Goal: Book appointment/travel/reservation

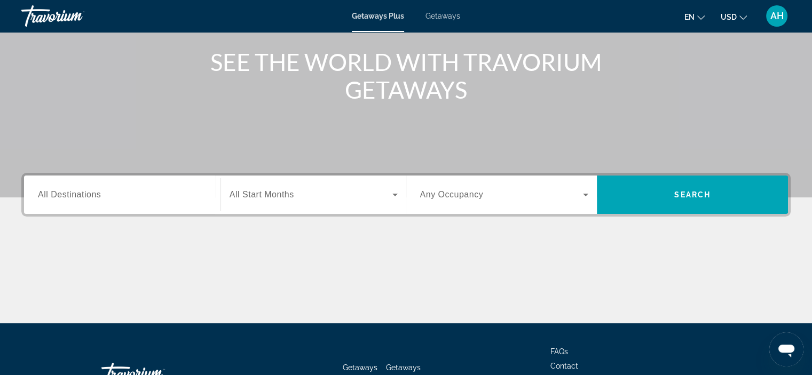
scroll to position [122, 0]
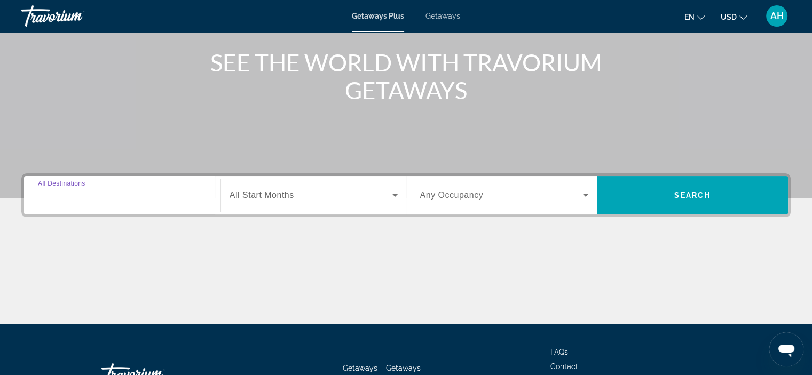
click at [204, 190] on input "Destination All Destinations" at bounding box center [122, 195] width 169 height 13
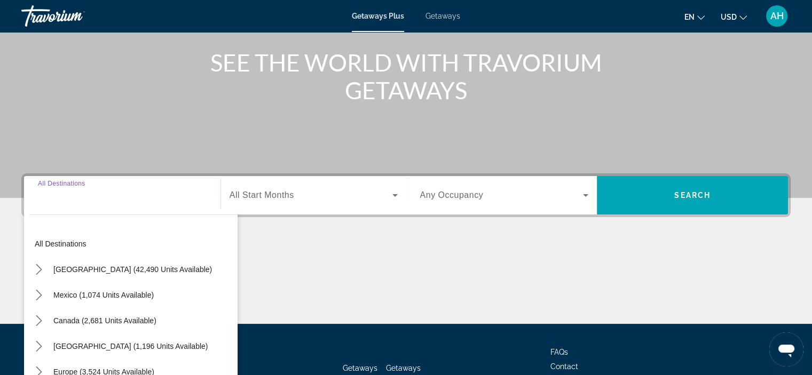
scroll to position [201, 0]
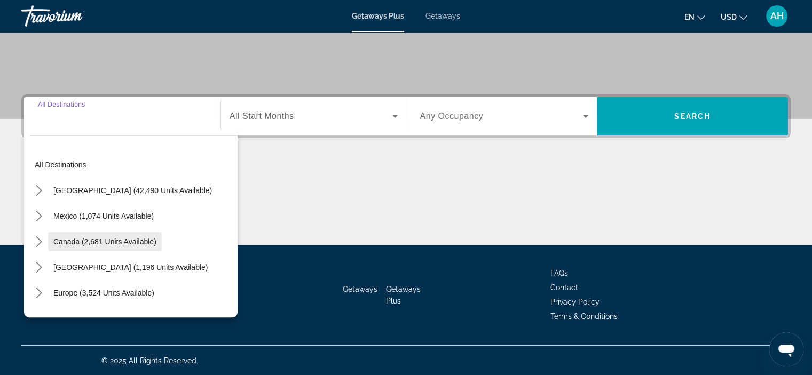
click at [109, 236] on span "Select destination: Canada (2,681 units available)" at bounding box center [105, 242] width 114 height 26
type input "**********"
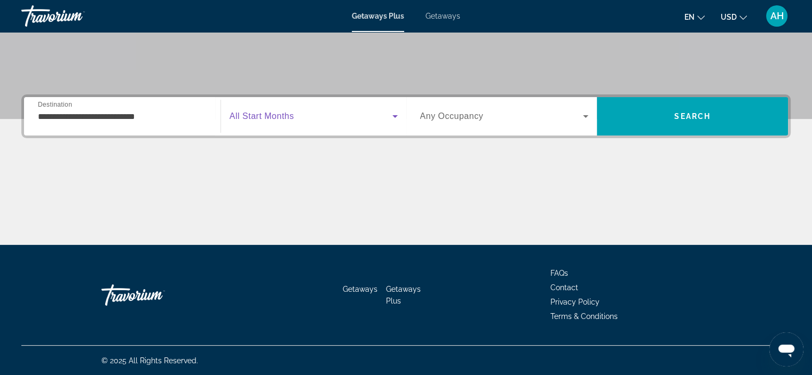
click at [346, 110] on span "Search widget" at bounding box center [310, 116] width 163 height 13
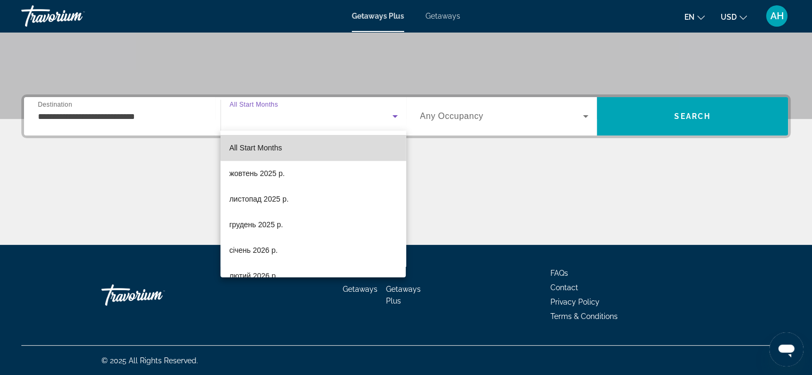
click at [347, 148] on mat-option "All Start Months" at bounding box center [312, 148] width 185 height 26
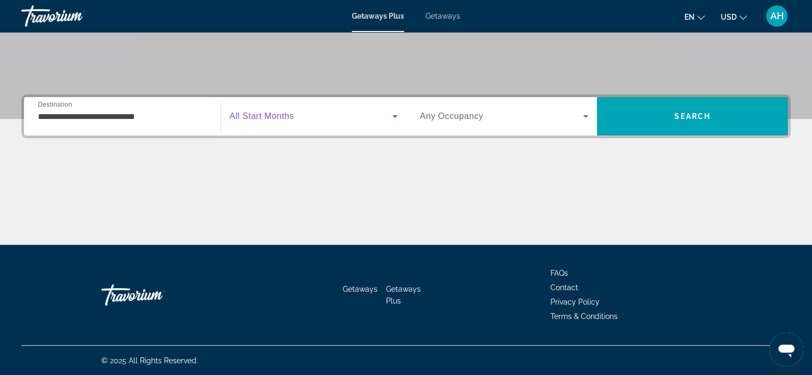
click at [522, 120] on span "Search widget" at bounding box center [501, 116] width 163 height 13
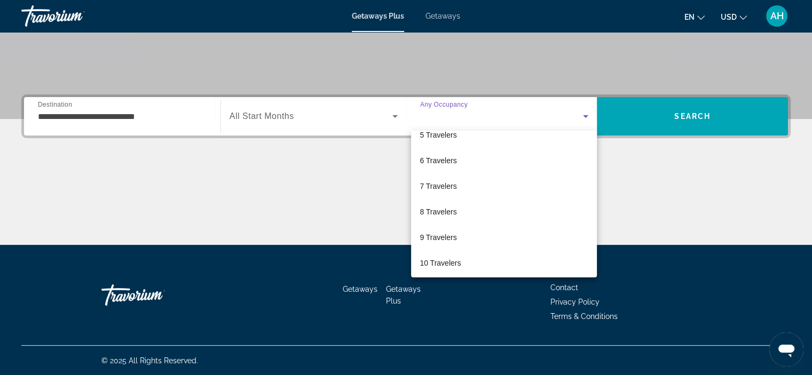
scroll to position [117, 0]
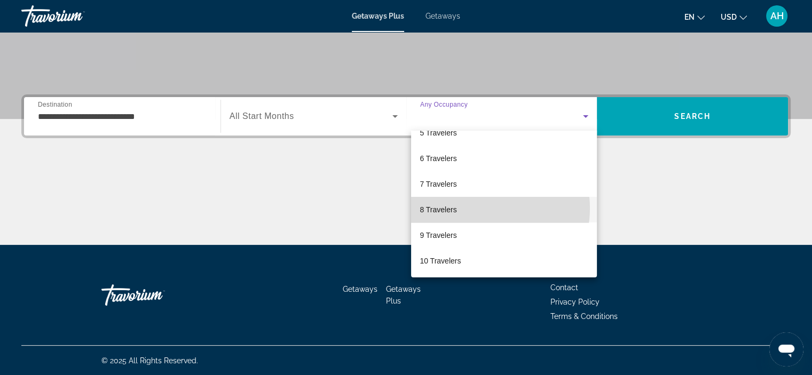
click at [479, 208] on mat-option "8 Travelers" at bounding box center [504, 210] width 186 height 26
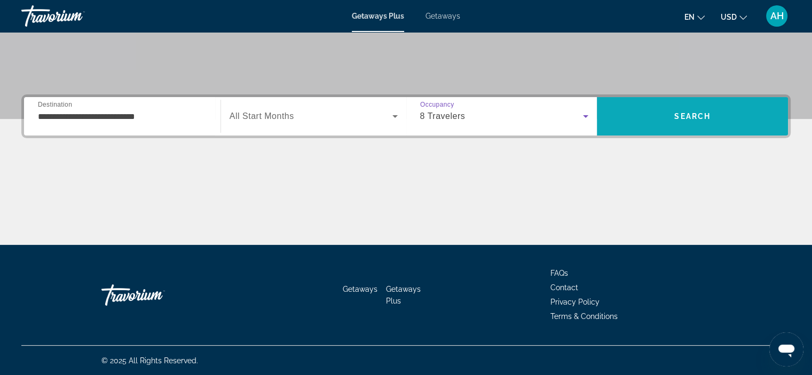
click at [697, 121] on span "Search" at bounding box center [692, 117] width 191 height 26
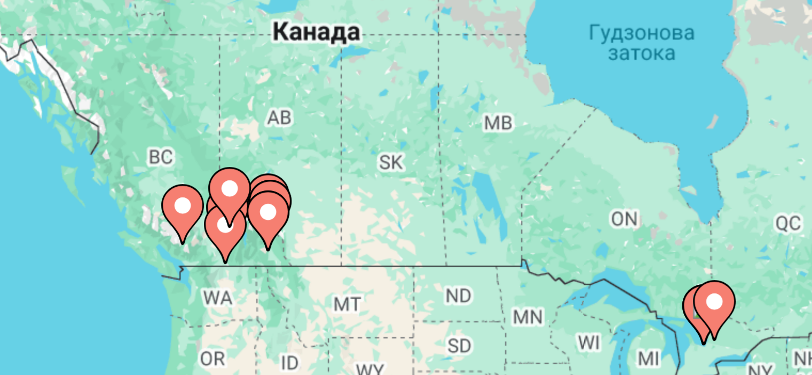
click at [138, 138] on image "Main content" at bounding box center [135, 140] width 6 height 6
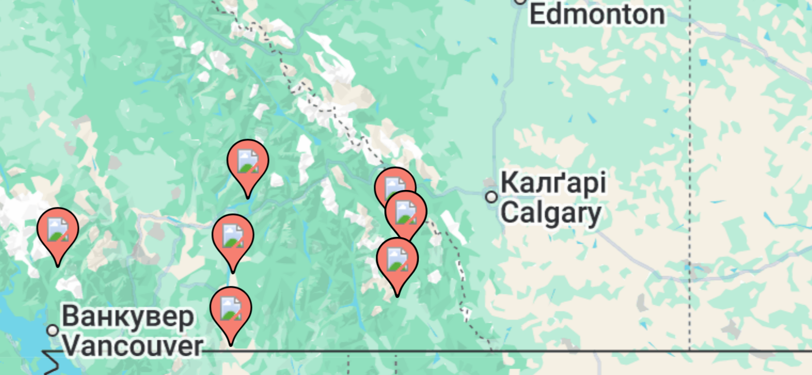
click at [404, 226] on image "Main content" at bounding box center [406, 224] width 6 height 6
type input "**********"
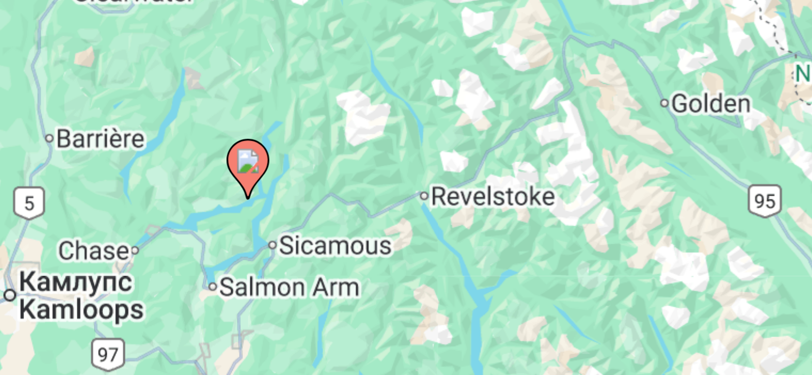
click at [405, 220] on icon "Main content" at bounding box center [406, 227] width 10 height 14
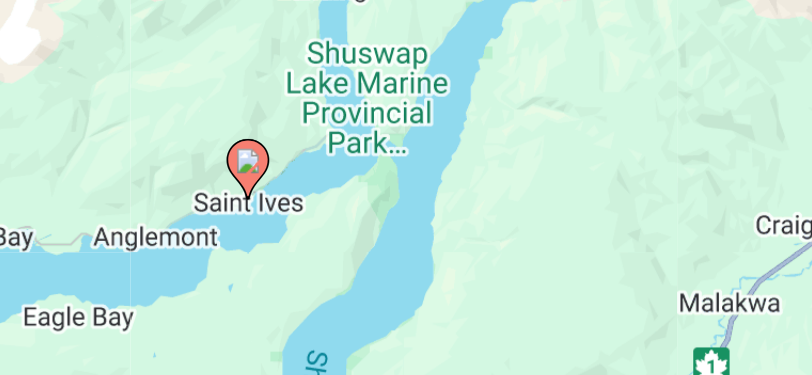
click at [407, 226] on image "Main content" at bounding box center [406, 224] width 6 height 6
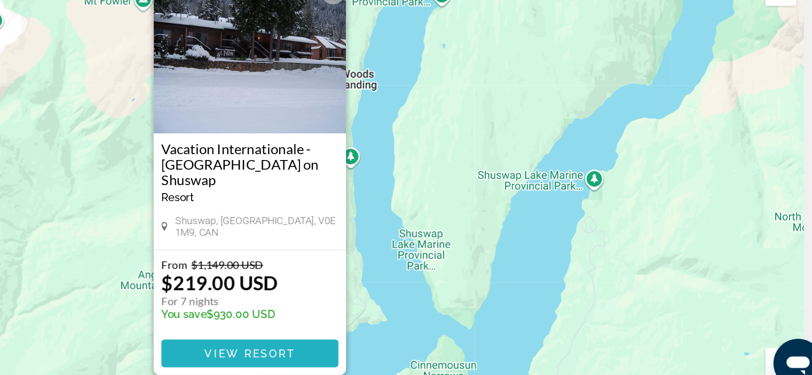
click at [414, 347] on span "Main content" at bounding box center [406, 343] width 123 height 26
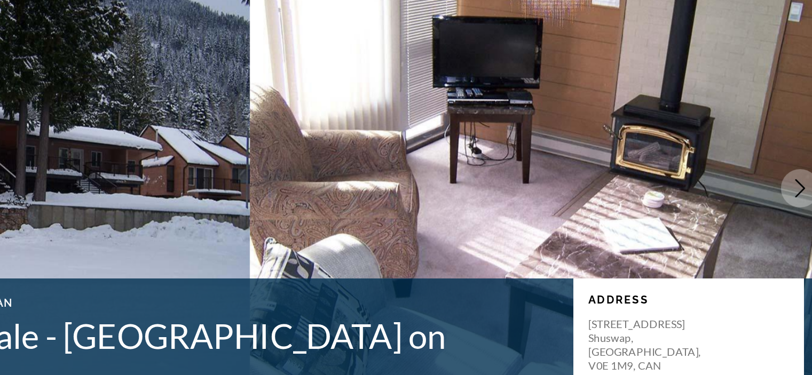
click at [785, 184] on button "Next image" at bounding box center [787, 192] width 27 height 27
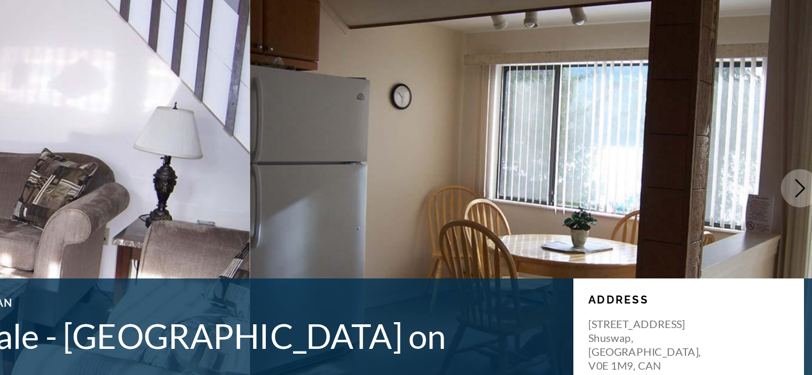
click at [785, 184] on button "Next image" at bounding box center [787, 192] width 27 height 27
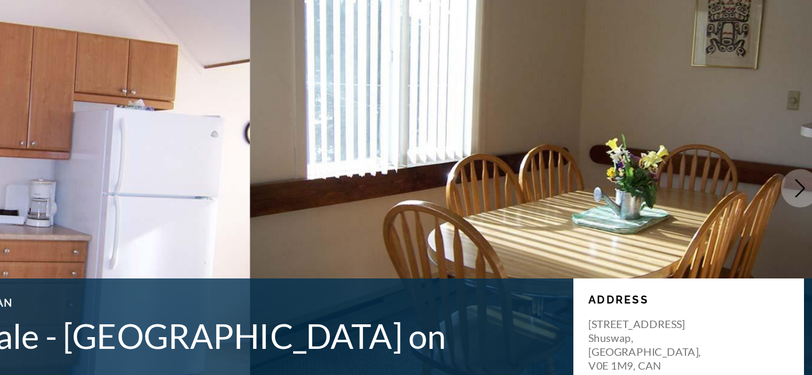
click at [785, 184] on button "Next image" at bounding box center [787, 192] width 27 height 27
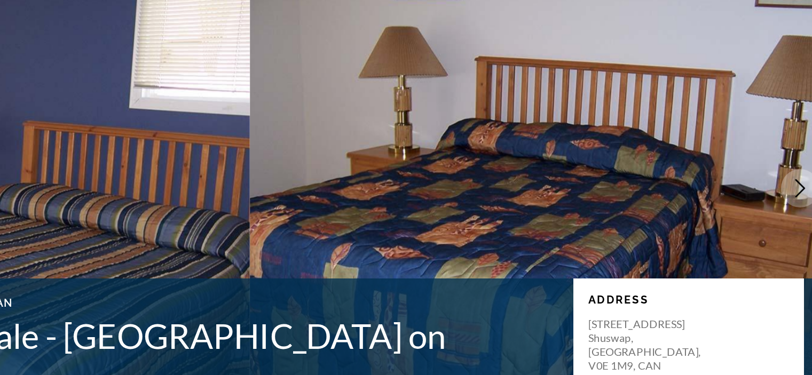
click at [785, 184] on button "Next image" at bounding box center [787, 192] width 27 height 27
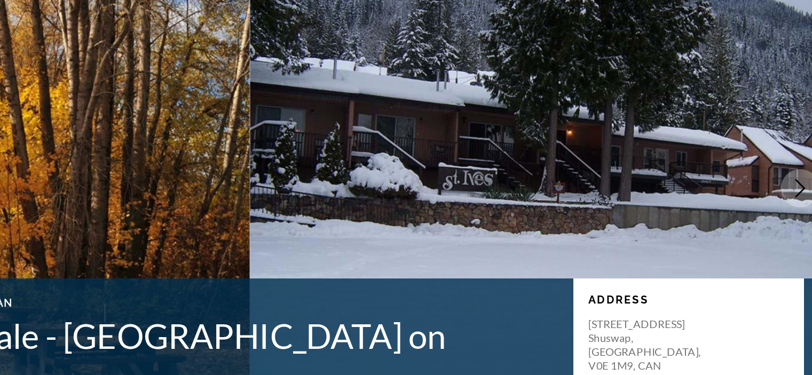
click at [785, 184] on button "Next image" at bounding box center [787, 192] width 27 height 27
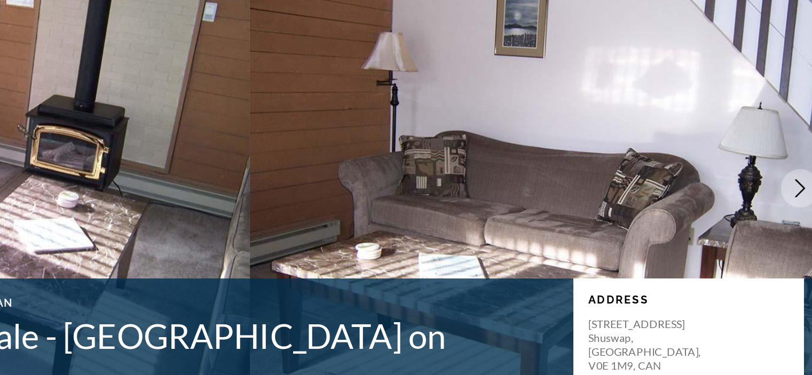
click at [785, 184] on button "Next image" at bounding box center [787, 192] width 27 height 27
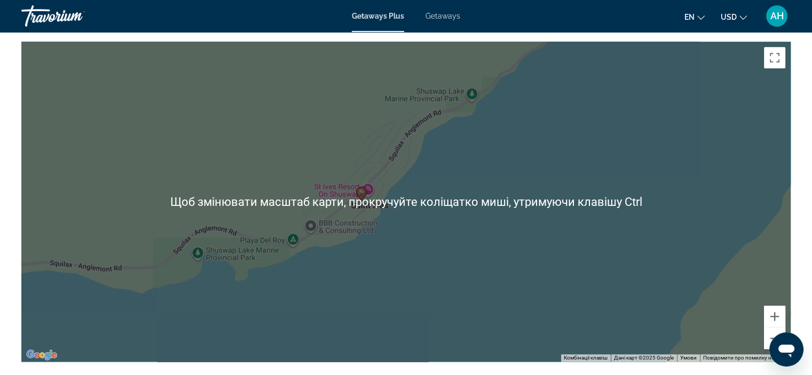
scroll to position [1200, 0]
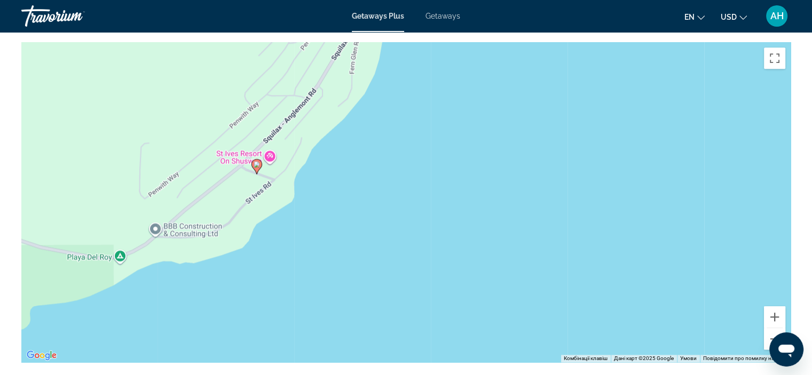
drag, startPoint x: 480, startPoint y: 148, endPoint x: 454, endPoint y: 142, distance: 26.7
click at [454, 142] on div "Увімкніть режим перетягування за допомогою клавіатури, натиснувши Alt + Enter. …" at bounding box center [405, 202] width 769 height 320
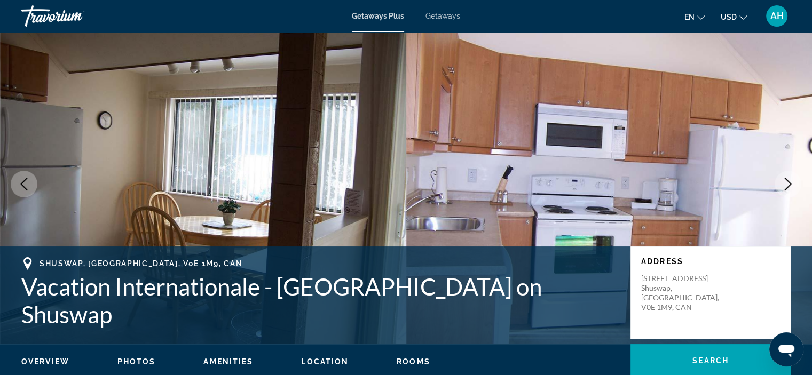
scroll to position [0, 0]
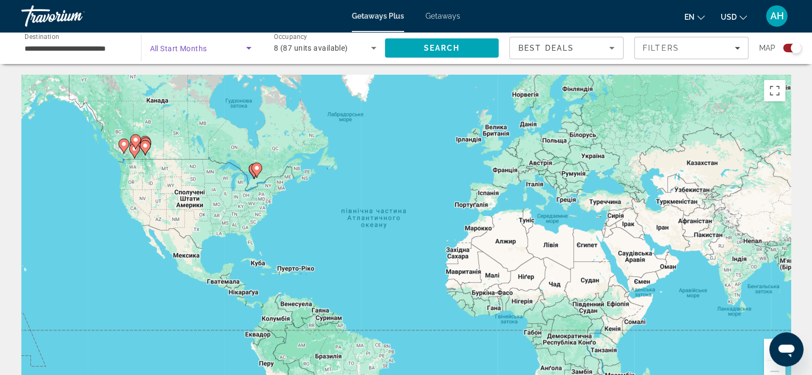
click at [207, 48] on span "Search widget" at bounding box center [198, 48] width 97 height 13
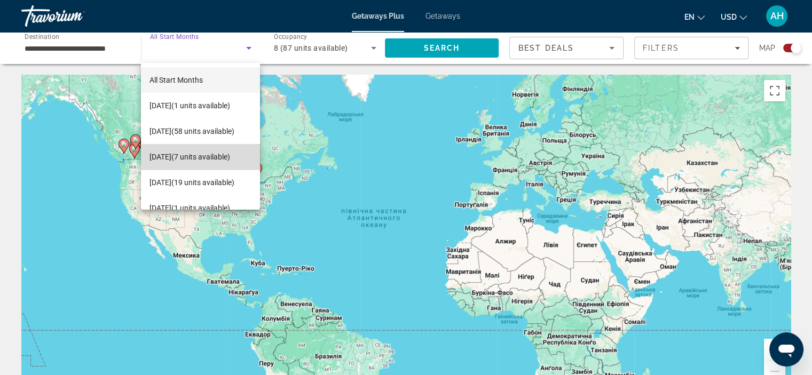
click at [204, 155] on span "[DATE] (7 units available)" at bounding box center [189, 156] width 81 height 13
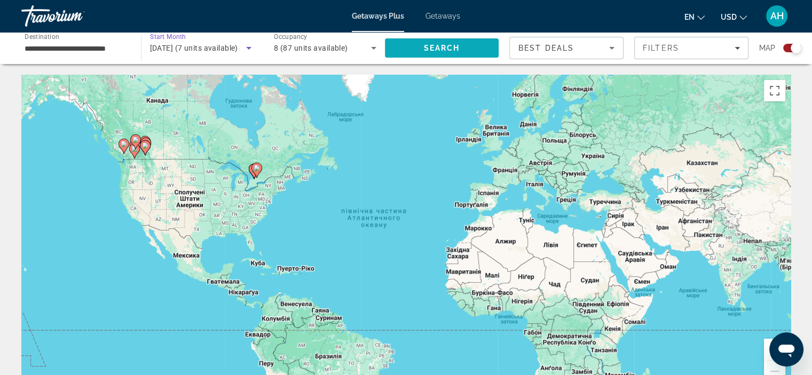
click at [440, 47] on span "Search" at bounding box center [441, 48] width 36 height 9
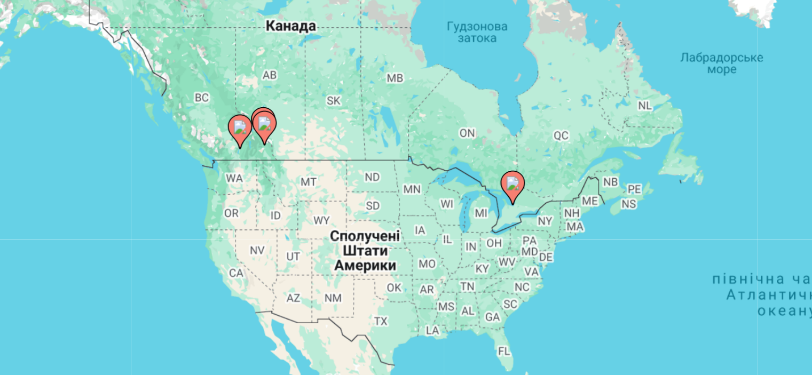
click at [142, 144] on image "Main content" at bounding box center [145, 143] width 6 height 6
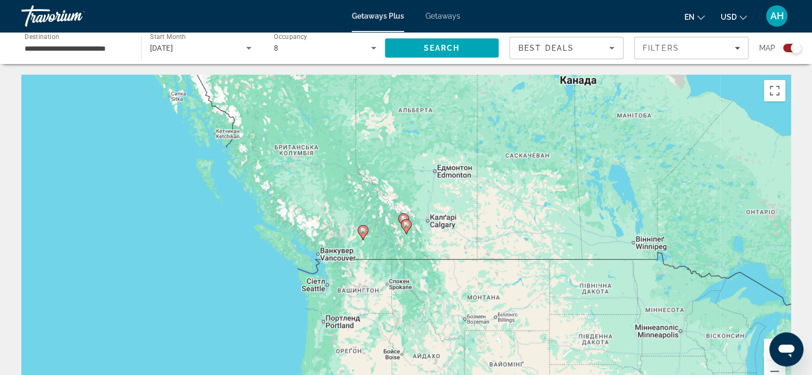
click at [403, 216] on image "Main content" at bounding box center [403, 219] width 6 height 6
type input "**********"
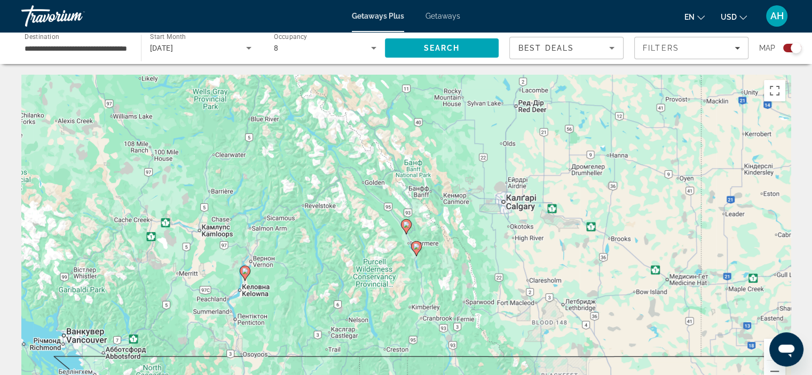
click at [414, 242] on icon "Main content" at bounding box center [416, 249] width 10 height 14
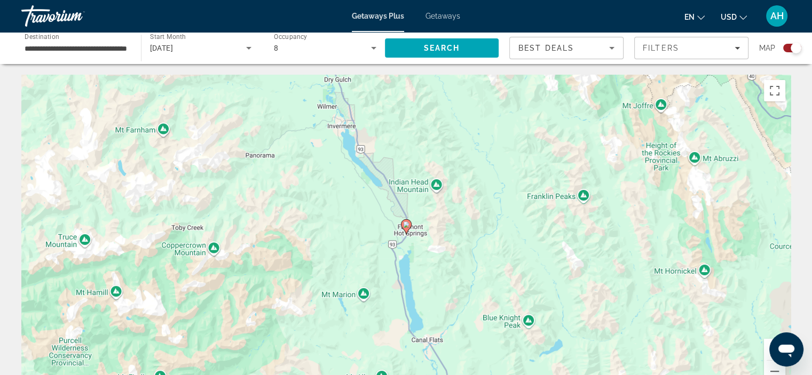
click at [414, 242] on div "Для навігації використовуйте клавіші зі стрілками. Увімкніть режим перетягуванн…" at bounding box center [405, 235] width 769 height 320
click at [409, 227] on image "Main content" at bounding box center [406, 224] width 6 height 6
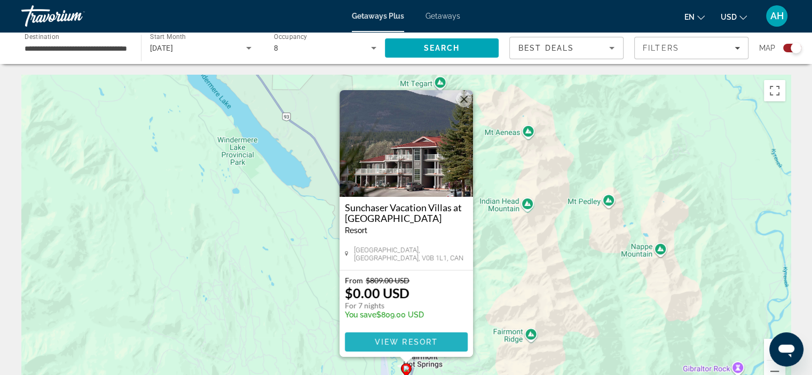
click at [428, 340] on span "View Resort" at bounding box center [405, 342] width 63 height 9
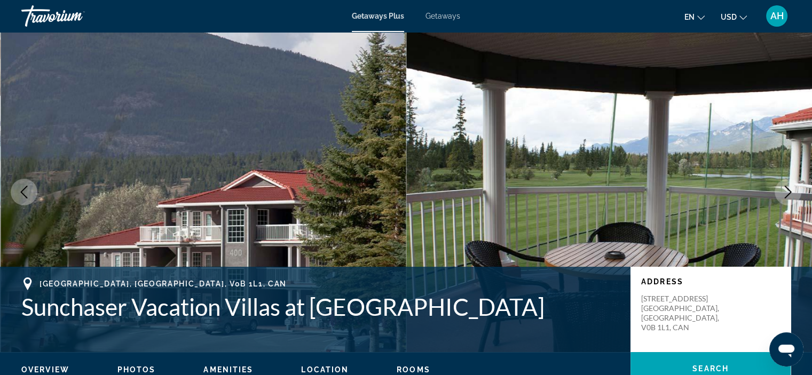
click at [784, 193] on icon "Next image" at bounding box center [787, 192] width 13 height 13
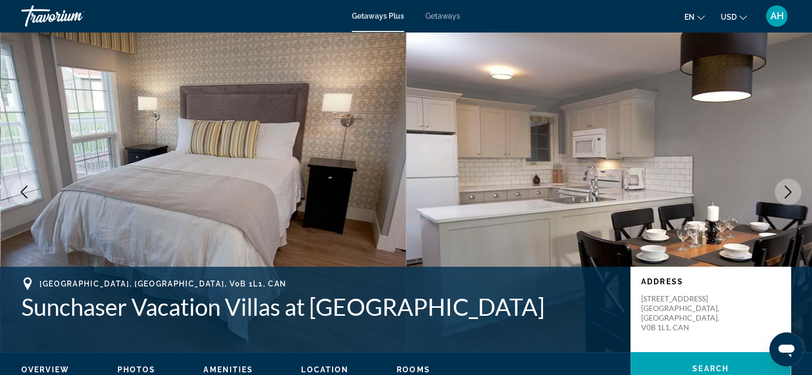
click at [784, 193] on icon "Next image" at bounding box center [787, 192] width 13 height 13
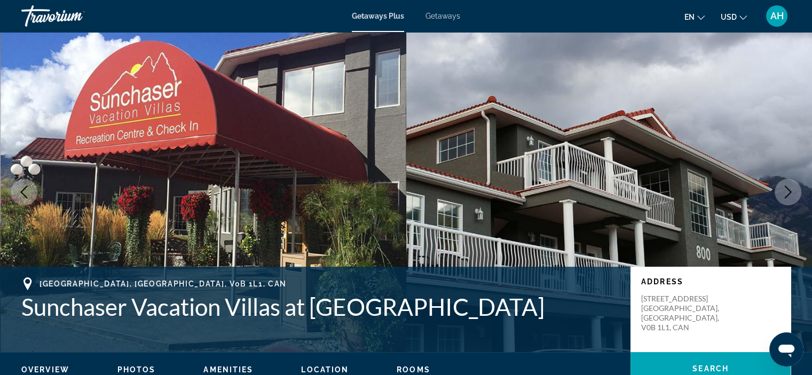
click at [784, 193] on icon "Next image" at bounding box center [787, 192] width 13 height 13
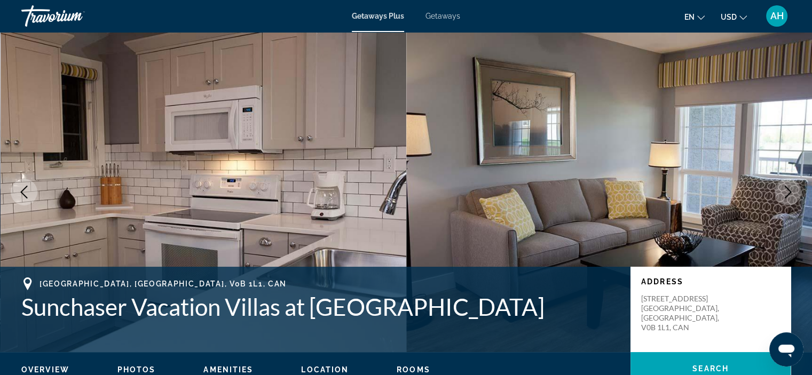
click at [784, 193] on icon "Next image" at bounding box center [787, 192] width 13 height 13
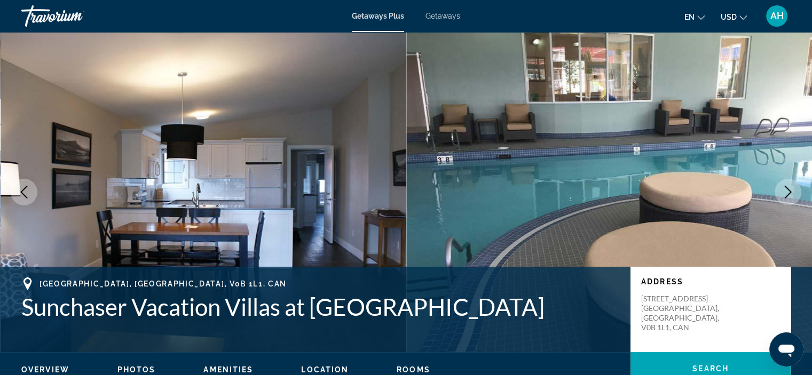
click at [784, 193] on icon "Next image" at bounding box center [787, 192] width 13 height 13
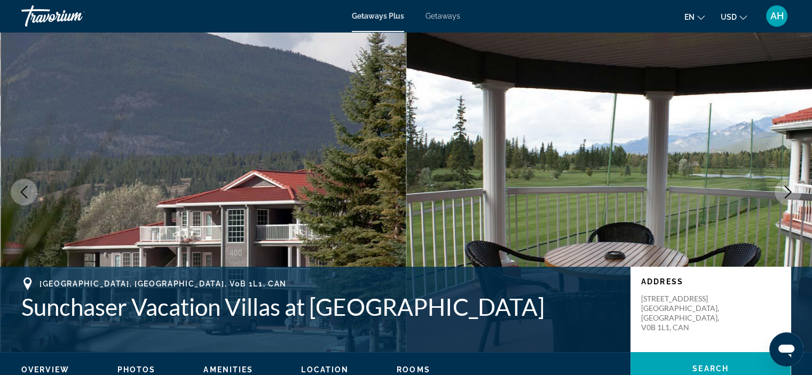
click at [784, 193] on icon "Next image" at bounding box center [787, 192] width 13 height 13
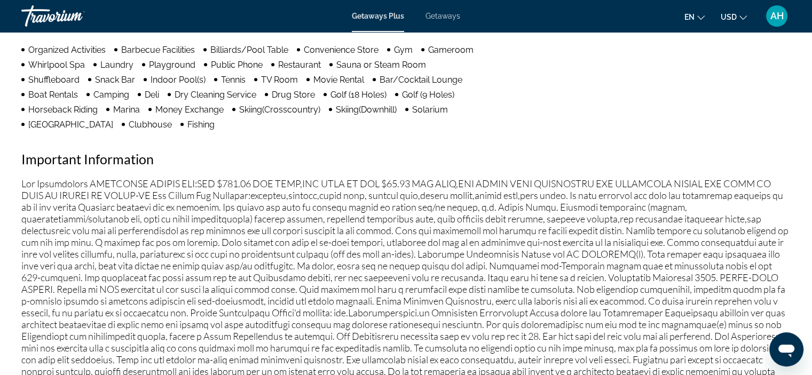
scroll to position [942, 0]
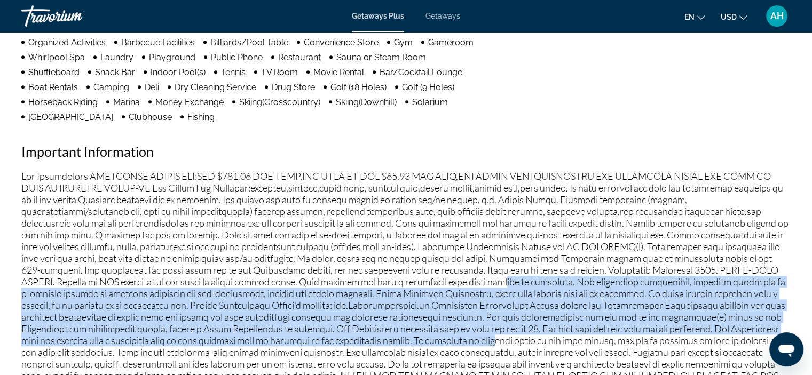
drag, startPoint x: 536, startPoint y: 337, endPoint x: 535, endPoint y: 271, distance: 66.7
click at [535, 271] on p "Main content" at bounding box center [405, 299] width 769 height 258
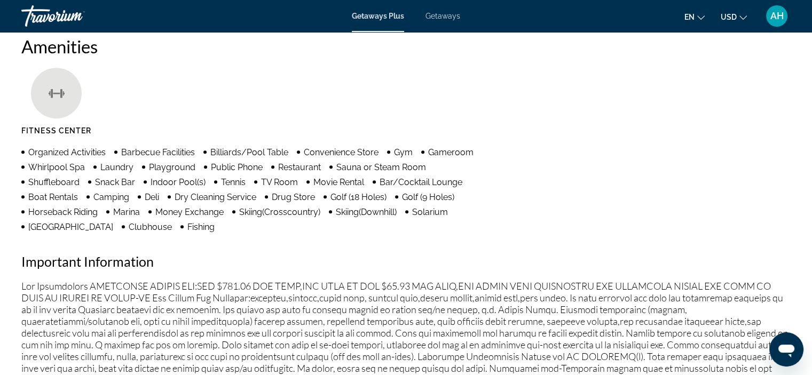
scroll to position [816, 0]
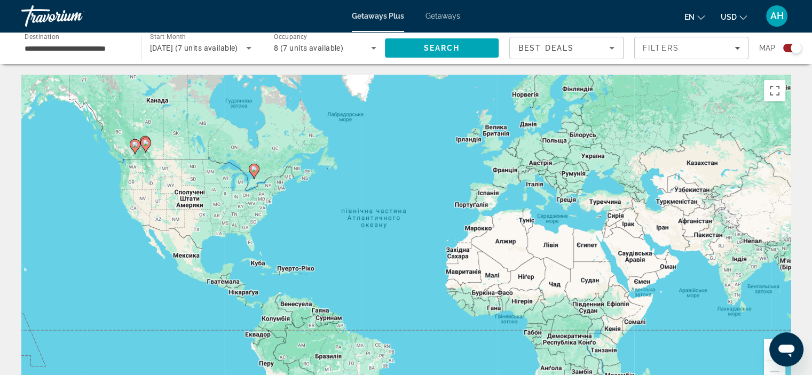
click at [133, 151] on icon "Main content" at bounding box center [135, 146] width 11 height 15
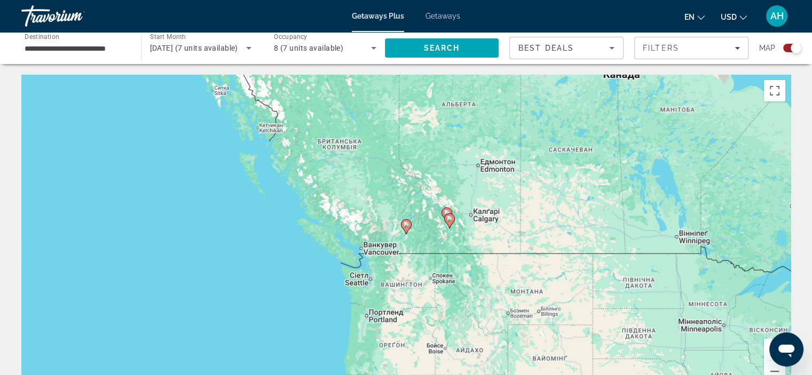
click at [404, 229] on icon "Main content" at bounding box center [406, 227] width 10 height 14
type input "**********"
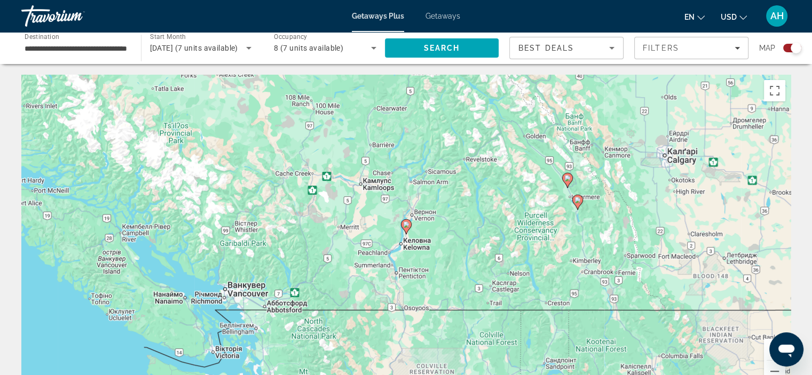
click at [404, 225] on image "Main content" at bounding box center [406, 224] width 6 height 6
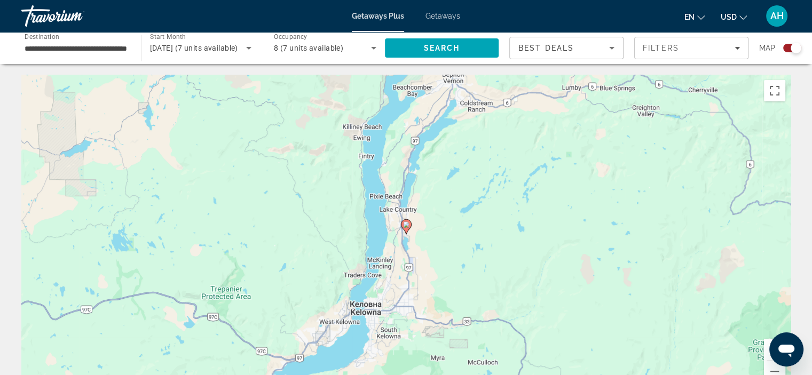
click at [404, 225] on image "Main content" at bounding box center [406, 224] width 6 height 6
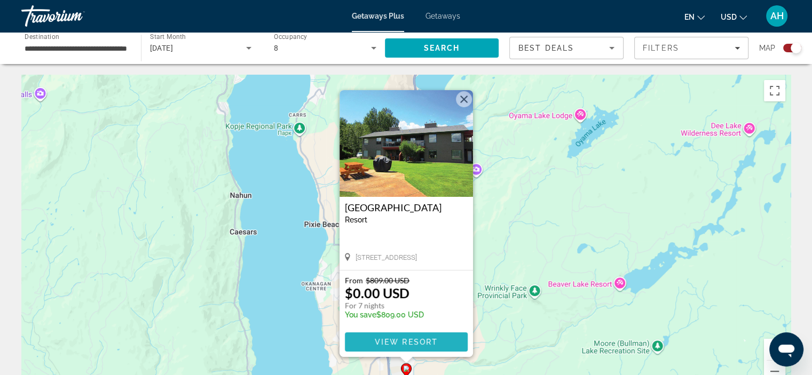
click at [406, 343] on span "View Resort" at bounding box center [405, 342] width 63 height 9
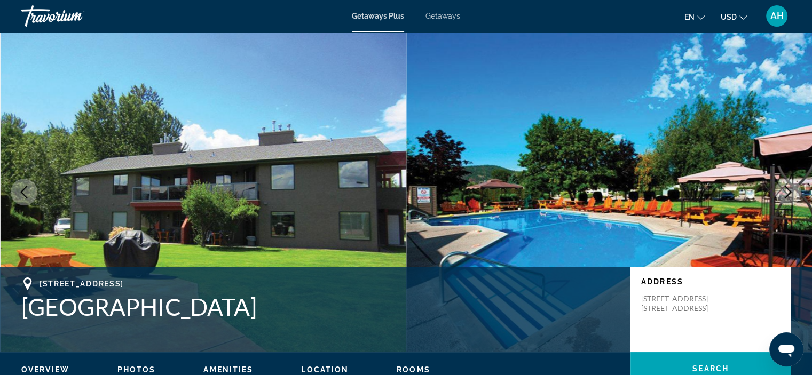
click at [787, 180] on button "Next image" at bounding box center [787, 192] width 27 height 27
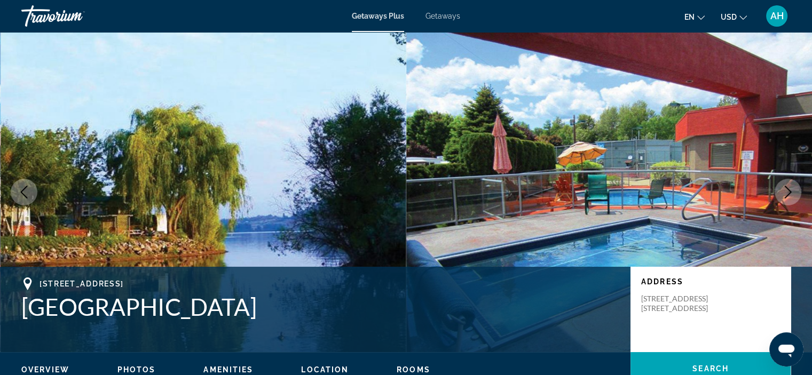
click at [787, 180] on button "Next image" at bounding box center [787, 192] width 27 height 27
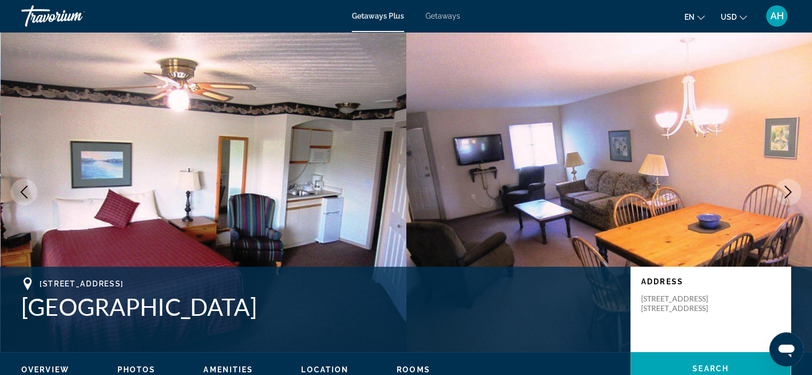
click at [787, 180] on button "Next image" at bounding box center [787, 192] width 27 height 27
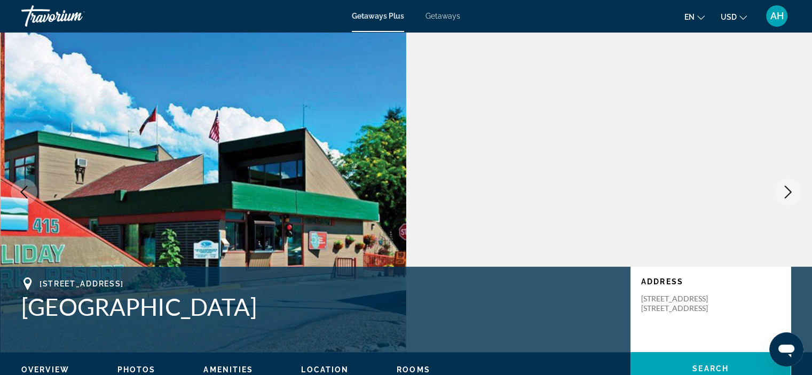
click at [787, 180] on button "Next image" at bounding box center [787, 192] width 27 height 27
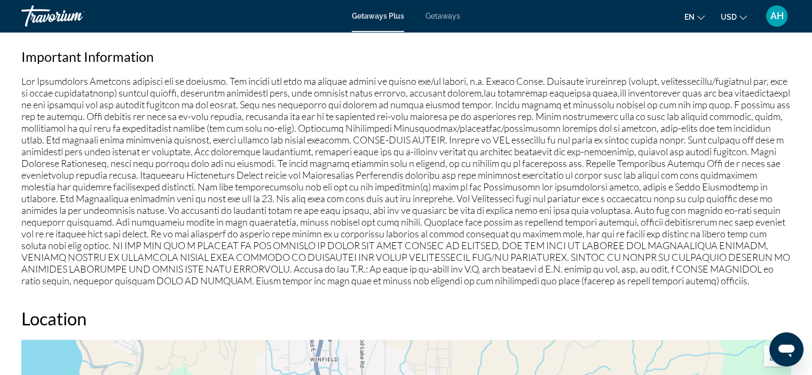
scroll to position [1042, 0]
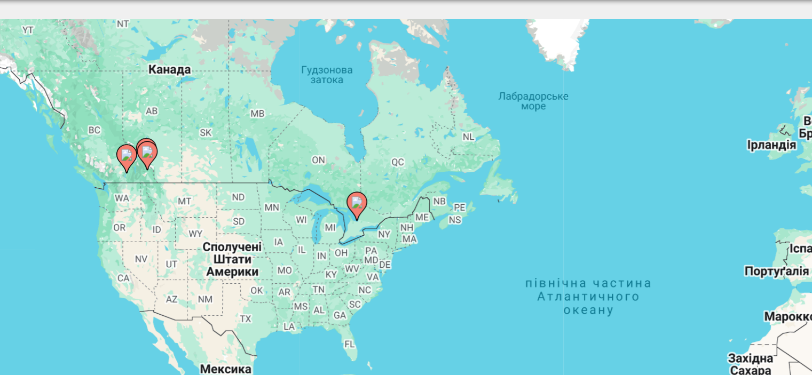
click at [144, 137] on gmp-advanced-marker "Main content" at bounding box center [145, 145] width 11 height 16
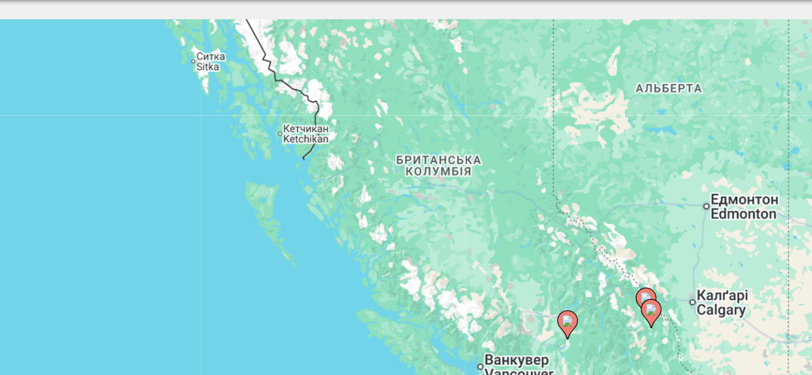
click at [403, 213] on icon "Main content" at bounding box center [403, 220] width 11 height 15
type input "**********"
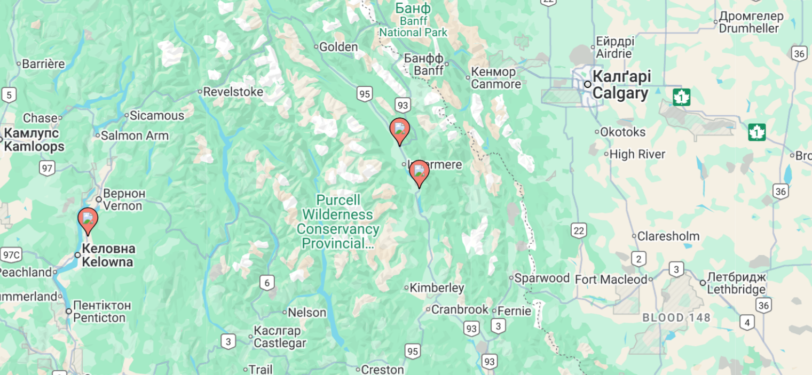
click at [404, 224] on image "Main content" at bounding box center [406, 224] width 6 height 6
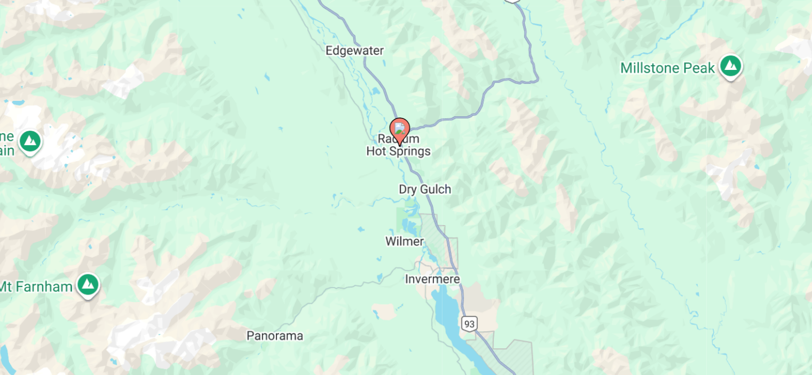
click at [404, 224] on image "Main content" at bounding box center [406, 224] width 6 height 6
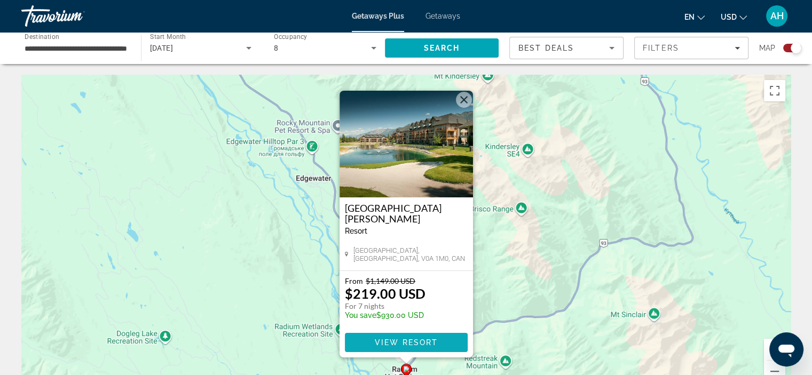
click at [408, 342] on span "View Resort" at bounding box center [405, 342] width 63 height 9
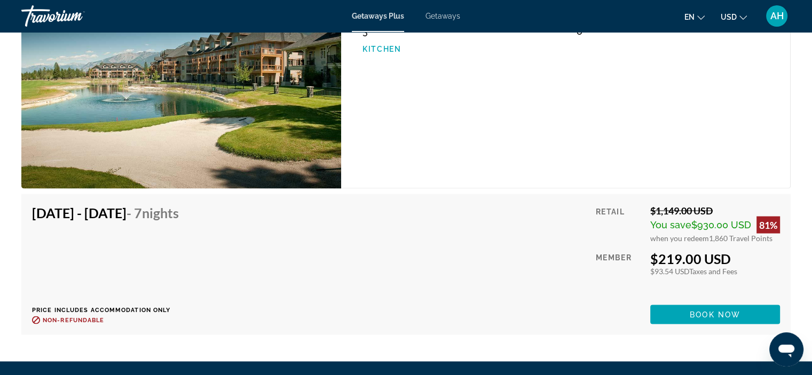
scroll to position [1920, 0]
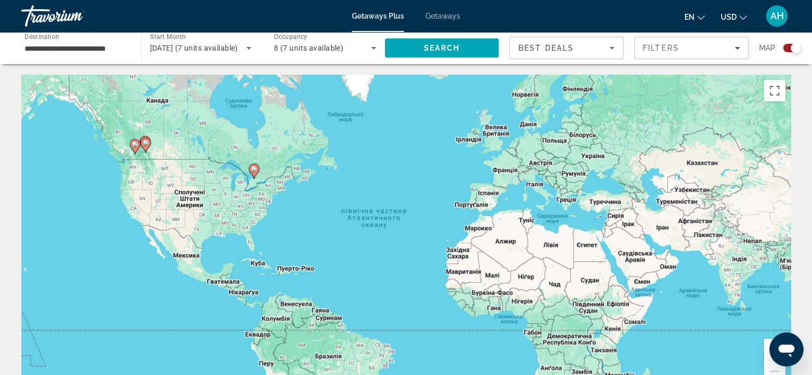
click at [253, 172] on icon "Main content" at bounding box center [254, 171] width 10 height 14
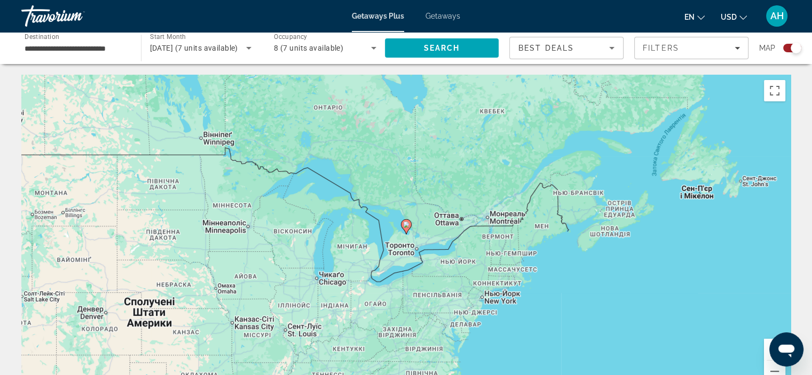
click at [407, 228] on icon "Main content" at bounding box center [406, 227] width 10 height 14
type input "**********"
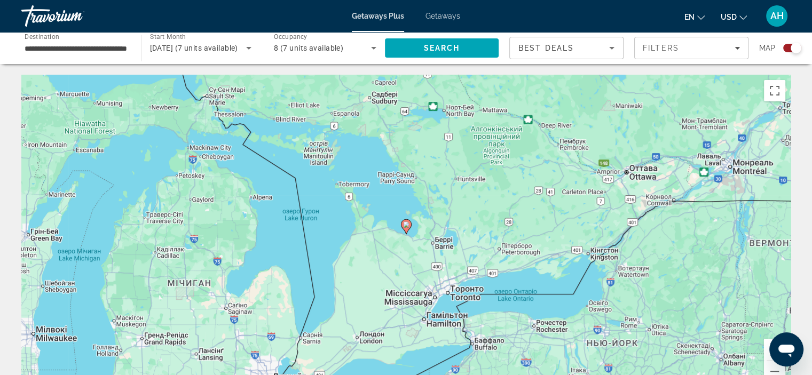
click at [404, 221] on icon "Main content" at bounding box center [406, 227] width 10 height 14
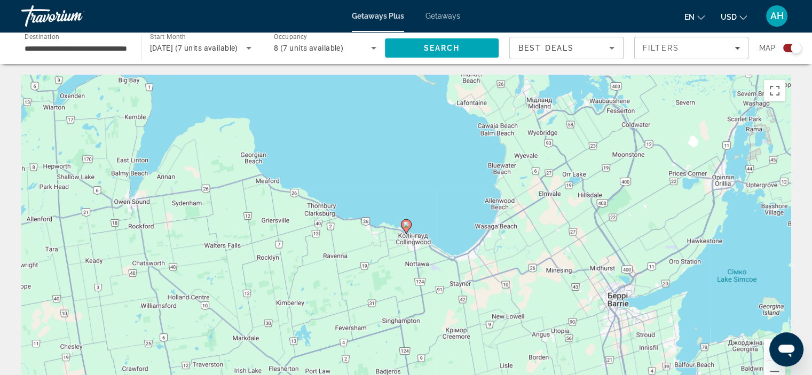
click at [404, 221] on icon "Main content" at bounding box center [406, 227] width 10 height 14
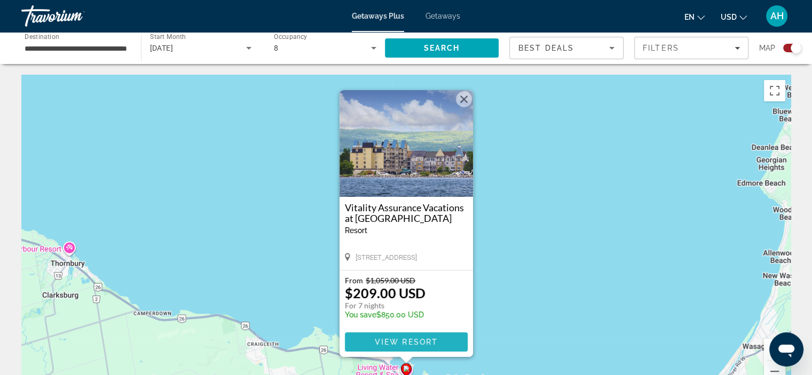
click at [406, 343] on span "View Resort" at bounding box center [405, 342] width 63 height 9
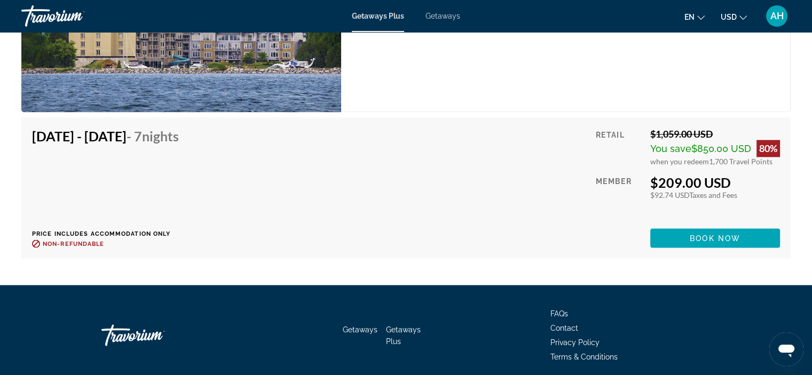
scroll to position [1848, 0]
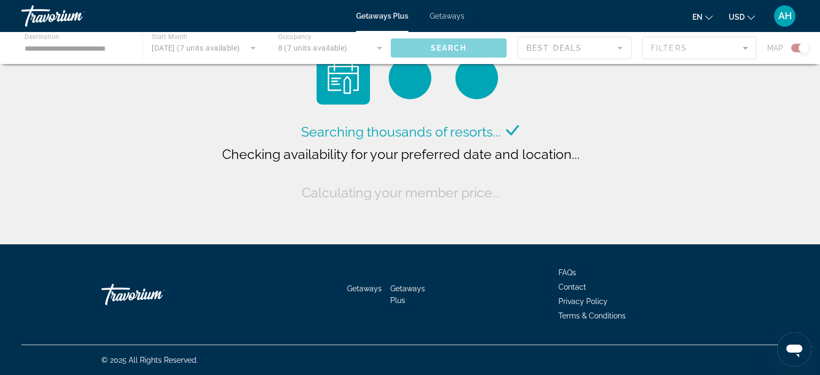
click at [192, 50] on div "Main content" at bounding box center [410, 48] width 820 height 32
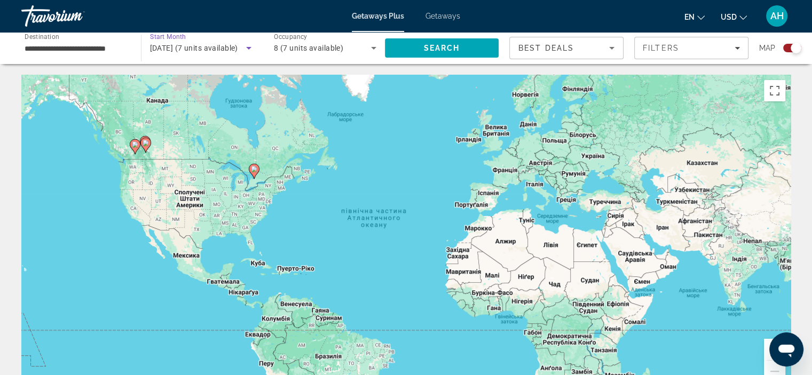
click at [238, 45] on span "[DATE] (7 units available)" at bounding box center [194, 48] width 88 height 9
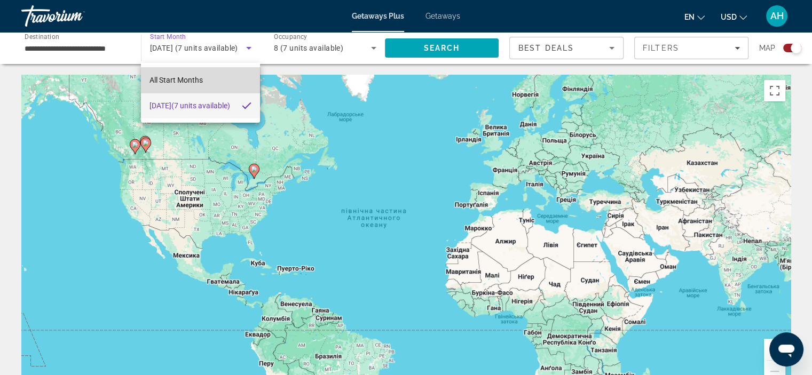
click at [222, 69] on mat-option "All Start Months" at bounding box center [200, 80] width 119 height 26
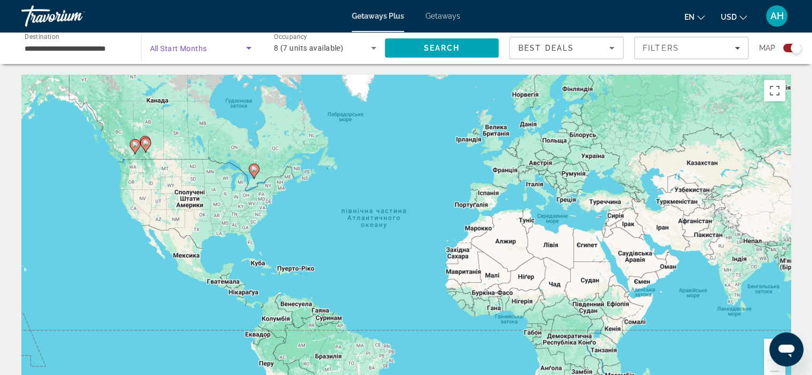
click at [234, 50] on span "Search widget" at bounding box center [198, 48] width 97 height 13
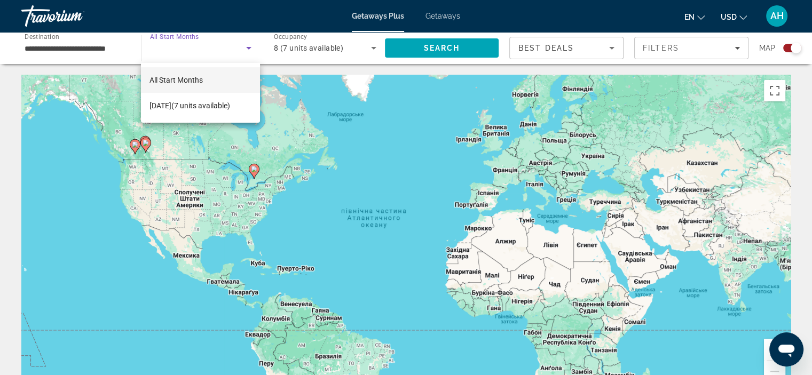
click at [245, 31] on div at bounding box center [406, 187] width 812 height 375
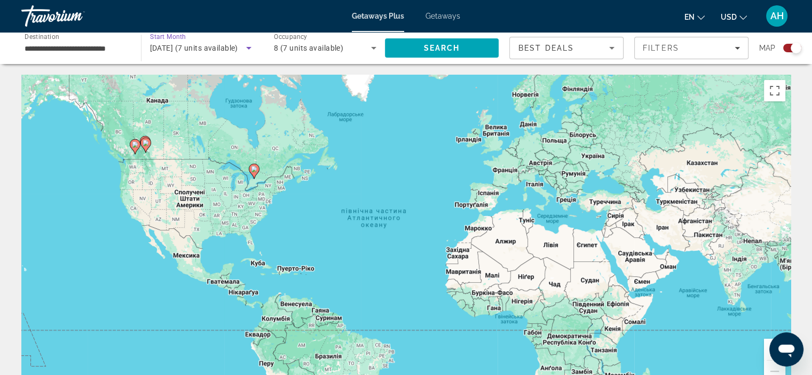
click at [215, 48] on span "[DATE] (7 units available)" at bounding box center [194, 48] width 88 height 9
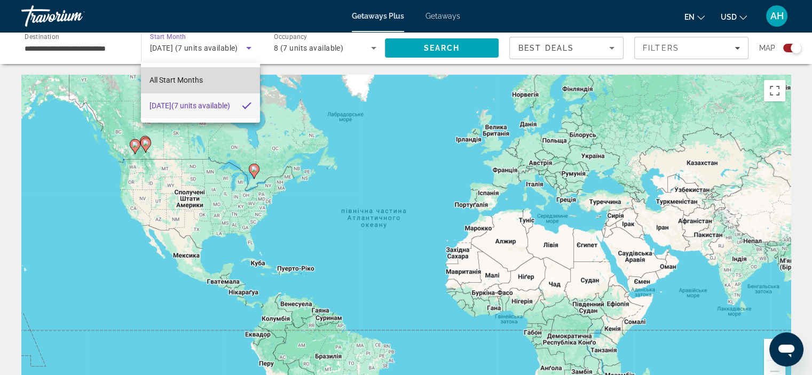
click at [221, 83] on mat-option "All Start Months" at bounding box center [200, 80] width 119 height 26
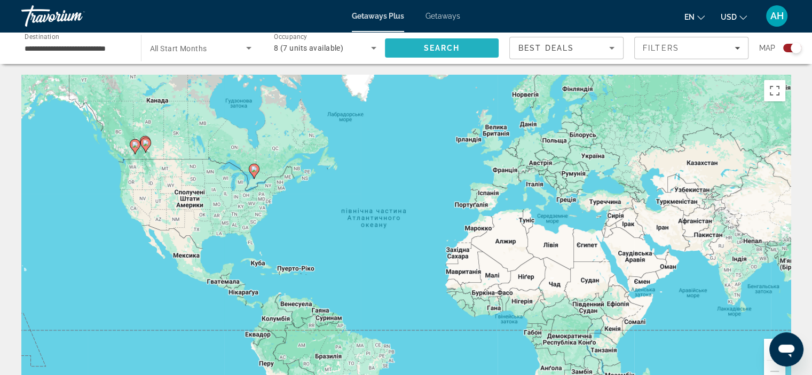
click at [431, 41] on span "Search" at bounding box center [442, 48] width 114 height 26
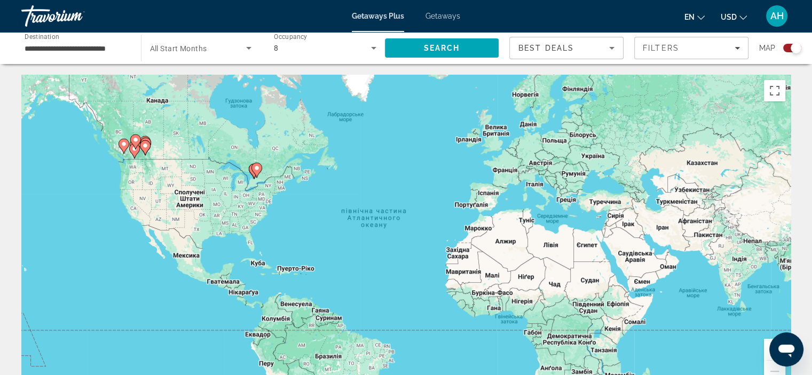
click at [196, 46] on span "All Start Months" at bounding box center [178, 48] width 57 height 9
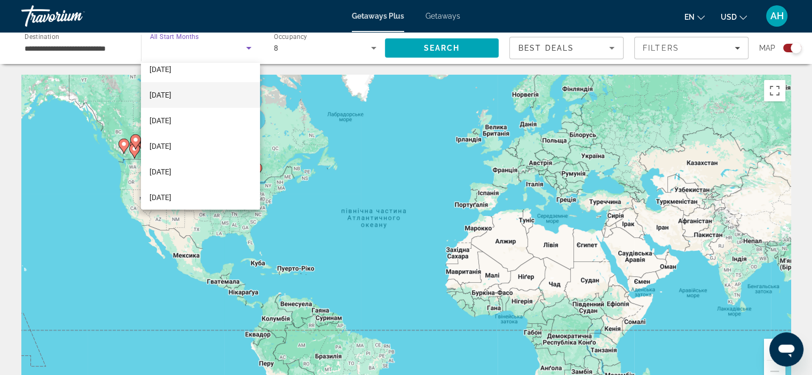
scroll to position [41, 0]
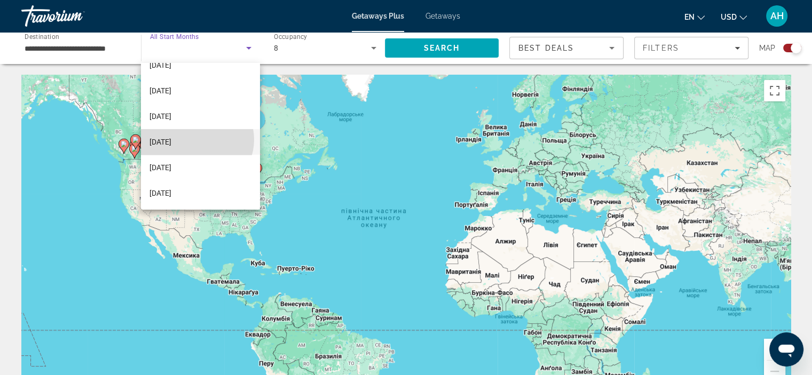
click at [196, 139] on mat-option "[DATE]" at bounding box center [200, 142] width 119 height 26
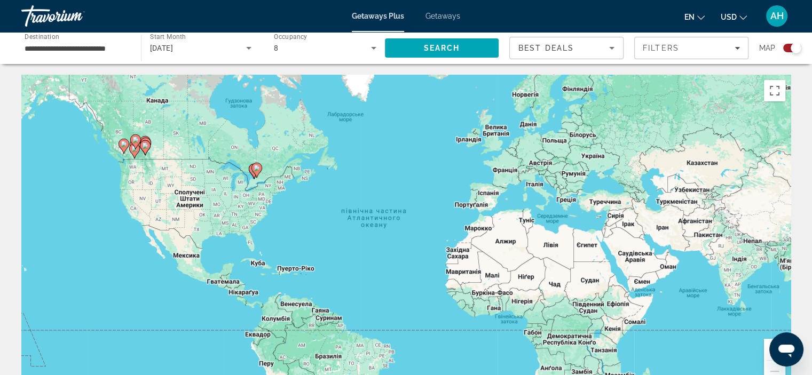
click at [150, 142] on gmp-advanced-marker "Main content" at bounding box center [145, 148] width 11 height 16
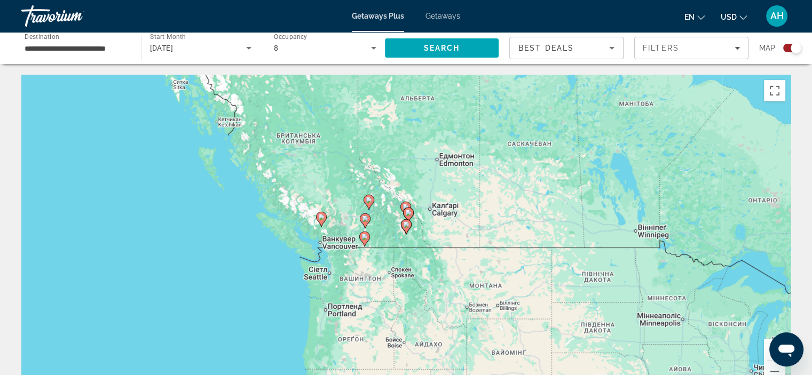
click at [409, 212] on image "Main content" at bounding box center [408, 213] width 6 height 6
type input "**********"
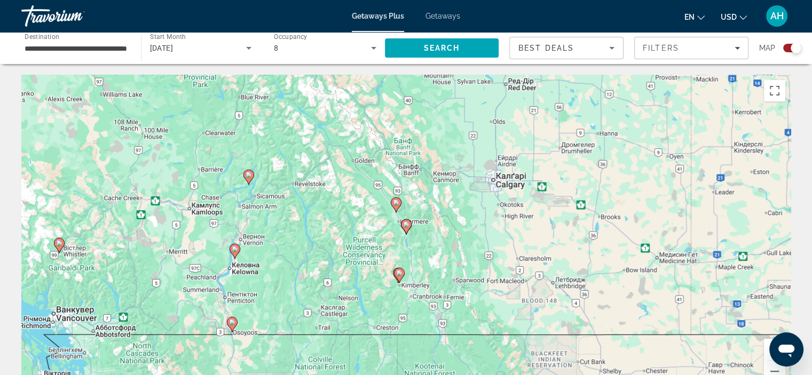
click at [396, 200] on icon "Main content" at bounding box center [396, 205] width 10 height 14
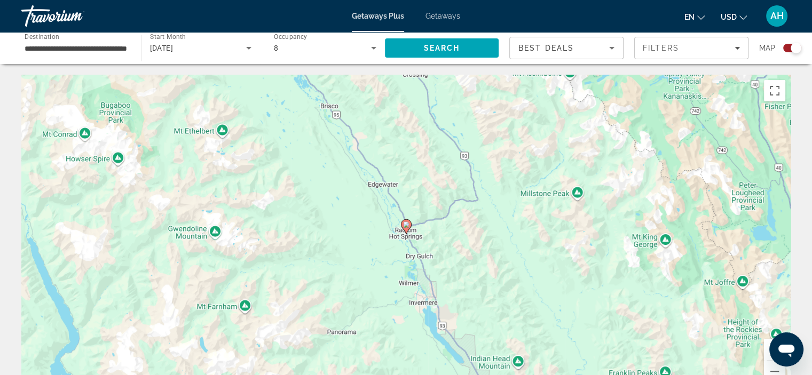
click at [405, 229] on icon "Main content" at bounding box center [406, 227] width 10 height 14
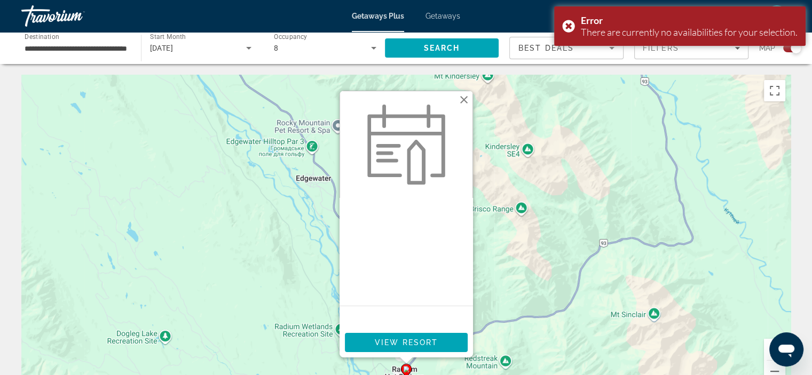
click at [458, 95] on button "Закрити" at bounding box center [464, 100] width 16 height 16
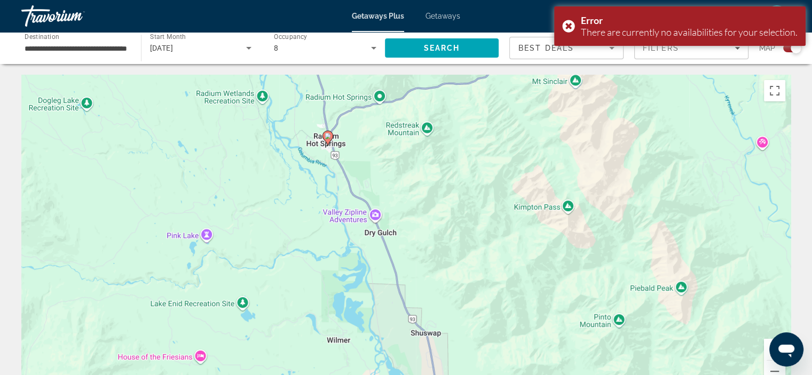
drag, startPoint x: 457, startPoint y: 255, endPoint x: 377, endPoint y: 15, distance: 252.3
click at [377, 15] on div "**********" at bounding box center [406, 187] width 812 height 375
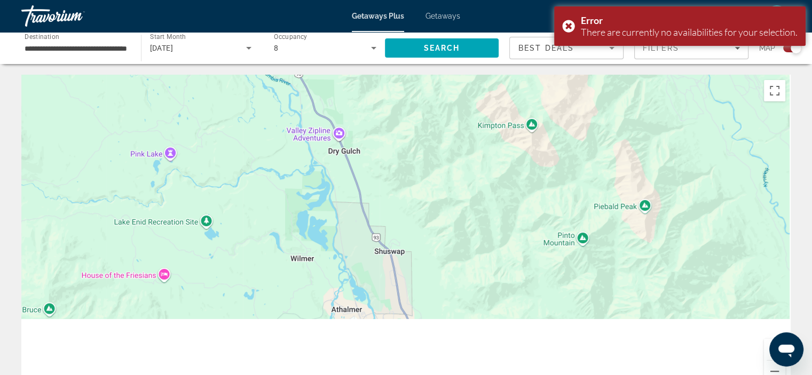
drag, startPoint x: 463, startPoint y: 186, endPoint x: 382, endPoint y: 26, distance: 179.5
click at [382, 26] on div "**********" at bounding box center [406, 187] width 812 height 375
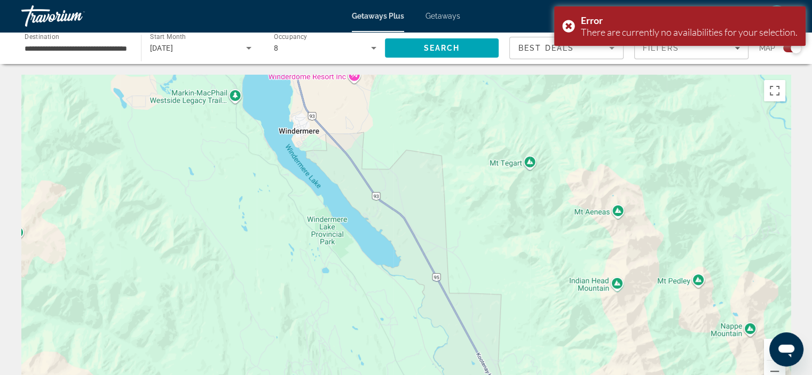
drag, startPoint x: 430, startPoint y: 293, endPoint x: 343, endPoint y: 20, distance: 287.1
click at [343, 20] on div "**********" at bounding box center [406, 187] width 812 height 375
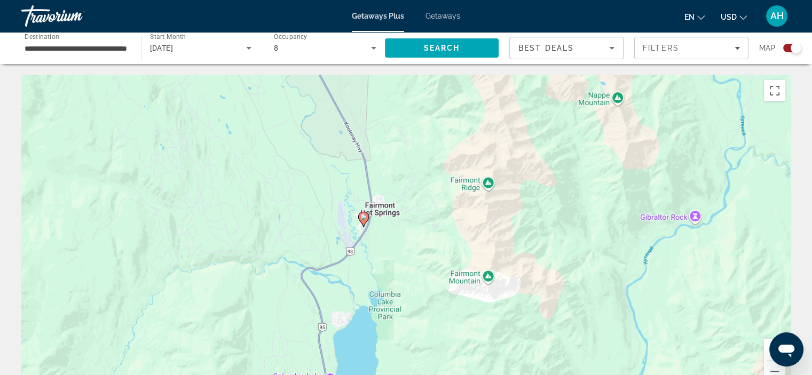
drag, startPoint x: 459, startPoint y: 293, endPoint x: 338, endPoint y: 125, distance: 207.6
click at [338, 125] on div "Увімкніть режим перетягування за допомогою клавіатури, натиснувши Alt + Enter. …" at bounding box center [405, 235] width 769 height 320
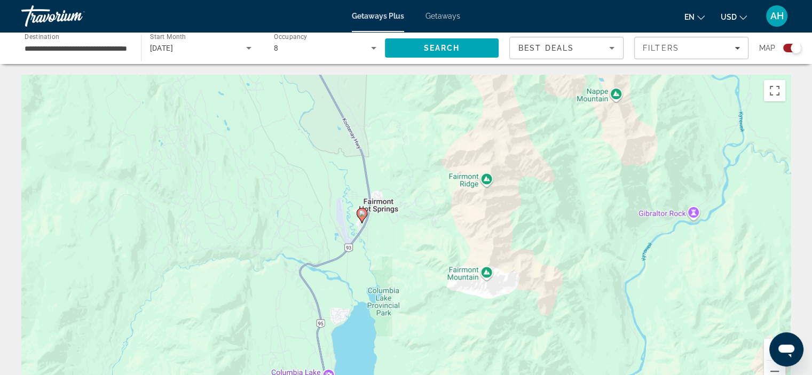
click at [364, 215] on image "Main content" at bounding box center [362, 213] width 6 height 6
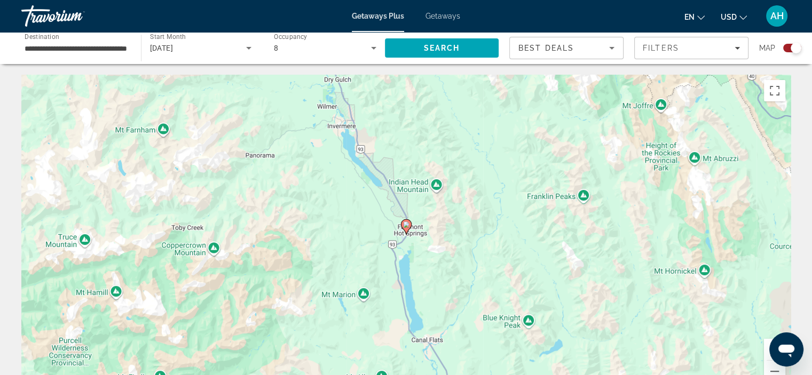
click at [405, 226] on image "Main content" at bounding box center [406, 224] width 6 height 6
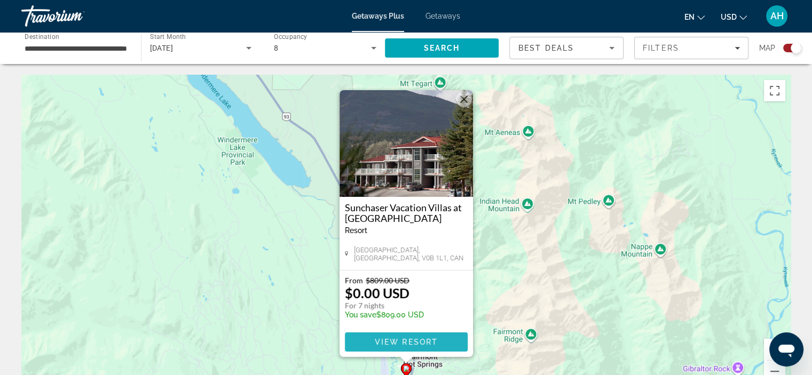
click at [399, 343] on span "View Resort" at bounding box center [405, 342] width 63 height 9
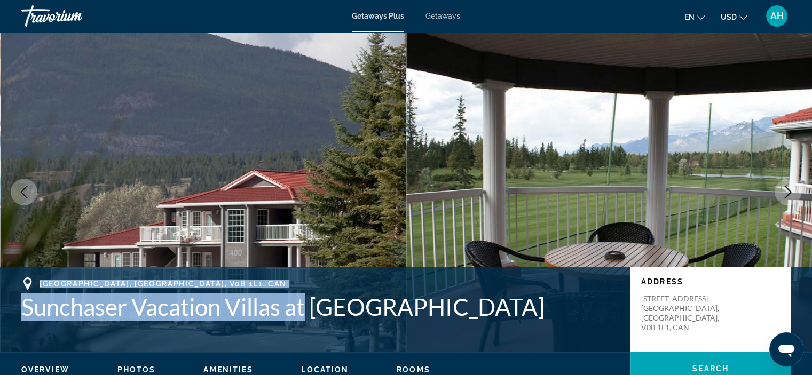
drag, startPoint x: 41, startPoint y: 283, endPoint x: 313, endPoint y: 311, distance: 273.6
click at [313, 311] on div "Fairmont Hot Springs, BC, V0B 1L1, CAN Sunchaser Vacation Villas at Riverside" at bounding box center [320, 298] width 598 height 43
click at [42, 279] on div "[GEOGRAPHIC_DATA], [GEOGRAPHIC_DATA], V0B 1L1, CAN" at bounding box center [320, 283] width 598 height 13
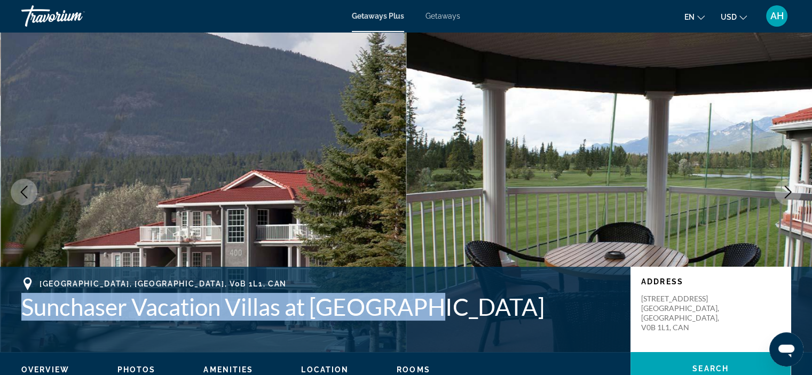
drag, startPoint x: 24, startPoint y: 309, endPoint x: 428, endPoint y: 303, distance: 404.5
click at [428, 303] on h1 "Sunchaser Vacation Villas at [GEOGRAPHIC_DATA]" at bounding box center [320, 307] width 598 height 28
copy h1 "Sunchaser Vacation Villas at [GEOGRAPHIC_DATA]"
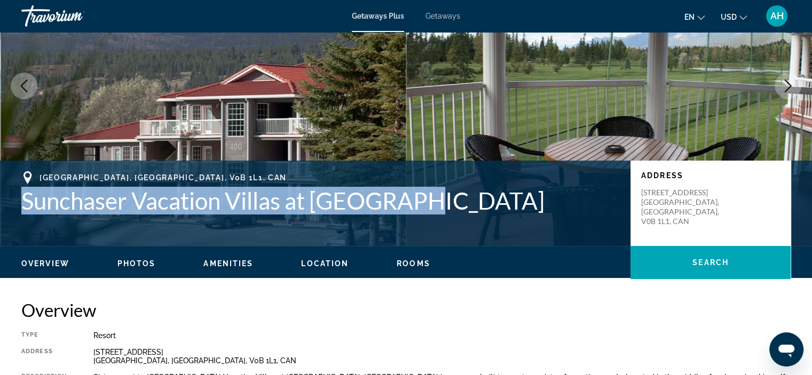
scroll to position [106, 0]
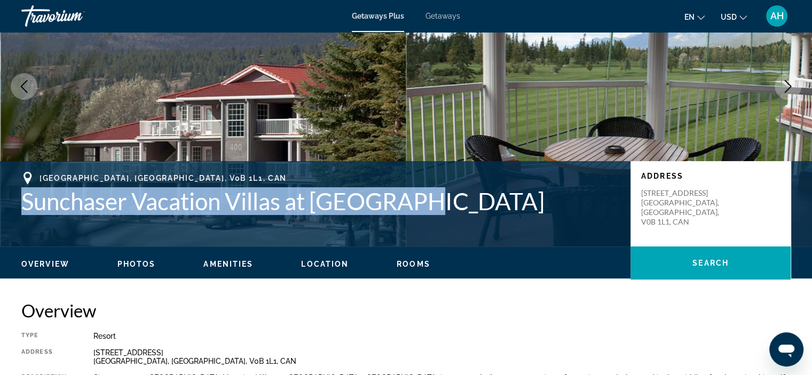
click at [440, 114] on img "Main content" at bounding box center [609, 86] width 406 height 320
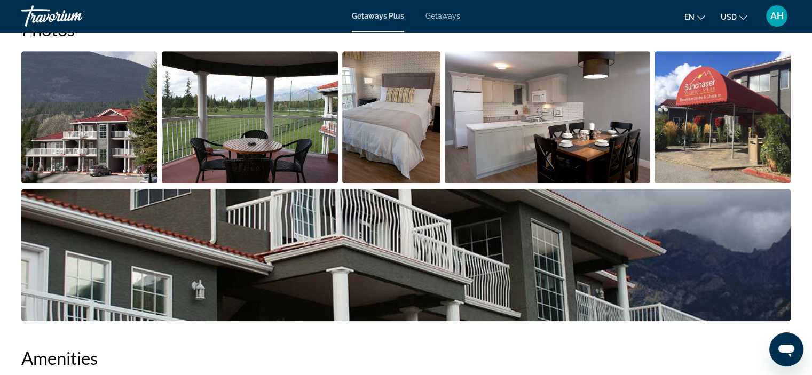
scroll to position [519, 0]
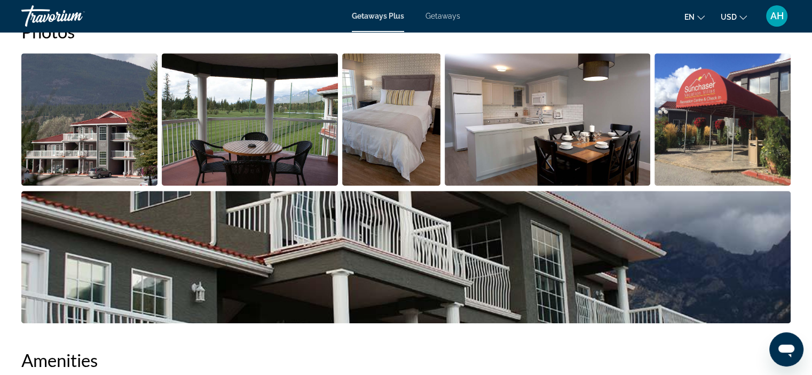
click at [695, 100] on img "Open full-screen image slider" at bounding box center [722, 119] width 136 height 132
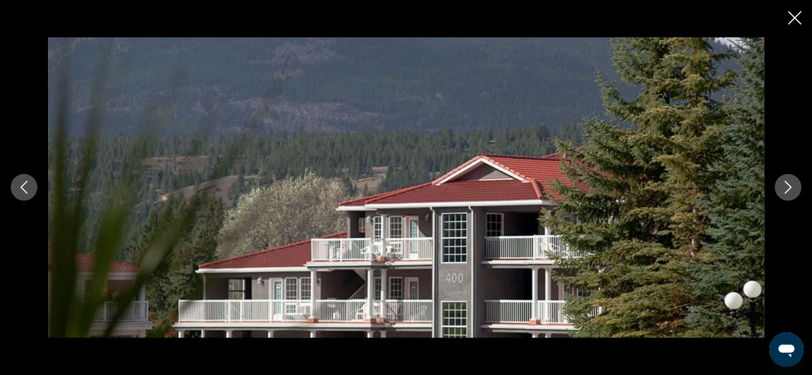
click at [793, 192] on icon "Next image" at bounding box center [787, 187] width 13 height 13
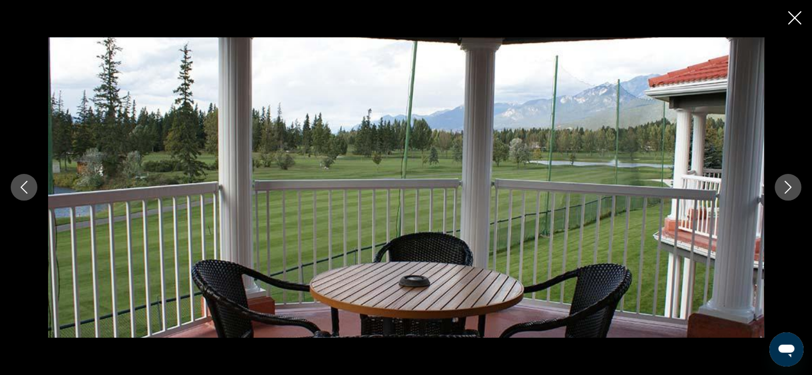
click at [793, 192] on icon "Next image" at bounding box center [787, 187] width 13 height 13
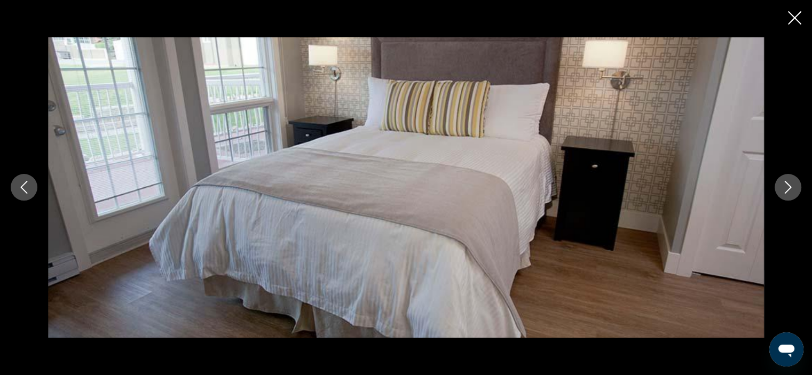
click at [793, 192] on icon "Next image" at bounding box center [787, 187] width 13 height 13
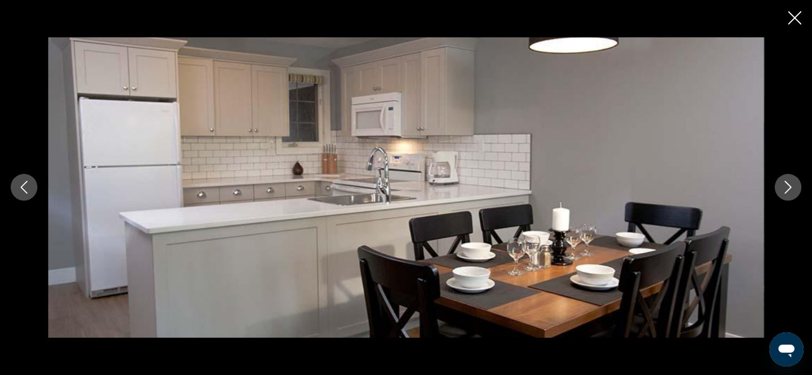
click at [793, 192] on icon "Next image" at bounding box center [787, 187] width 13 height 13
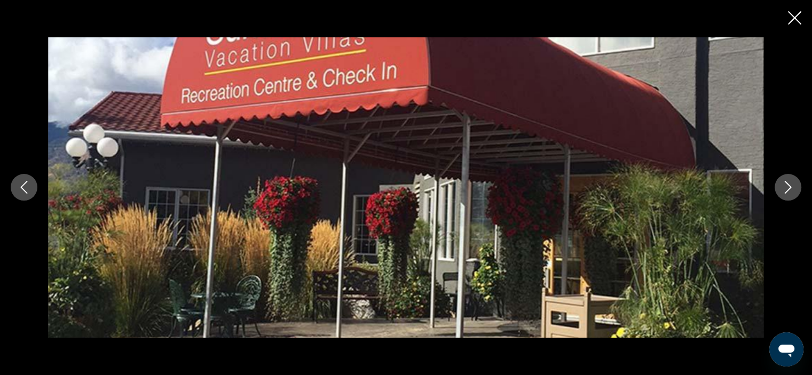
scroll to position [476, 0]
click at [786, 187] on icon "Next image" at bounding box center [787, 187] width 13 height 13
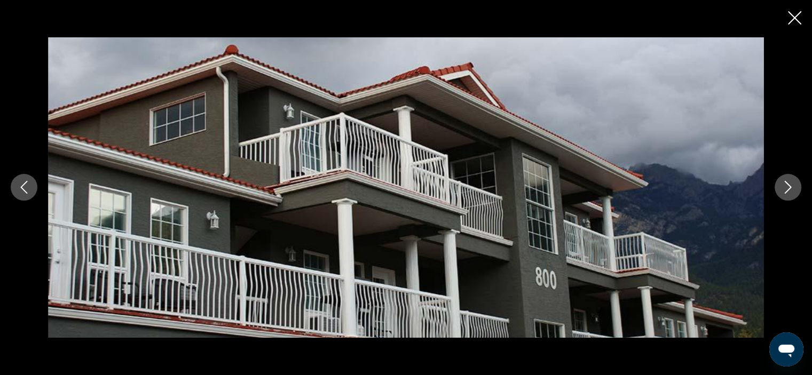
click at [786, 187] on icon "Next image" at bounding box center [787, 187] width 13 height 13
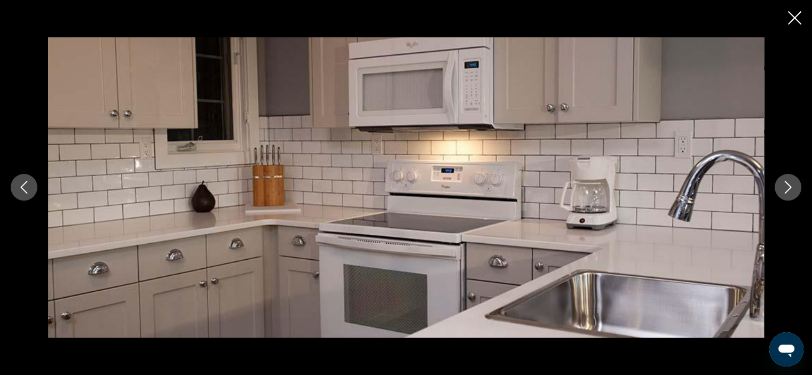
click at [786, 187] on icon "Next image" at bounding box center [787, 187] width 13 height 13
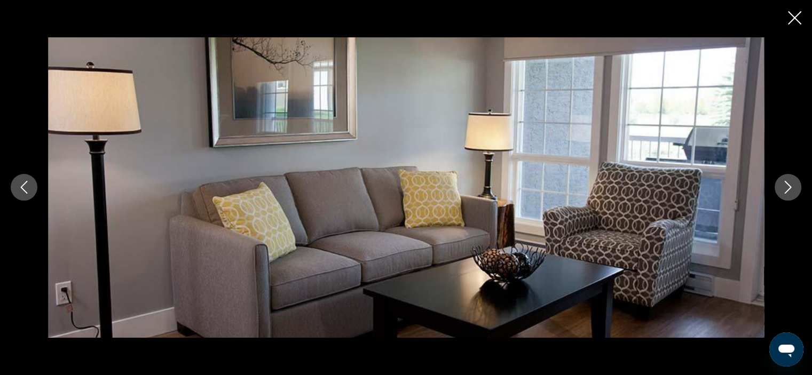
click at [794, 17] on icon "Close slideshow" at bounding box center [794, 17] width 13 height 13
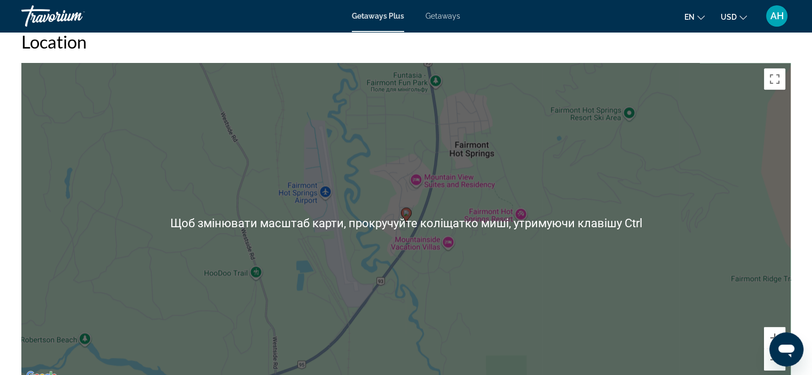
scroll to position [1417, 0]
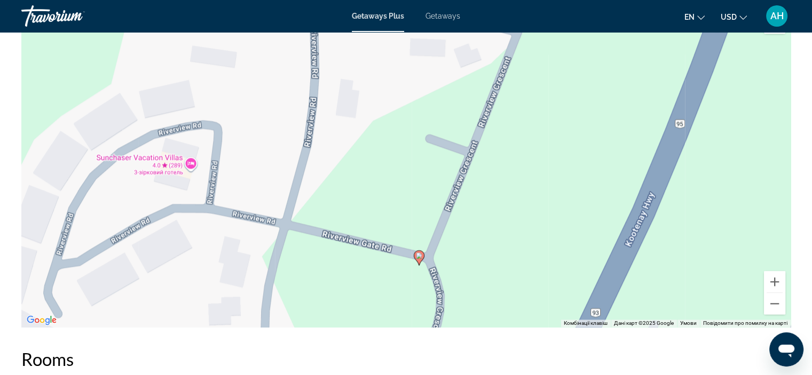
drag, startPoint x: 330, startPoint y: 123, endPoint x: 408, endPoint y: 216, distance: 120.8
click at [408, 216] on div "Увімкніть режим перетягування за допомогою клавіатури, натиснувши Alt + Enter. …" at bounding box center [405, 167] width 769 height 320
click at [181, 146] on div "Увімкніть режим перетягування за допомогою клавіатури, натиснувши Alt + Enter. …" at bounding box center [405, 167] width 769 height 320
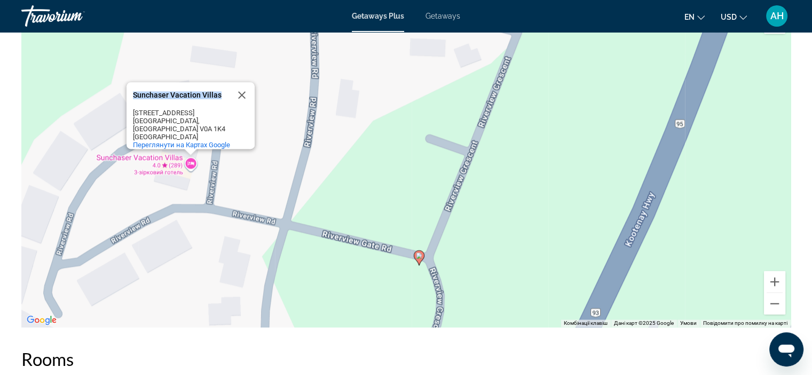
drag, startPoint x: 134, startPoint y: 79, endPoint x: 224, endPoint y: 81, distance: 90.2
click at [224, 91] on div "Sunchaser Vacation Villas" at bounding box center [181, 95] width 96 height 8
copy div "Sunchaser Vacation Villas"
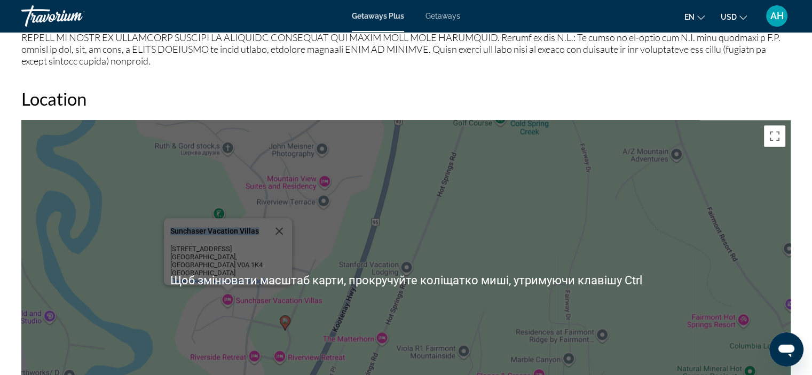
scroll to position [1296, 0]
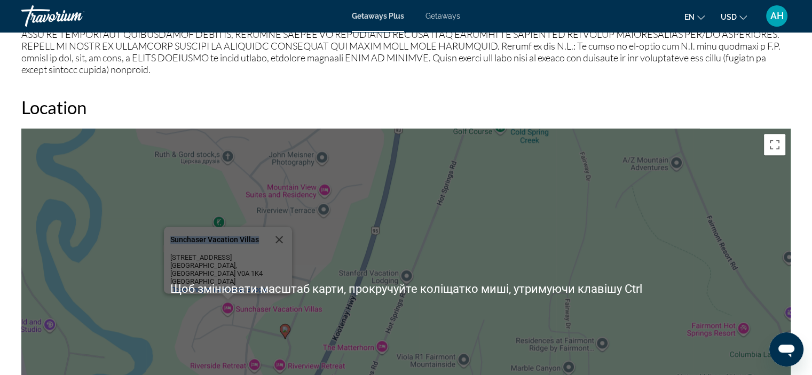
click at [477, 142] on div "Увімкніть режим перетягування за допомогою клавіатури, натиснувши Alt + Enter. …" at bounding box center [405, 289] width 769 height 320
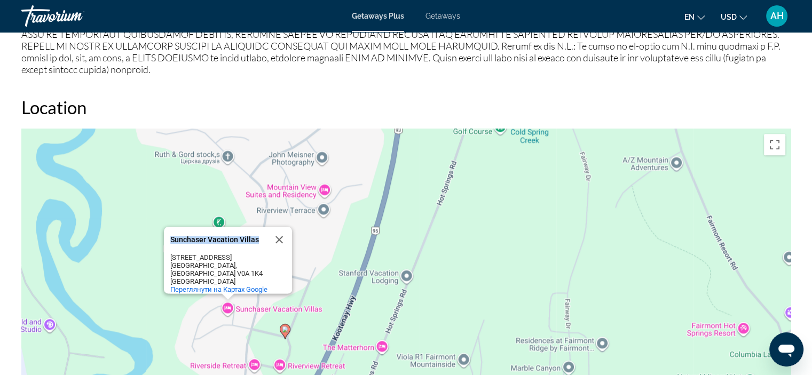
click at [447, 235] on div "Увімкніть режим перетягування за допомогою клавіатури, натиснувши Alt + Enter. …" at bounding box center [405, 289] width 769 height 320
click at [783, 134] on button "Перемкнути повноекранний режим" at bounding box center [774, 144] width 21 height 21
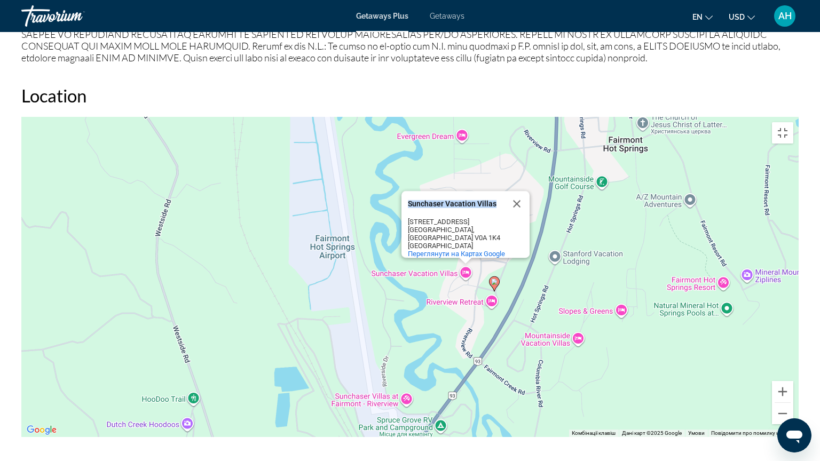
drag, startPoint x: 366, startPoint y: 359, endPoint x: 477, endPoint y: 277, distance: 137.9
click at [477, 277] on div "Увімкніть режим перетягування за допомогою клавіатури, натиснувши Alt + Enter. …" at bounding box center [409, 277] width 777 height 320
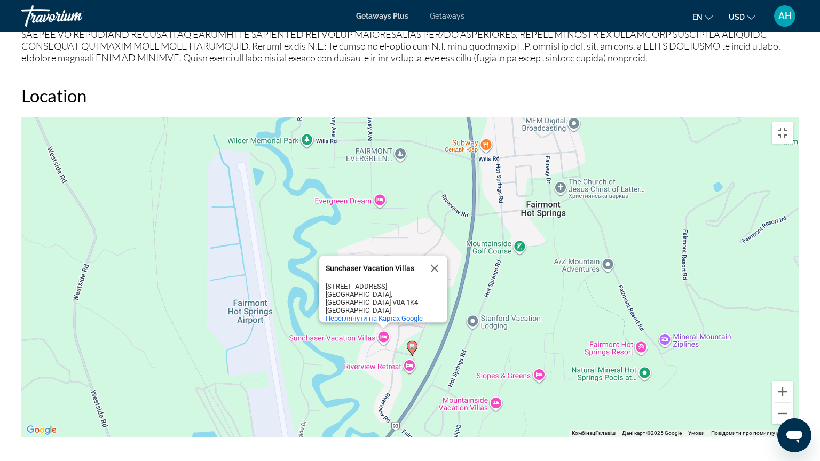
drag, startPoint x: 502, startPoint y: 215, endPoint x: 408, endPoint y: 290, distance: 120.0
click at [408, 290] on div "Увімкніть режим перетягування за допомогою клавіатури, натиснувши Alt + Enter. …" at bounding box center [409, 277] width 777 height 320
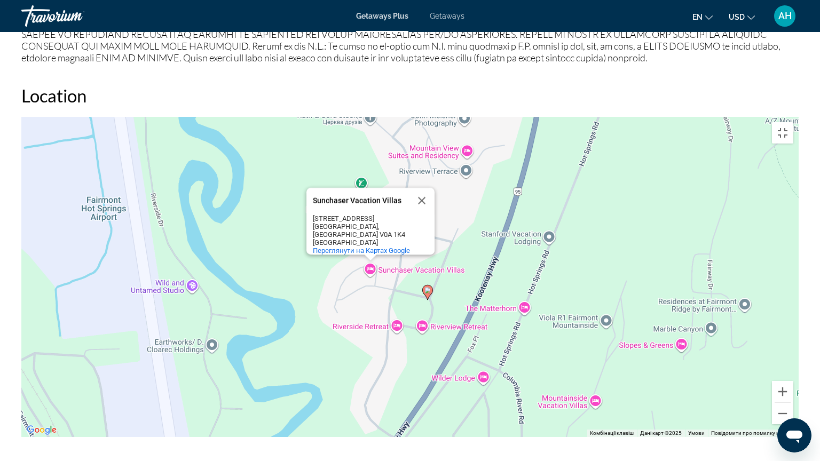
drag, startPoint x: 336, startPoint y: 363, endPoint x: 317, endPoint y: 269, distance: 96.3
click at [317, 269] on div "Увімкніть режим перетягування за допомогою клавіатури, натиснувши Alt + Enter. …" at bounding box center [409, 277] width 777 height 320
click at [427, 188] on button "Закрити" at bounding box center [422, 201] width 26 height 26
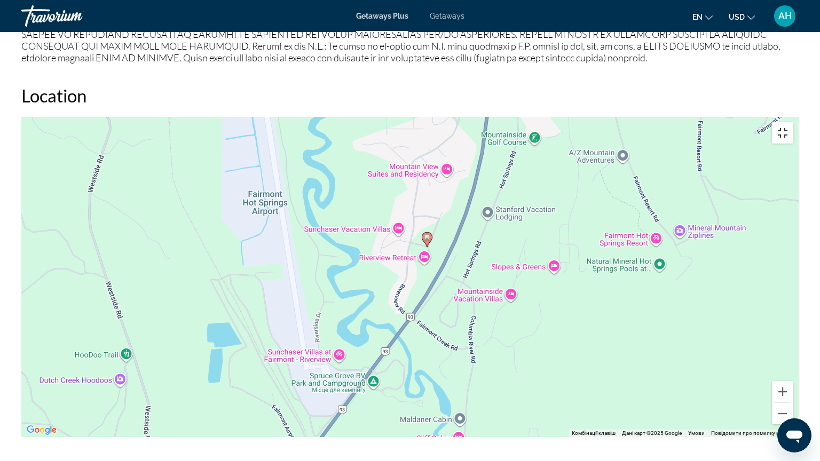
click at [793, 122] on button "Перемкнути повноекранний режим" at bounding box center [782, 132] width 21 height 21
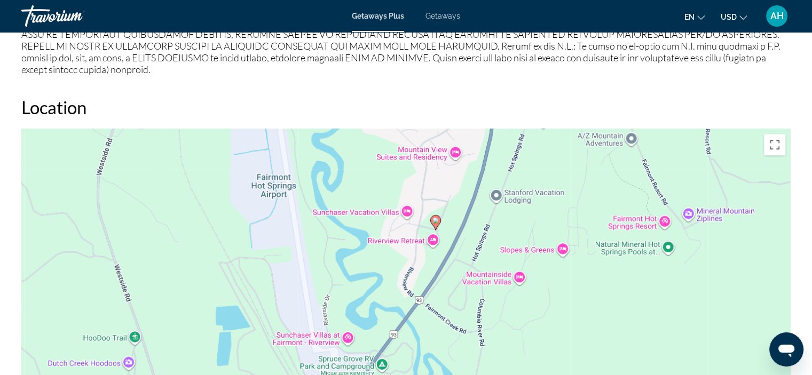
drag, startPoint x: 521, startPoint y: 317, endPoint x: 534, endPoint y: 283, distance: 36.7
click at [534, 283] on div "Увімкніть режим перетягування за допомогою клавіатури, натиснувши Alt + Enter. …" at bounding box center [405, 289] width 769 height 320
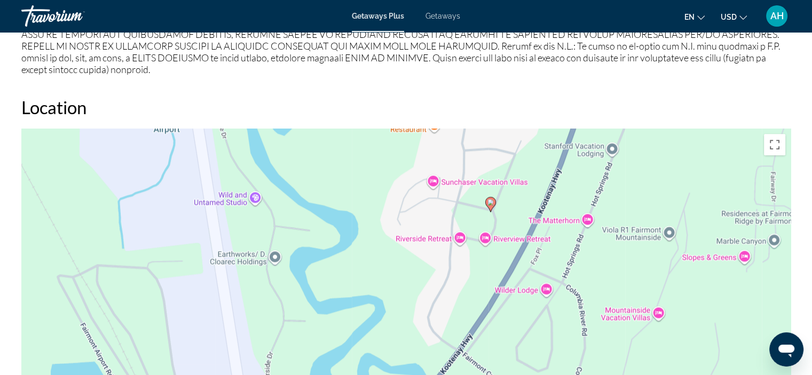
drag, startPoint x: 448, startPoint y: 268, endPoint x: 604, endPoint y: 323, distance: 165.0
click at [604, 323] on div "Увімкніть режим перетягування за допомогою клавіатури, натиснувши Alt + Enter. …" at bounding box center [405, 289] width 769 height 320
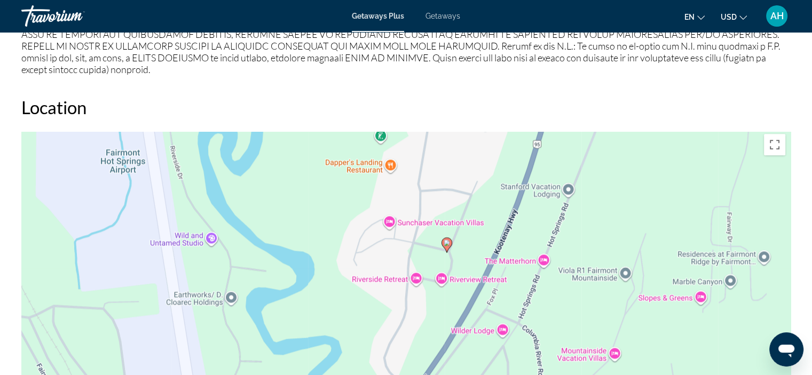
drag, startPoint x: 605, startPoint y: 257, endPoint x: 552, endPoint y: 300, distance: 69.0
click at [552, 300] on div "Увімкніть режим перетягування за допомогою клавіатури, натиснувши Alt + Enter. …" at bounding box center [405, 289] width 769 height 320
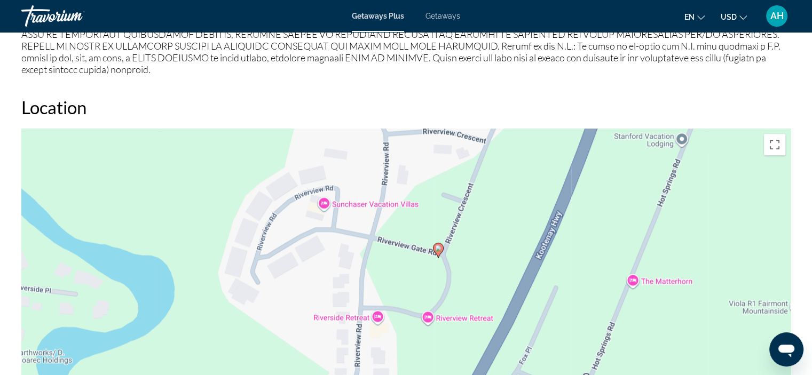
drag, startPoint x: 484, startPoint y: 248, endPoint x: 607, endPoint y: 303, distance: 134.7
click at [607, 303] on div "Увімкніть режим перетягування за допомогою клавіатури, натиснувши Alt + Enter. …" at bounding box center [405, 289] width 769 height 320
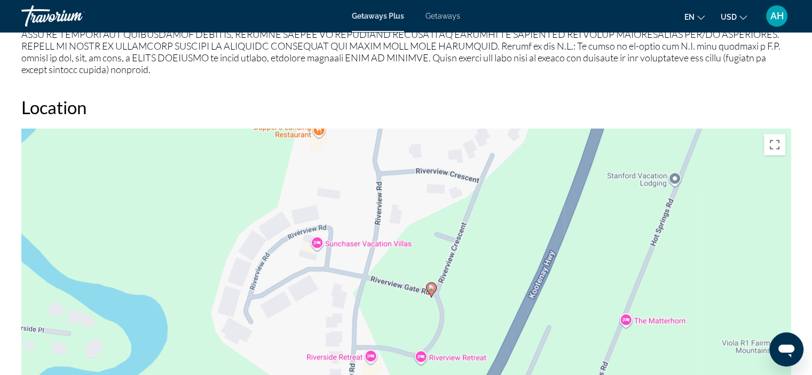
drag, startPoint x: 596, startPoint y: 307, endPoint x: 574, endPoint y: 358, distance: 55.0
click at [574, 358] on div "Увімкніть режим перетягування за допомогою клавіатури, натиснувши Alt + Enter. …" at bounding box center [405, 289] width 769 height 320
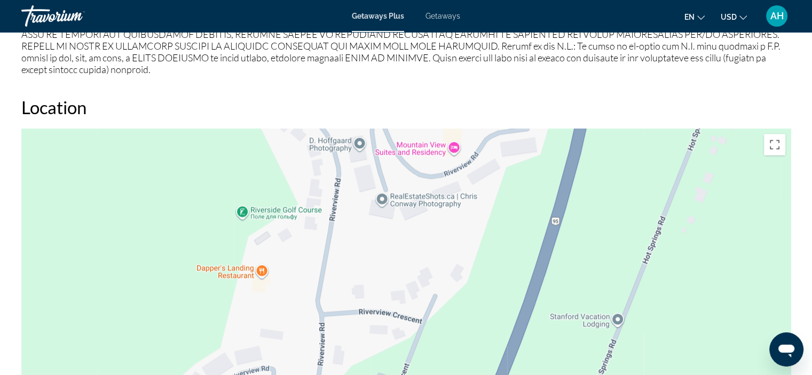
drag, startPoint x: 532, startPoint y: 249, endPoint x: 487, endPoint y: 222, distance: 52.6
click at [487, 222] on div "Увімкніть режим перетягування за допомогою клавіатури, натиснувши Alt + Enter. …" at bounding box center [405, 289] width 769 height 320
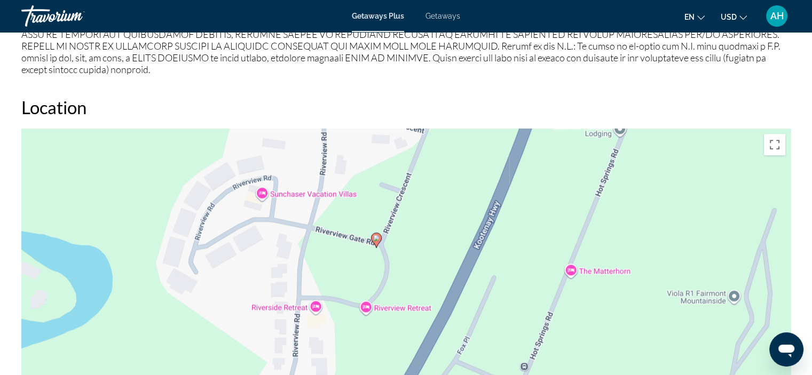
drag, startPoint x: 489, startPoint y: 213, endPoint x: 499, endPoint y: 185, distance: 29.7
click at [499, 185] on div "Увімкніть режим перетягування за допомогою клавіатури, натиснувши Alt + Enter. …" at bounding box center [405, 289] width 769 height 320
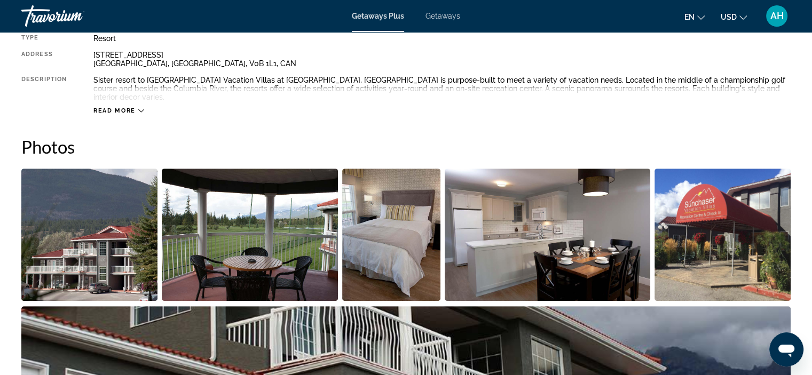
scroll to position [399, 0]
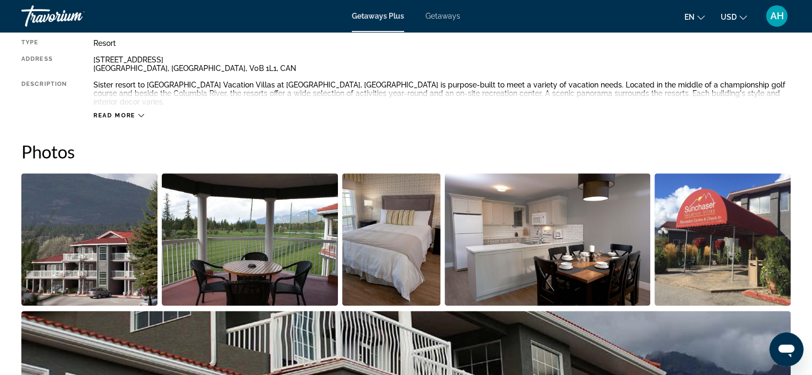
click at [125, 209] on img "Open full-screen image slider" at bounding box center [89, 239] width 136 height 132
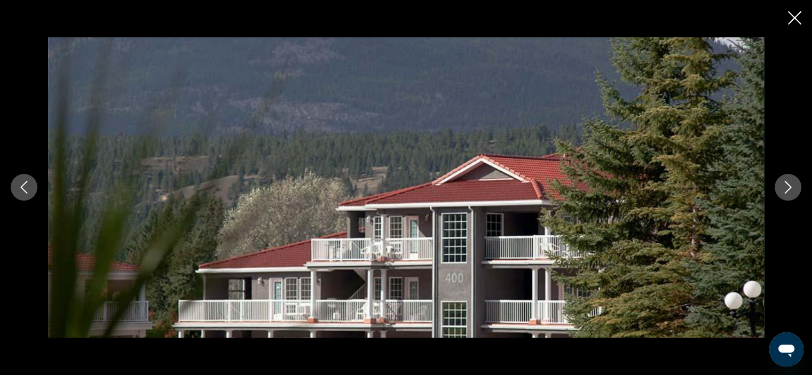
click at [787, 187] on icon "Next image" at bounding box center [787, 187] width 13 height 13
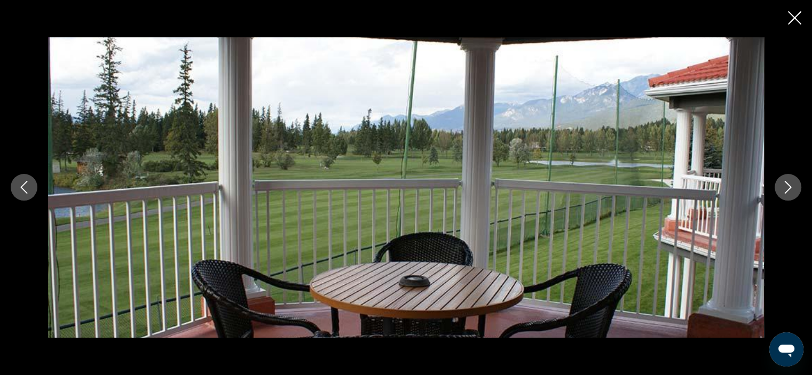
click at [787, 187] on icon "Next image" at bounding box center [787, 187] width 13 height 13
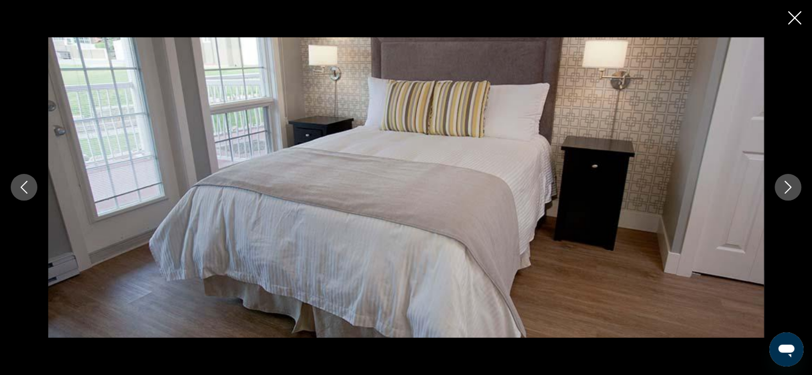
click at [787, 187] on icon "Next image" at bounding box center [787, 187] width 13 height 13
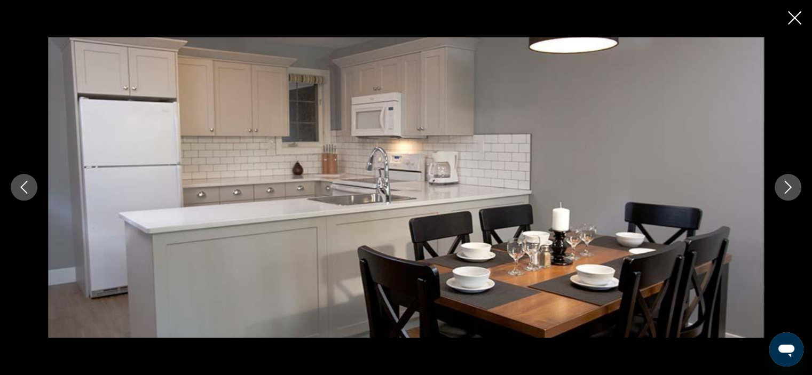
click at [788, 17] on icon "Close slideshow" at bounding box center [794, 17] width 13 height 13
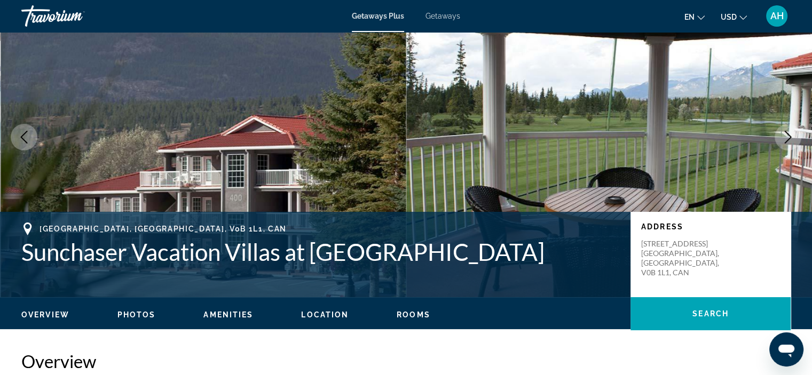
scroll to position [0, 0]
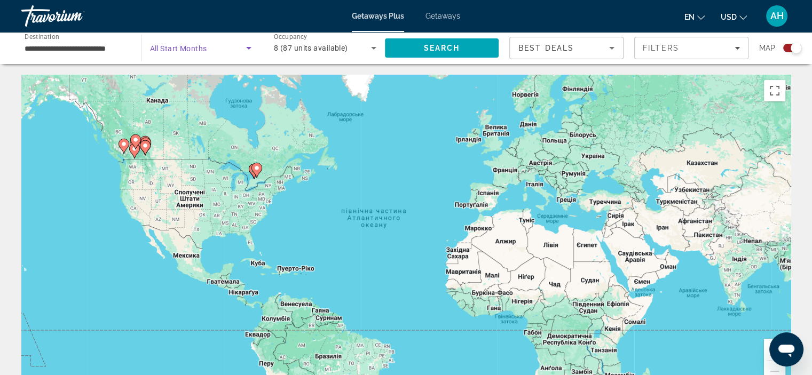
click at [219, 47] on span "Search widget" at bounding box center [198, 48] width 97 height 13
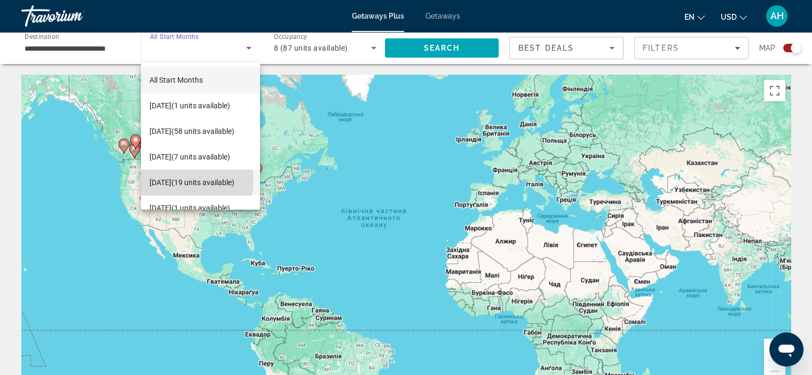
click at [185, 181] on span "January 2026 (19 units available)" at bounding box center [191, 182] width 85 height 13
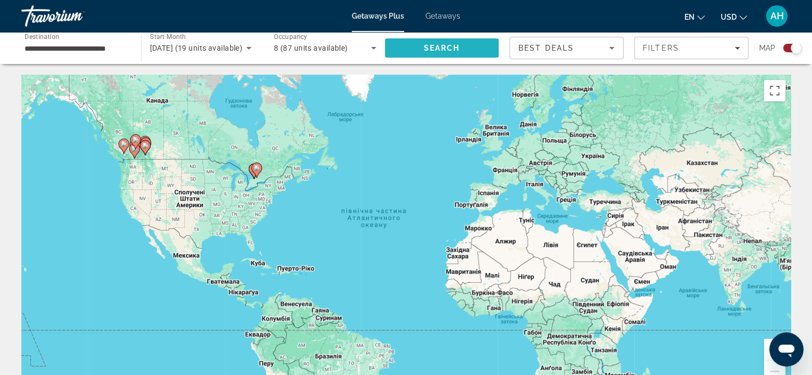
click at [407, 46] on span "Search" at bounding box center [442, 48] width 114 height 26
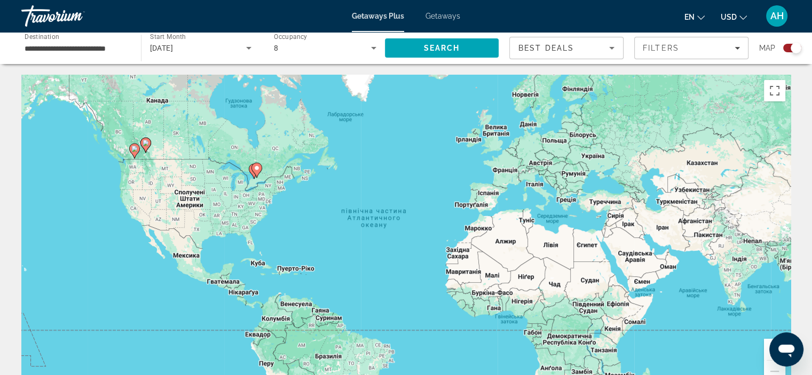
click at [331, 55] on div "8" at bounding box center [325, 48] width 102 height 30
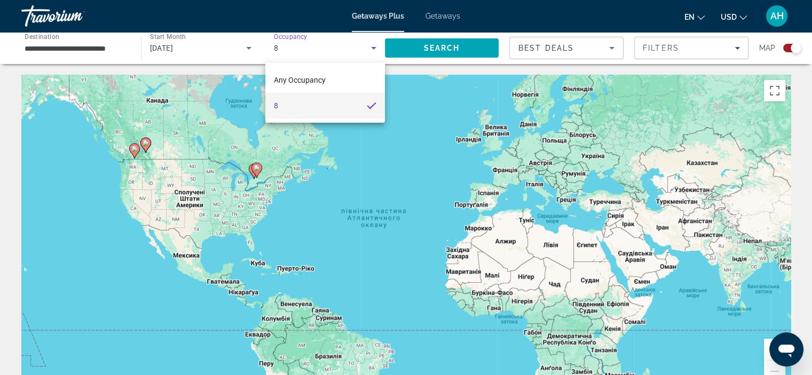
click at [430, 40] on div at bounding box center [406, 187] width 812 height 375
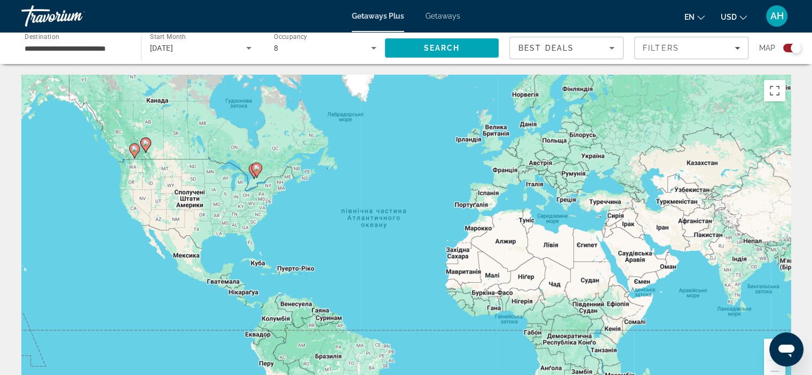
click at [148, 150] on gmp-advanced-marker "Main content" at bounding box center [145, 145] width 11 height 16
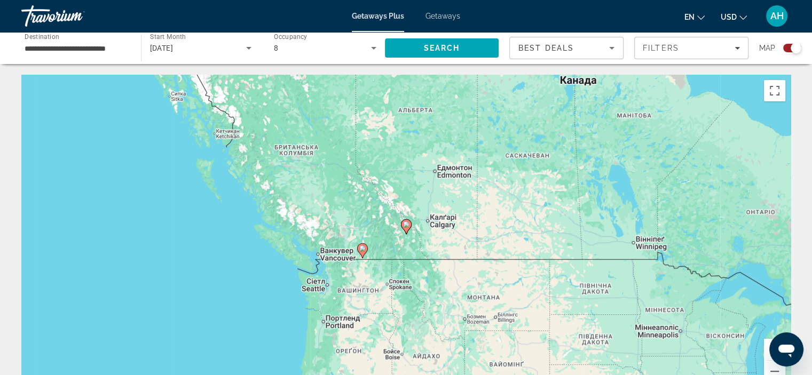
click at [406, 229] on icon "Main content" at bounding box center [406, 227] width 10 height 14
type input "**********"
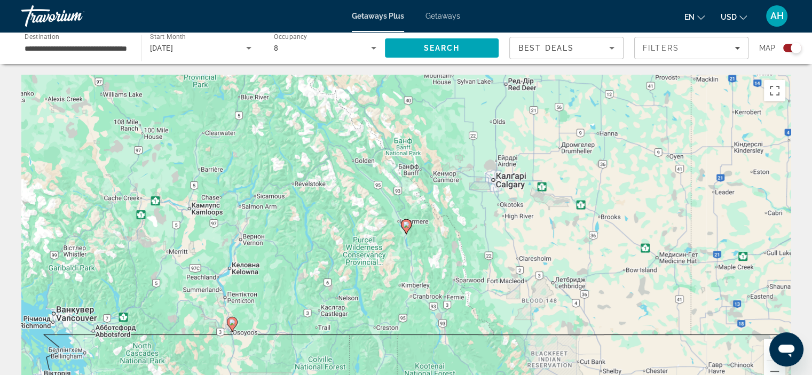
click at [406, 229] on icon "Main content" at bounding box center [406, 227] width 10 height 14
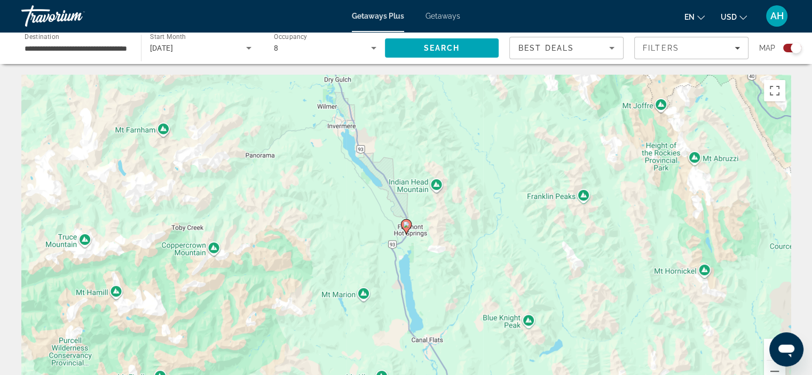
click at [406, 229] on icon "Main content" at bounding box center [406, 227] width 10 height 14
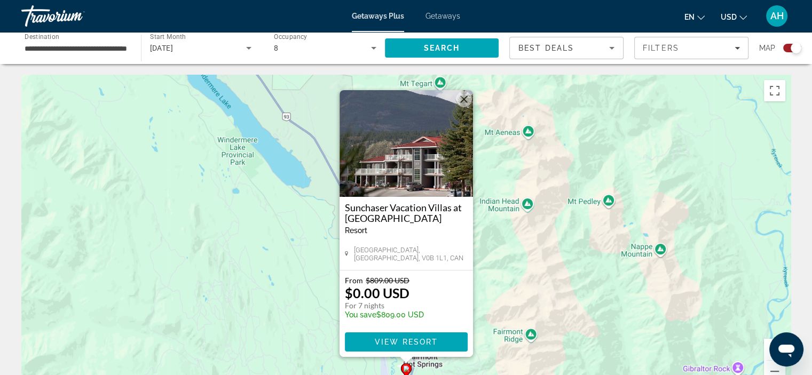
click at [458, 100] on button "Закрити" at bounding box center [464, 99] width 16 height 16
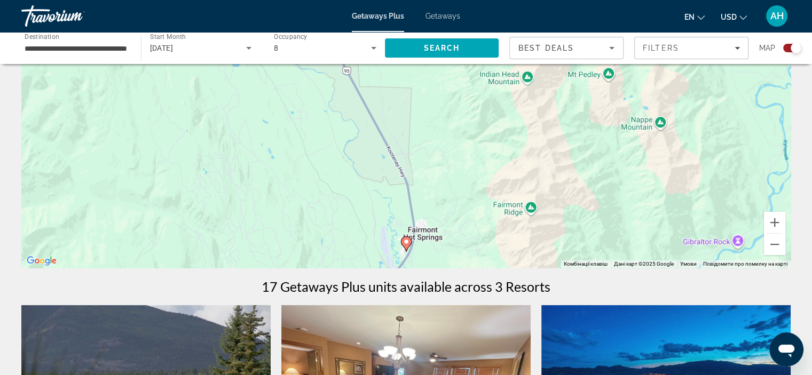
scroll to position [194, 0]
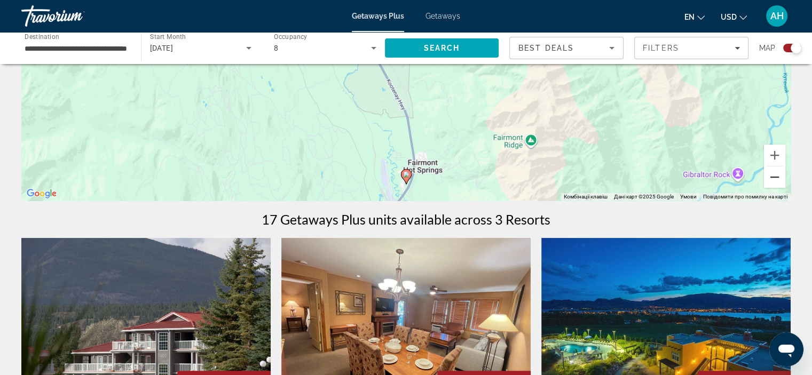
click at [767, 177] on button "Зменшити" at bounding box center [774, 176] width 21 height 21
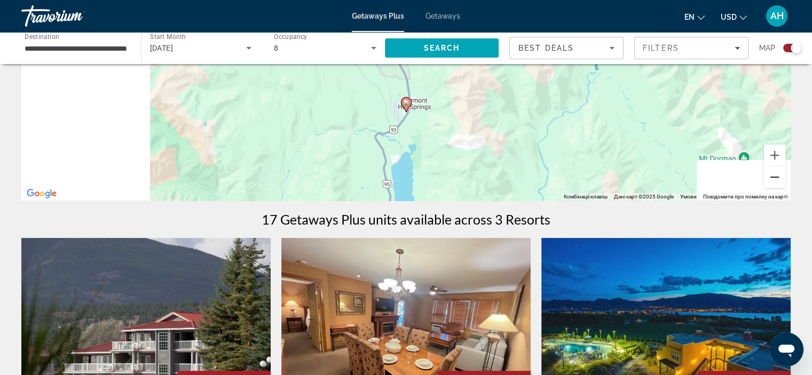
click at [767, 177] on button "Зменшити" at bounding box center [774, 176] width 21 height 21
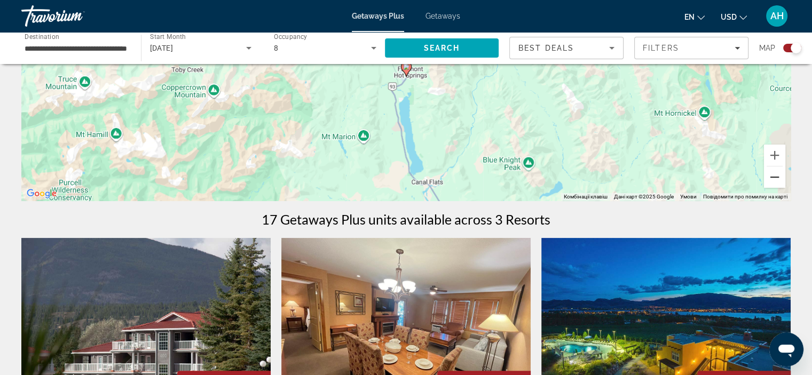
click at [767, 177] on button "Зменшити" at bounding box center [774, 176] width 21 height 21
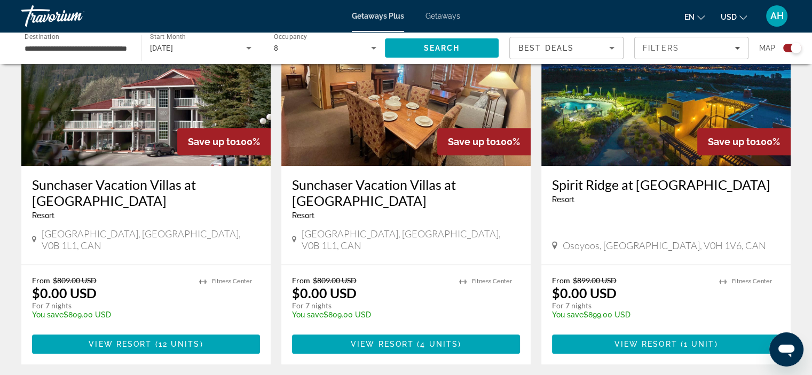
scroll to position [439, 0]
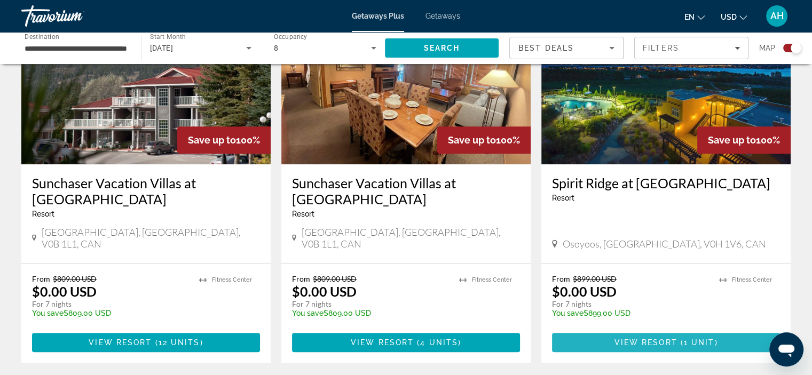
click at [701, 330] on span "Main content" at bounding box center [666, 343] width 228 height 26
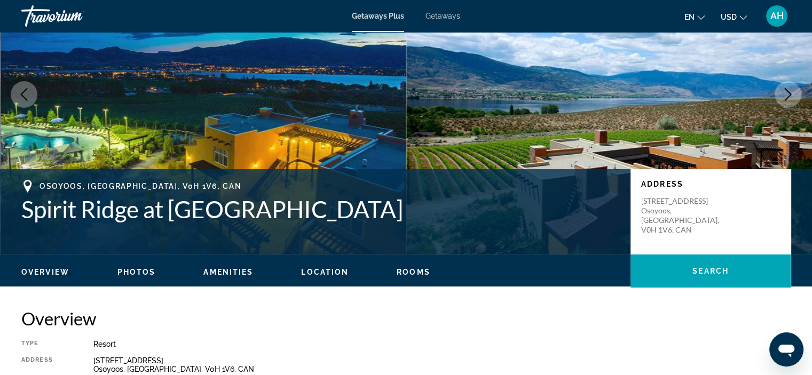
scroll to position [87, 0]
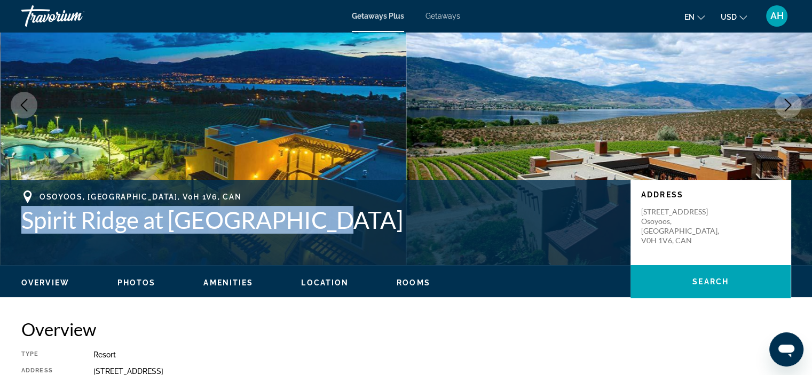
drag, startPoint x: 27, startPoint y: 223, endPoint x: 321, endPoint y: 208, distance: 295.0
click at [321, 208] on h1 "Spirit Ridge at [GEOGRAPHIC_DATA]" at bounding box center [320, 220] width 598 height 28
copy h1 "Spirit Ridge at [GEOGRAPHIC_DATA]"
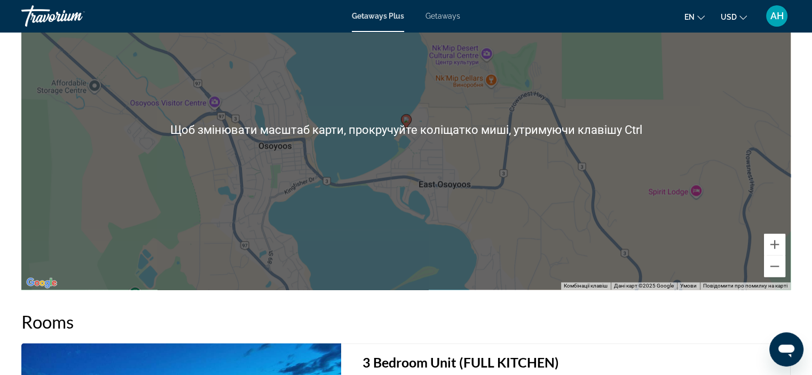
scroll to position [1390, 0]
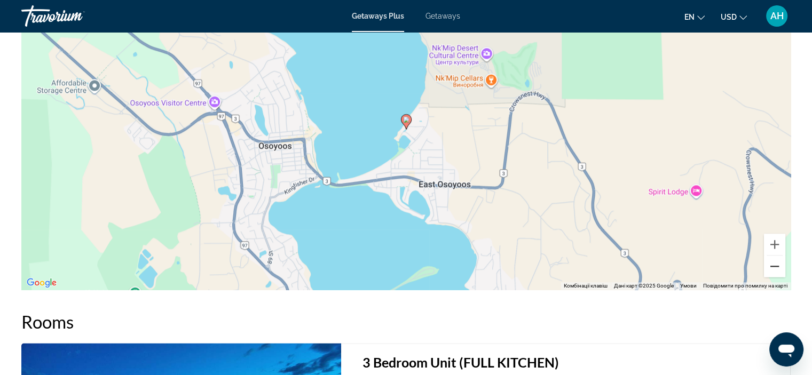
click at [766, 273] on button "Зменшити" at bounding box center [774, 266] width 21 height 21
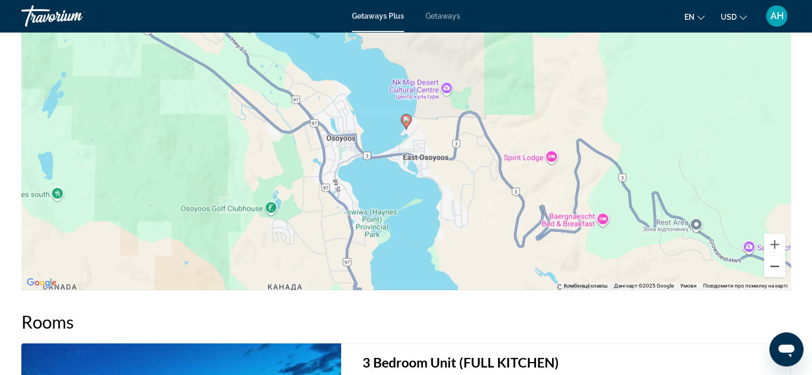
click at [766, 273] on button "Зменшити" at bounding box center [774, 266] width 21 height 21
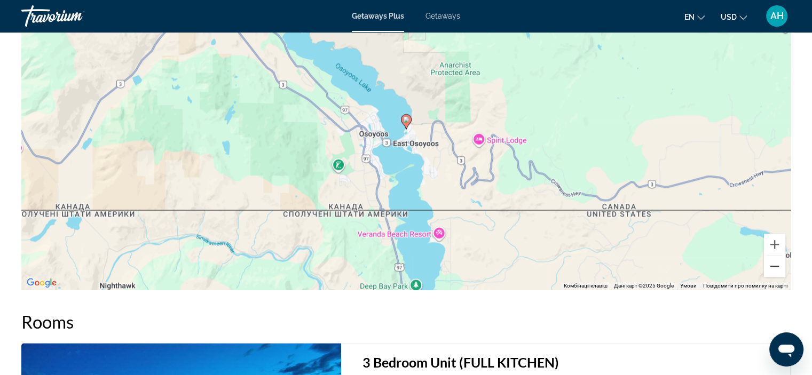
click at [766, 273] on button "Зменшити" at bounding box center [774, 266] width 21 height 21
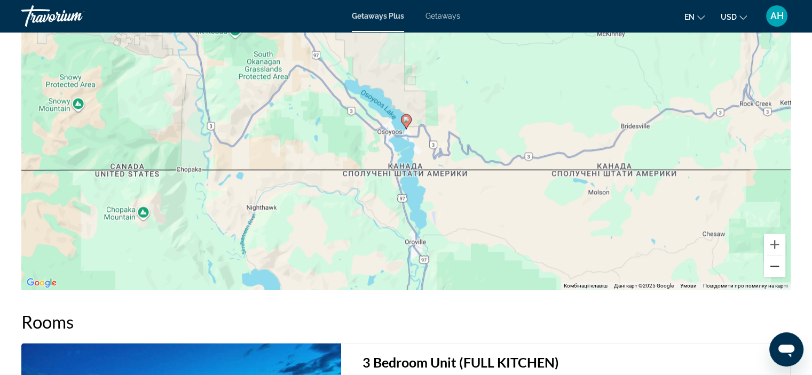
click at [766, 273] on button "Зменшити" at bounding box center [774, 266] width 21 height 21
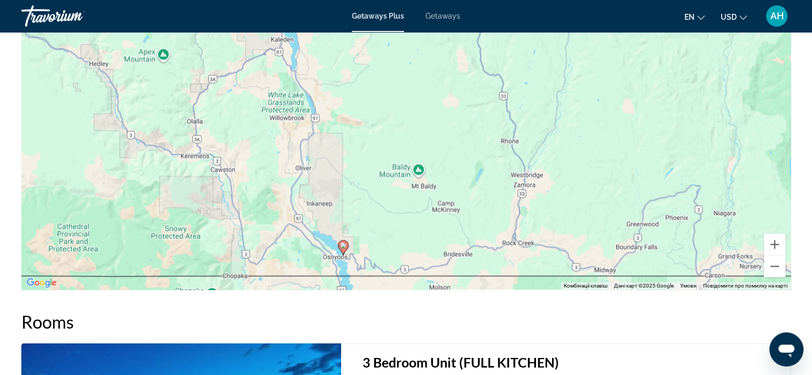
drag, startPoint x: 573, startPoint y: 104, endPoint x: 510, endPoint y: 234, distance: 145.3
click at [510, 234] on div "Увімкніть режим перетягування за допомогою клавіатури, натиснувши Alt + Enter. …" at bounding box center [405, 130] width 769 height 320
click at [772, 260] on button "Зменшити" at bounding box center [774, 266] width 21 height 21
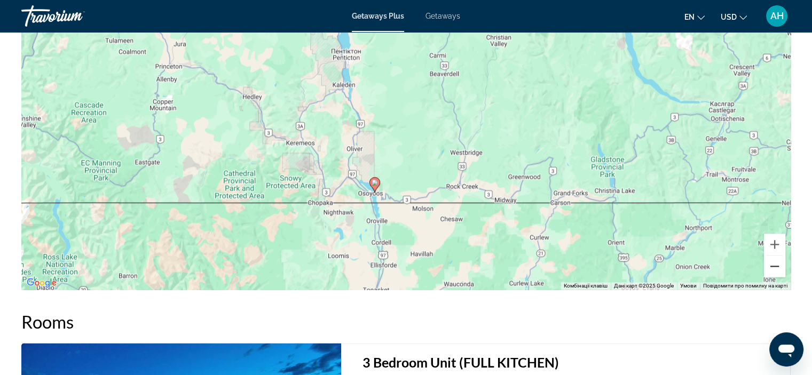
click at [772, 260] on button "Зменшити" at bounding box center [774, 266] width 21 height 21
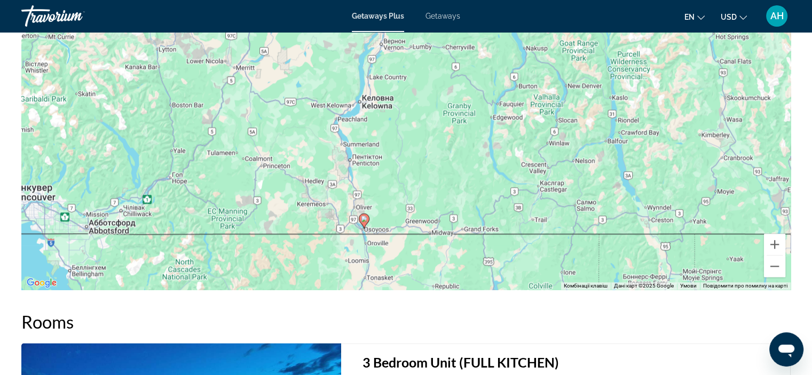
drag, startPoint x: 574, startPoint y: 163, endPoint x: 545, endPoint y: 242, distance: 84.8
click at [545, 242] on div "Увімкніть режим перетягування за допомогою клавіатури, натиснувши Alt + Enter. …" at bounding box center [405, 130] width 769 height 320
click at [780, 271] on button "Зменшити" at bounding box center [774, 266] width 21 height 21
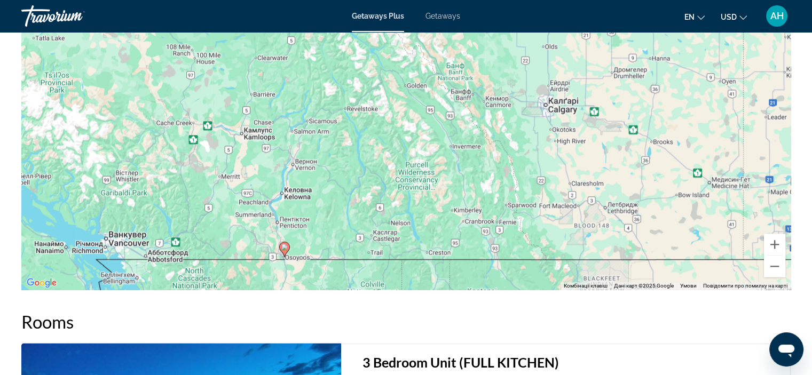
drag, startPoint x: 587, startPoint y: 168, endPoint x: 485, endPoint y: 246, distance: 128.6
click at [485, 246] on div "Увімкніть режим перетягування за допомогою клавіатури, натиснувши Alt + Enter. …" at bounding box center [405, 130] width 769 height 320
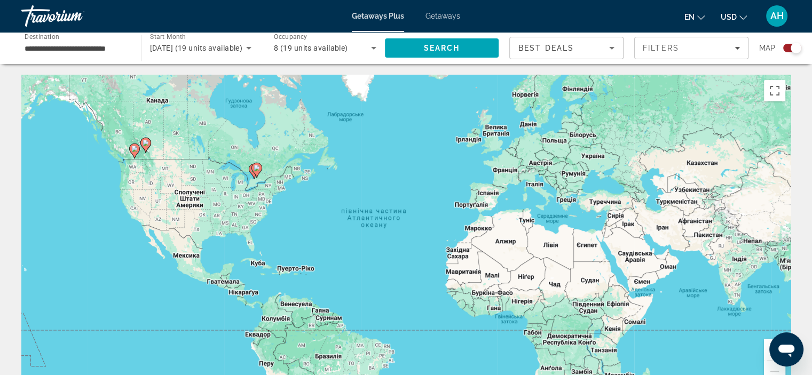
click at [146, 151] on icon "Main content" at bounding box center [145, 145] width 11 height 15
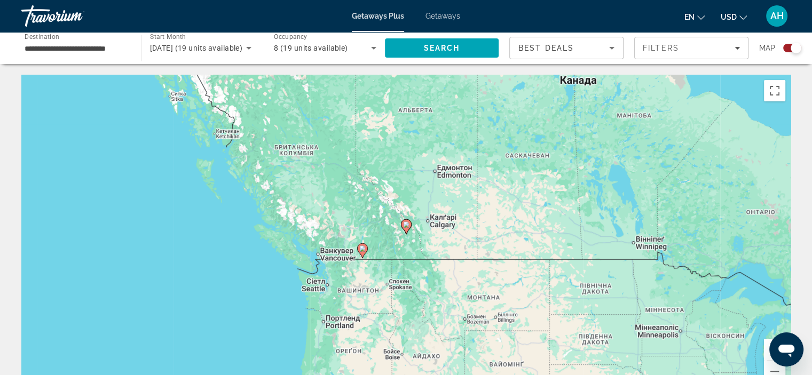
click at [408, 226] on image "Main content" at bounding box center [406, 224] width 6 height 6
type input "**********"
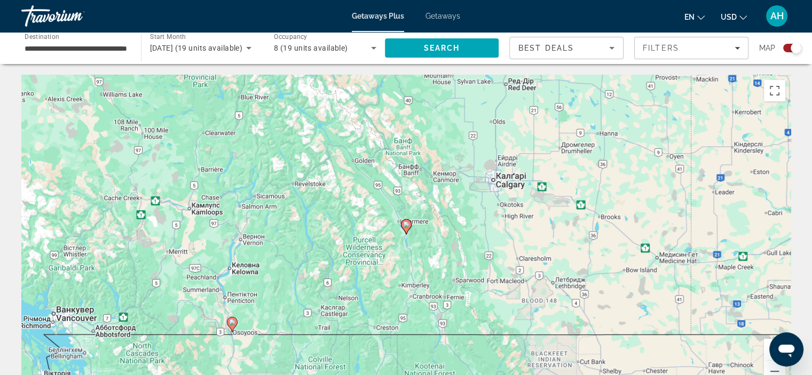
click at [408, 226] on image "Main content" at bounding box center [406, 224] width 6 height 6
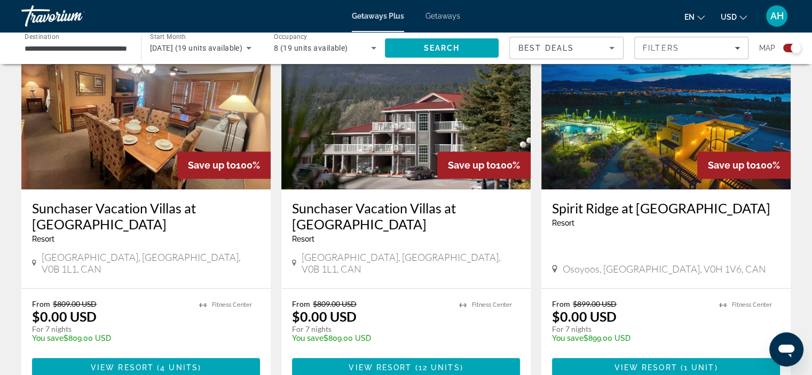
scroll to position [416, 0]
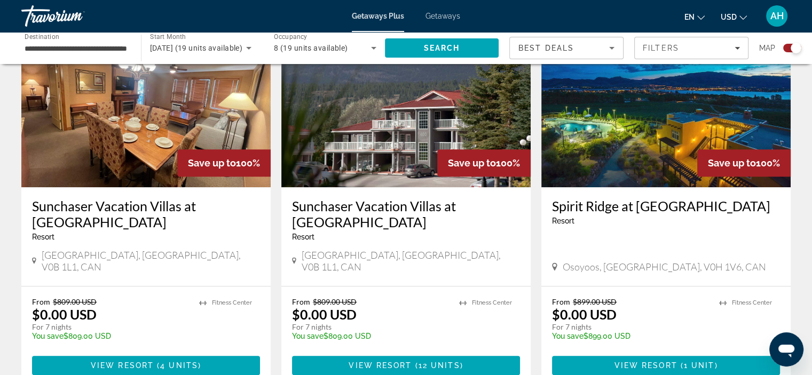
click at [162, 208] on h3 "Sunchaser Vacation Villas at [GEOGRAPHIC_DATA]" at bounding box center [146, 214] width 228 height 32
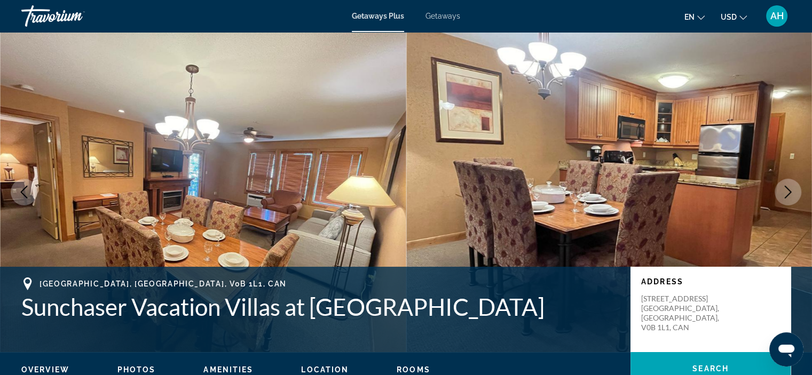
click at [795, 202] on button "Next image" at bounding box center [787, 192] width 27 height 27
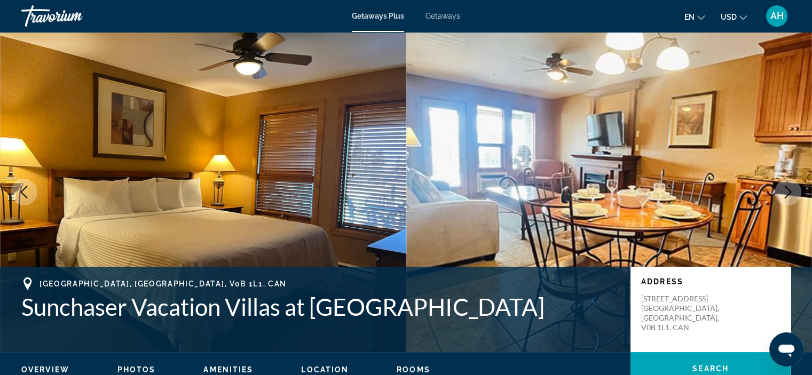
click at [795, 202] on button "Next image" at bounding box center [787, 192] width 27 height 27
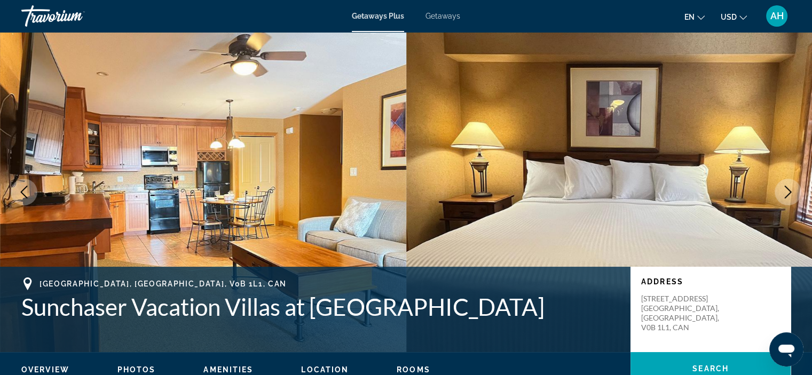
click at [795, 202] on button "Next image" at bounding box center [787, 192] width 27 height 27
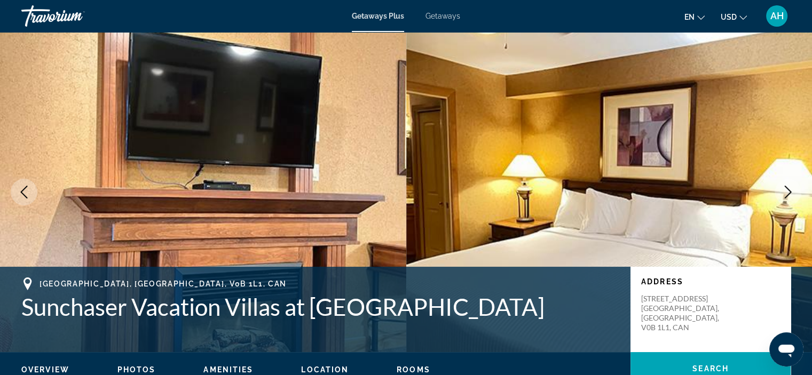
click at [795, 202] on button "Next image" at bounding box center [787, 192] width 27 height 27
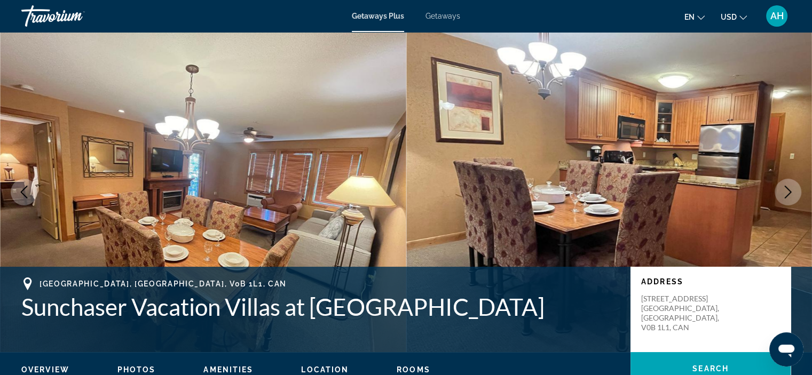
click at [795, 202] on button "Next image" at bounding box center [787, 192] width 27 height 27
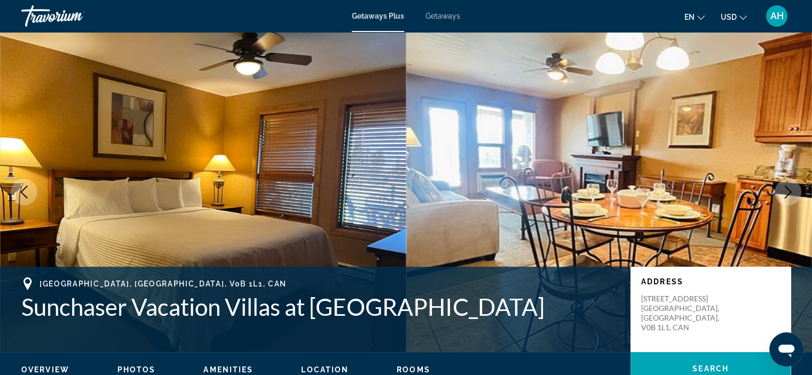
click at [795, 202] on button "Next image" at bounding box center [787, 192] width 27 height 27
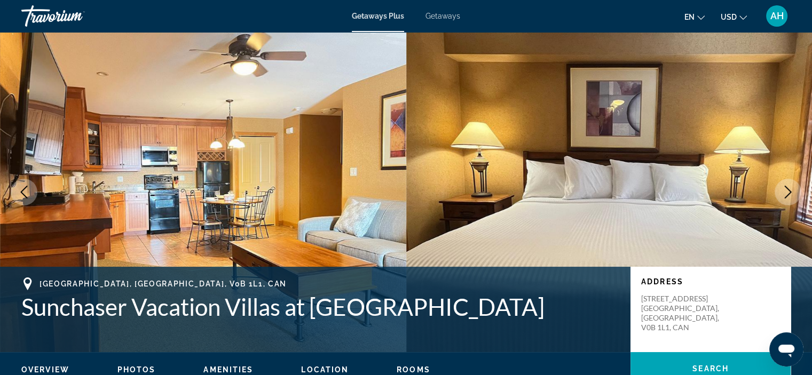
click at [795, 202] on button "Next image" at bounding box center [787, 192] width 27 height 27
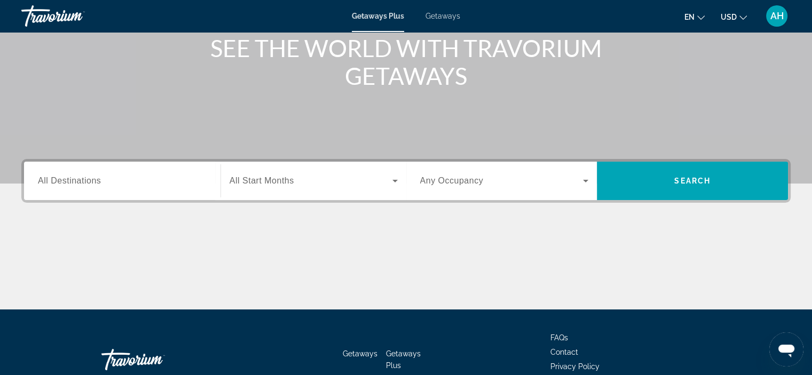
scroll to position [139, 0]
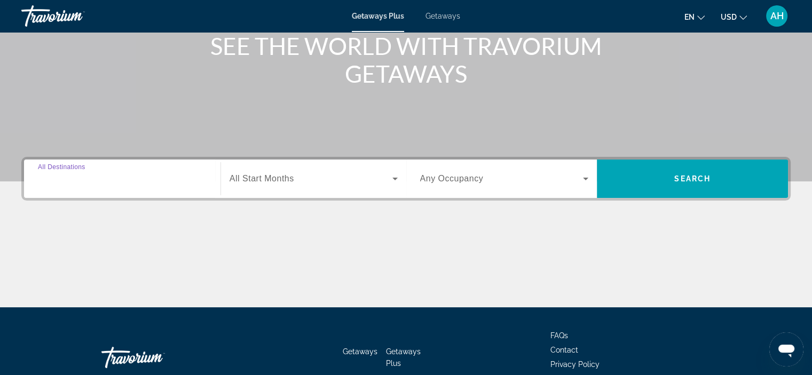
click at [141, 182] on input "Destination All Destinations" at bounding box center [122, 179] width 169 height 13
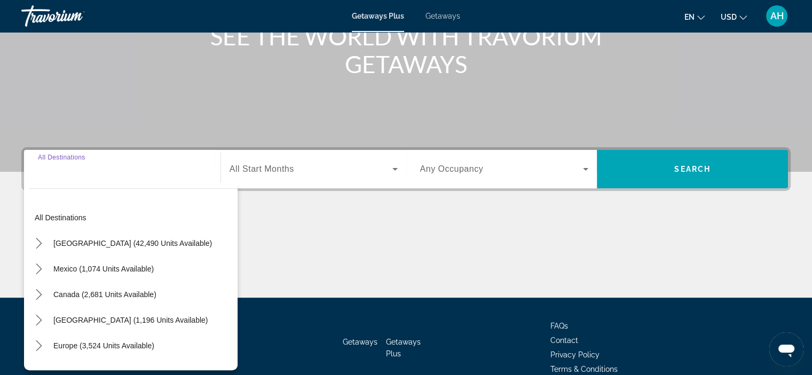
scroll to position [201, 0]
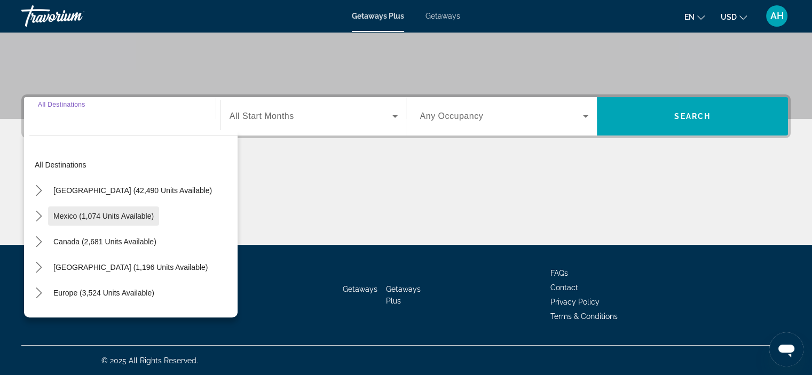
click at [126, 215] on span "Mexico (1,074 units available)" at bounding box center [103, 216] width 100 height 9
type input "**********"
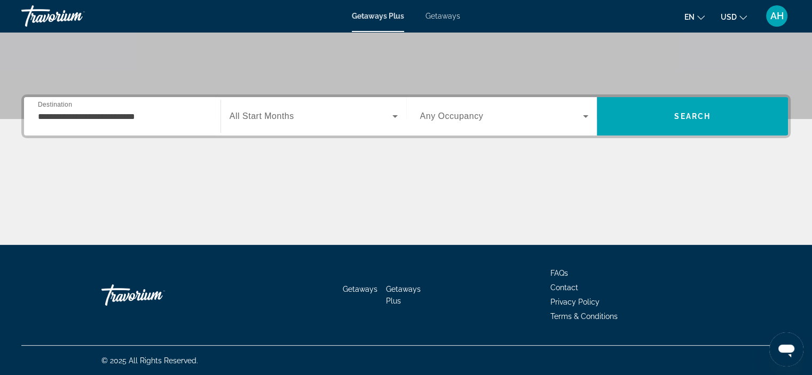
click at [284, 116] on span "All Start Months" at bounding box center [261, 116] width 65 height 9
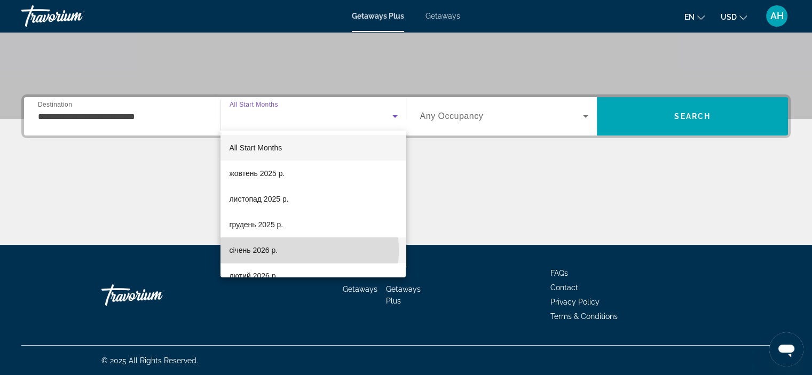
click at [280, 250] on mat-option "січень 2026 р." at bounding box center [312, 250] width 185 height 26
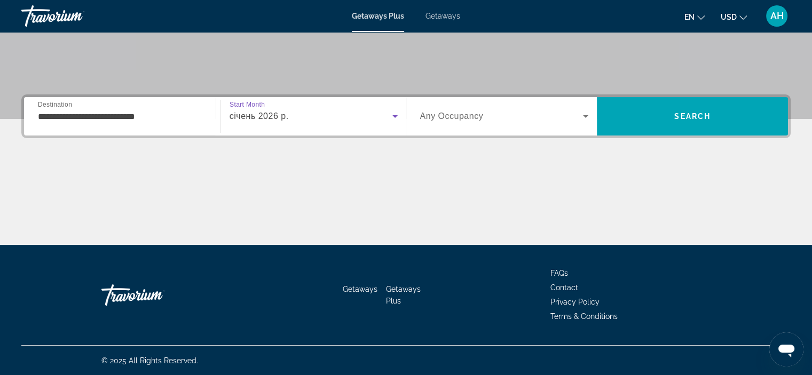
click at [557, 117] on span "Search widget" at bounding box center [501, 116] width 163 height 13
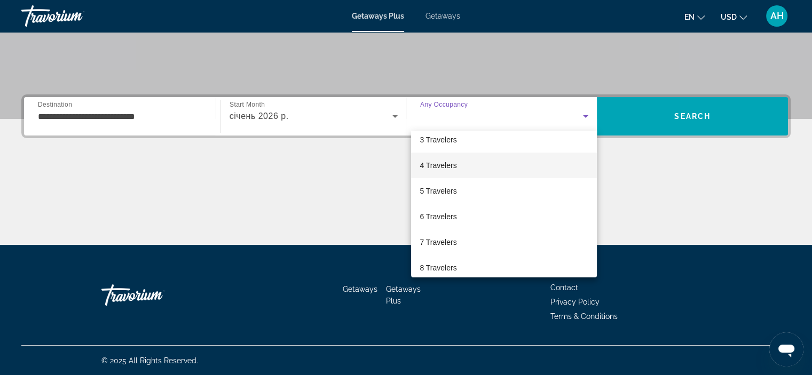
scroll to position [62, 0]
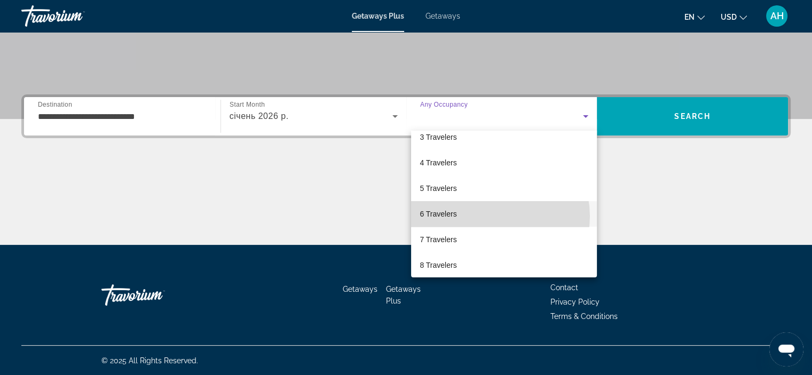
click at [493, 216] on mat-option "6 Travelers" at bounding box center [504, 214] width 186 height 26
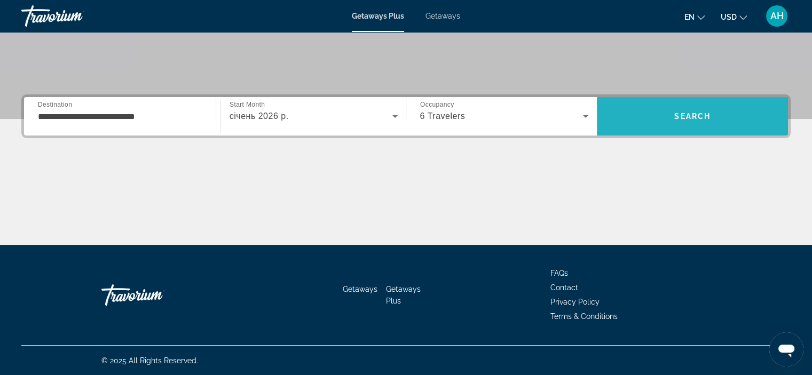
click at [657, 108] on span "Search" at bounding box center [692, 117] width 191 height 26
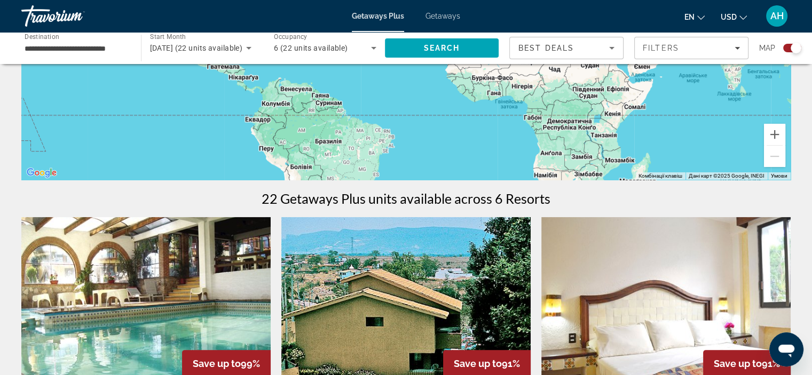
scroll to position [213, 0]
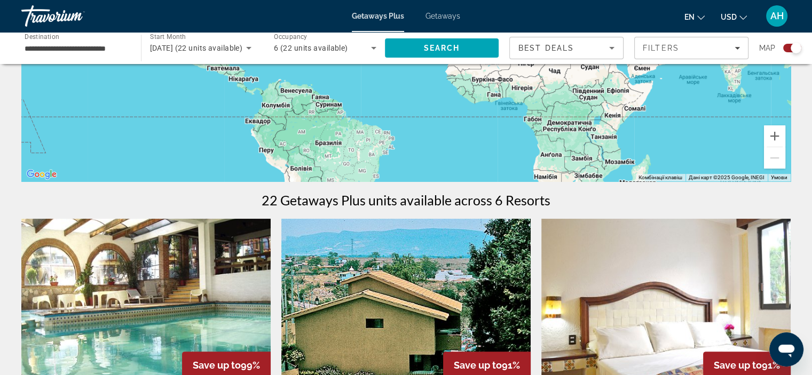
click at [603, 39] on div "Best Deals" at bounding box center [566, 52] width 96 height 30
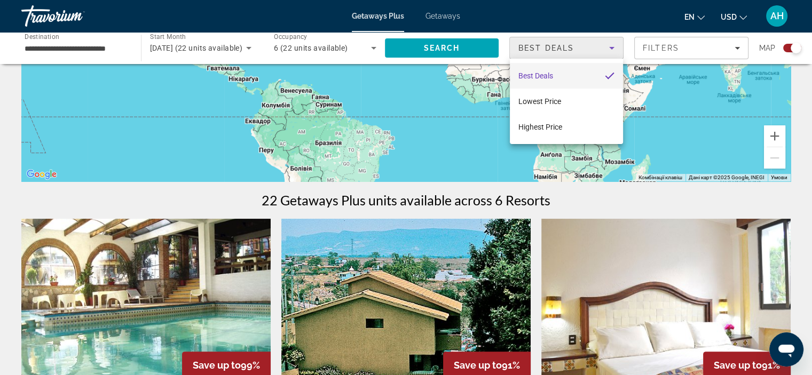
click at [674, 47] on div at bounding box center [406, 187] width 812 height 375
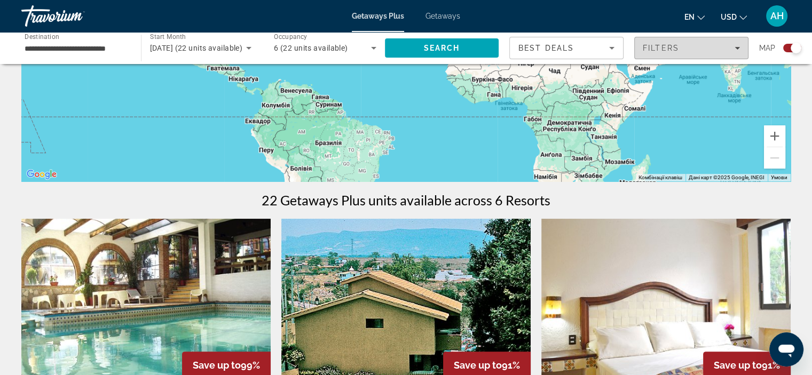
click at [674, 48] on span "Filters" at bounding box center [660, 48] width 36 height 9
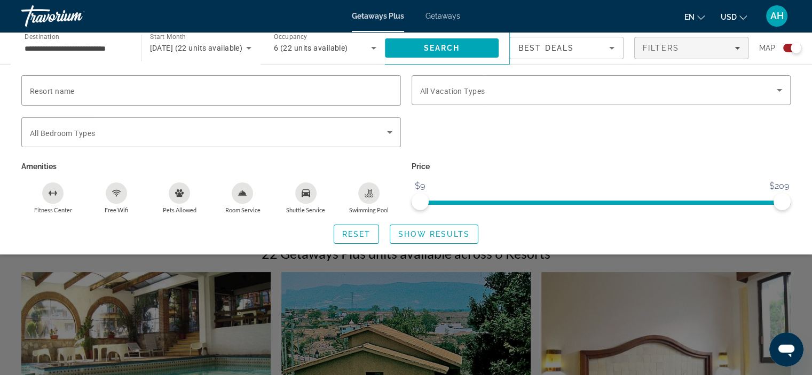
scroll to position [160, 0]
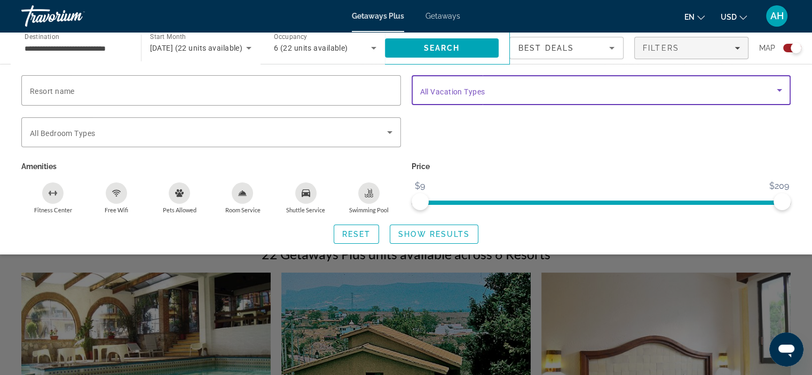
click at [546, 89] on span "Search widget" at bounding box center [598, 90] width 357 height 13
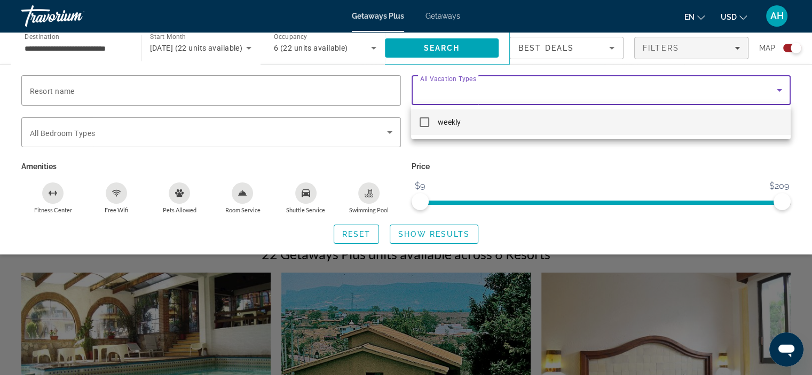
click at [546, 89] on div at bounding box center [406, 187] width 812 height 375
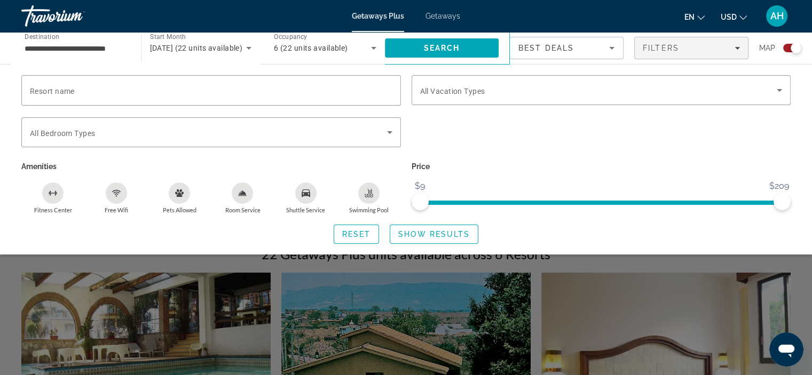
click at [736, 149] on div "Search widget" at bounding box center [601, 138] width 390 height 42
click at [683, 312] on div "Search widget" at bounding box center [406, 267] width 812 height 215
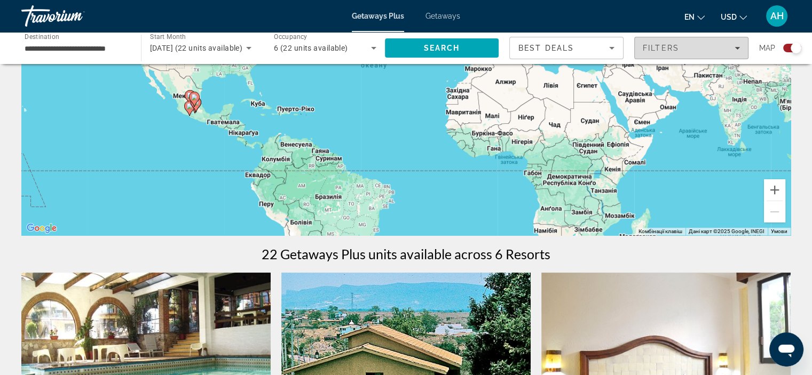
click at [700, 44] on div "Filters" at bounding box center [690, 48] width 97 height 9
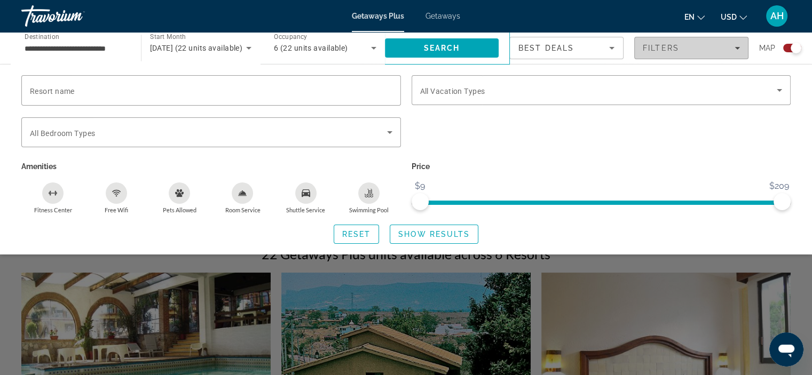
click at [700, 44] on div "Filters" at bounding box center [690, 48] width 97 height 9
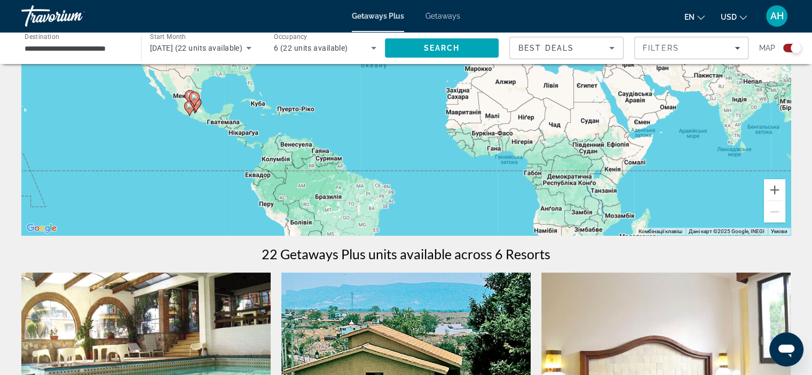
click at [622, 53] on div "Best Deals" at bounding box center [566, 47] width 113 height 21
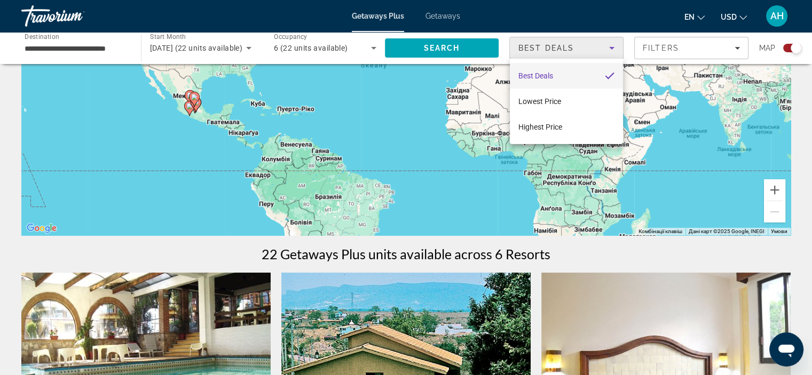
click at [622, 53] on div at bounding box center [406, 187] width 812 height 375
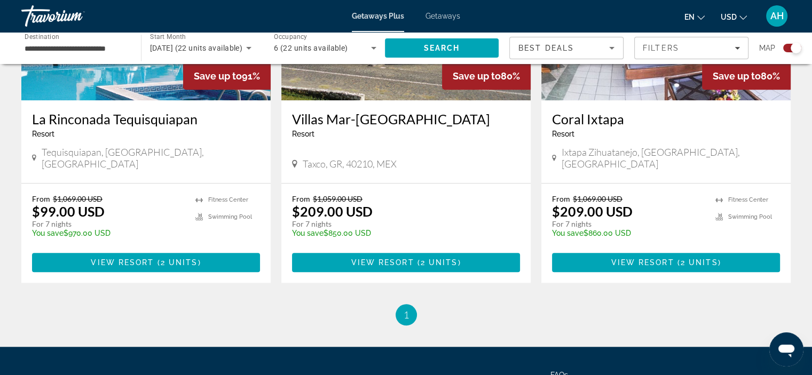
scroll to position [896, 0]
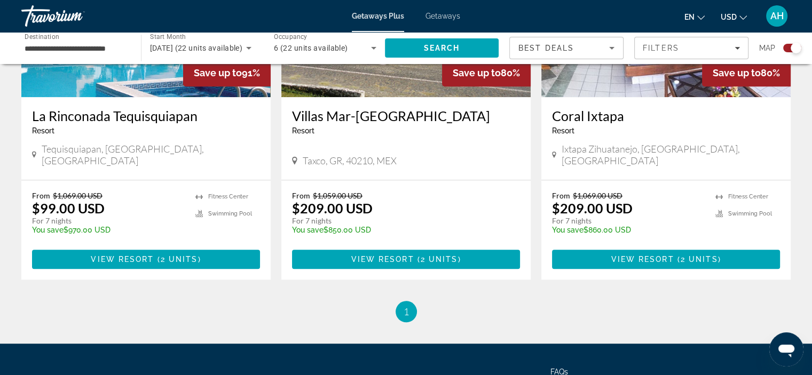
click at [589, 200] on p "$209.00 USD" at bounding box center [592, 208] width 81 height 16
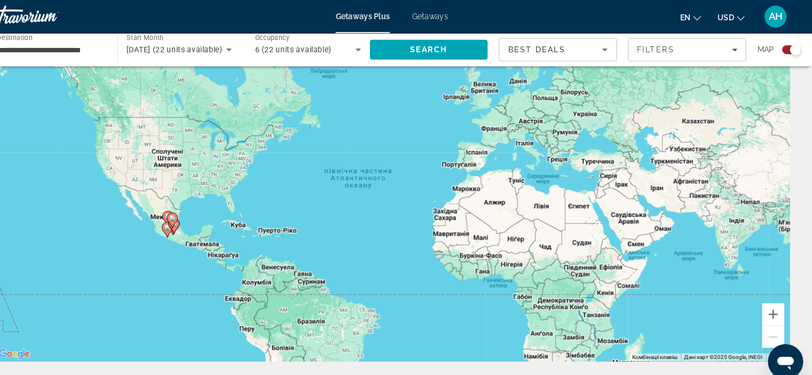
scroll to position [36, 0]
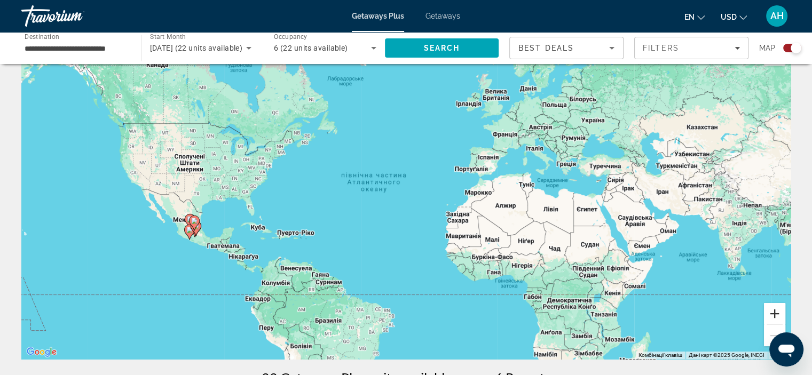
click at [775, 314] on button "Збільшити" at bounding box center [774, 313] width 21 height 21
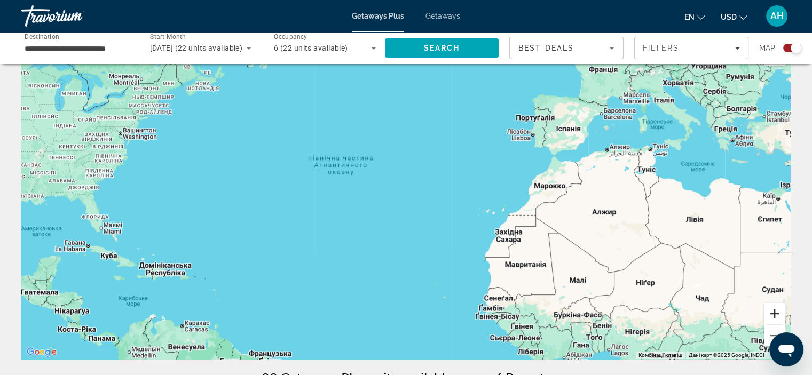
click at [775, 314] on button "Збільшити" at bounding box center [774, 313] width 21 height 21
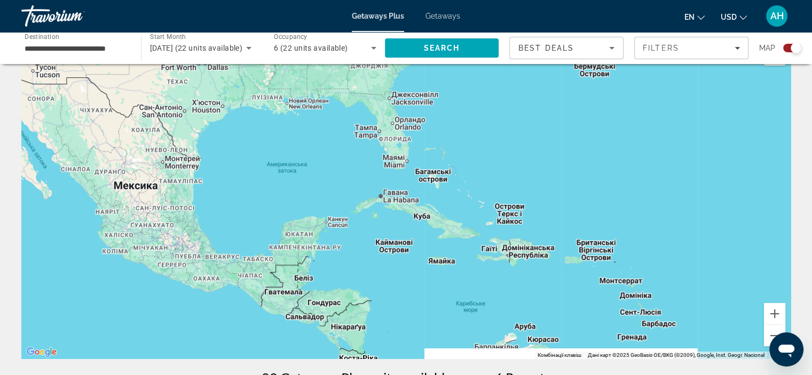
drag, startPoint x: 133, startPoint y: 328, endPoint x: 819, endPoint y: 225, distance: 693.9
click at [812, 225] on html "**********" at bounding box center [406, 151] width 812 height 375
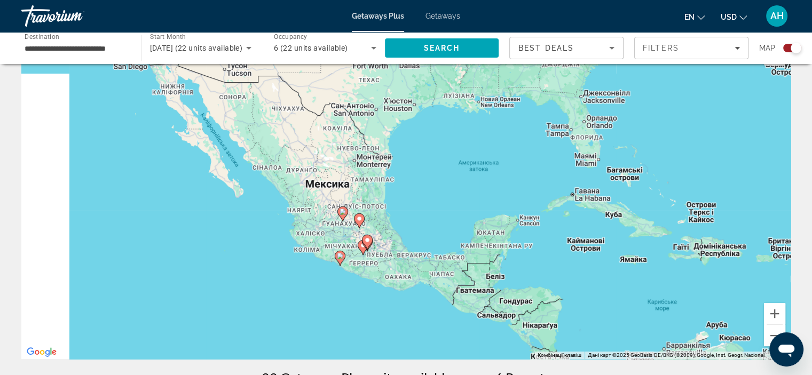
drag, startPoint x: 360, startPoint y: 194, endPoint x: 459, endPoint y: 202, distance: 100.1
click at [459, 202] on div "Увімкніть режим перетягування за допомогою клавіатури, натиснувши Alt + Enter. …" at bounding box center [405, 199] width 769 height 320
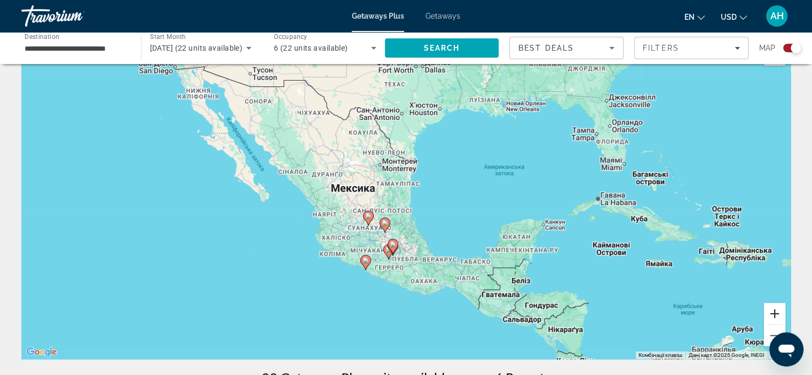
click at [780, 319] on button "Збільшити" at bounding box center [774, 313] width 21 height 21
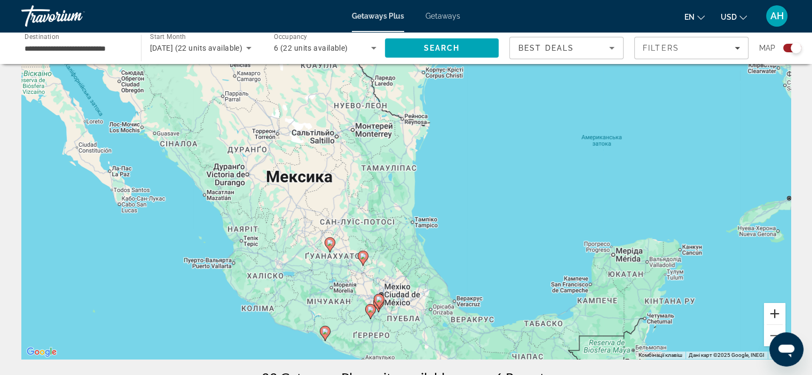
click at [780, 319] on button "Збільшити" at bounding box center [774, 313] width 21 height 21
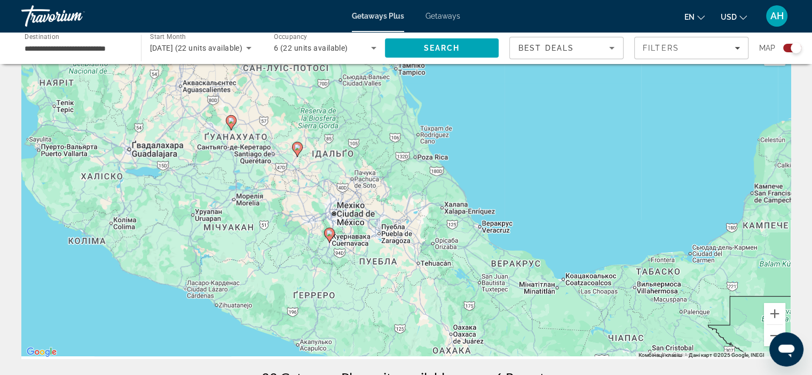
drag, startPoint x: 446, startPoint y: 230, endPoint x: 404, endPoint y: -13, distance: 246.8
click at [404, 0] on html "**********" at bounding box center [406, 151] width 812 height 375
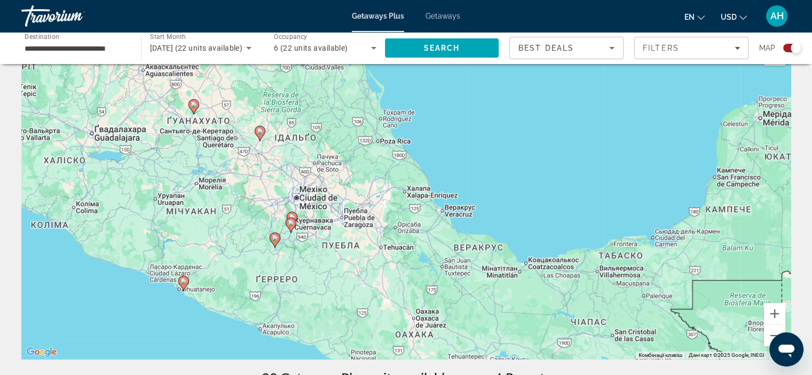
drag, startPoint x: 506, startPoint y: 177, endPoint x: 463, endPoint y: 161, distance: 45.4
click at [463, 161] on div "Увімкніть режим перетягування за допомогою клавіатури, натиснувши Alt + Enter. …" at bounding box center [405, 199] width 769 height 320
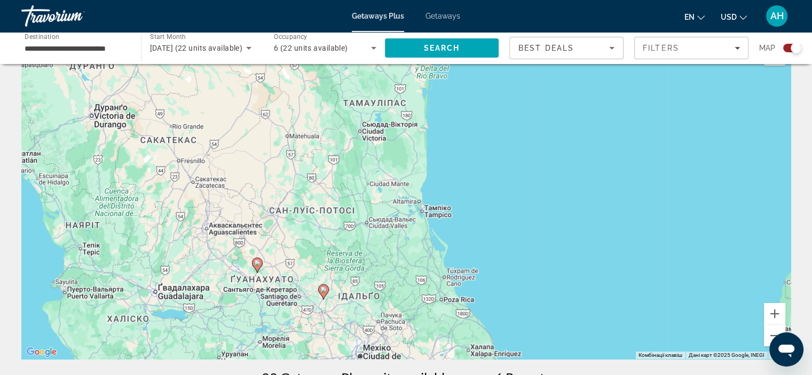
drag, startPoint x: 316, startPoint y: 152, endPoint x: 385, endPoint y: 343, distance: 203.7
click at [385, 343] on div "Увімкніть режим перетягування за допомогою клавіатури, натиснувши Alt + Enter. …" at bounding box center [405, 199] width 769 height 320
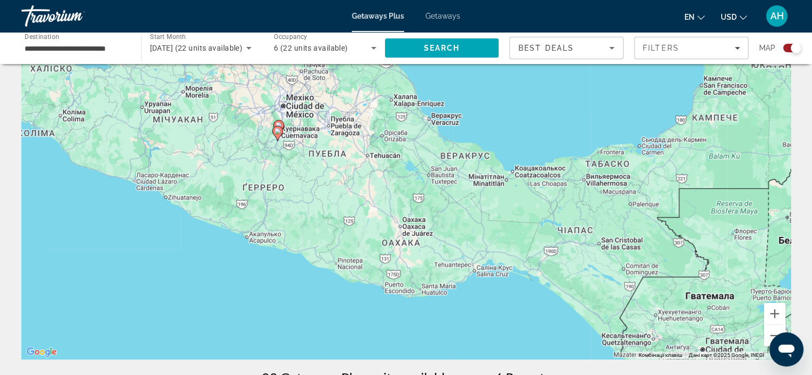
drag, startPoint x: 385, startPoint y: 343, endPoint x: 303, endPoint y: 51, distance: 303.2
click at [171, 189] on image "Main content" at bounding box center [170, 189] width 6 height 6
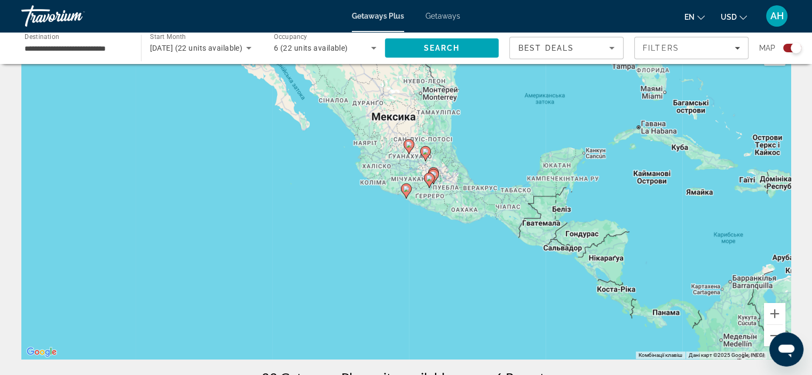
click at [404, 189] on image "Main content" at bounding box center [406, 189] width 6 height 6
type input "**********"
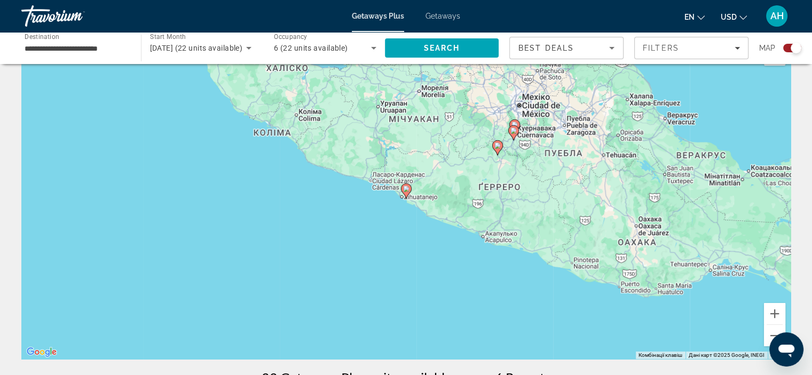
click at [404, 189] on image "Main content" at bounding box center [406, 189] width 6 height 6
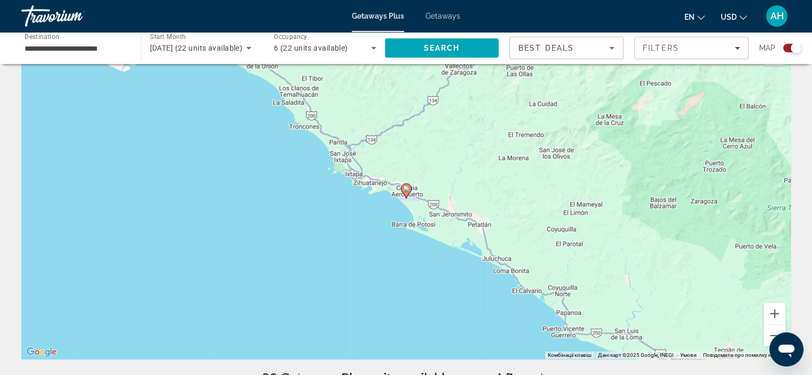
click at [404, 189] on image "Main content" at bounding box center [406, 189] width 6 height 6
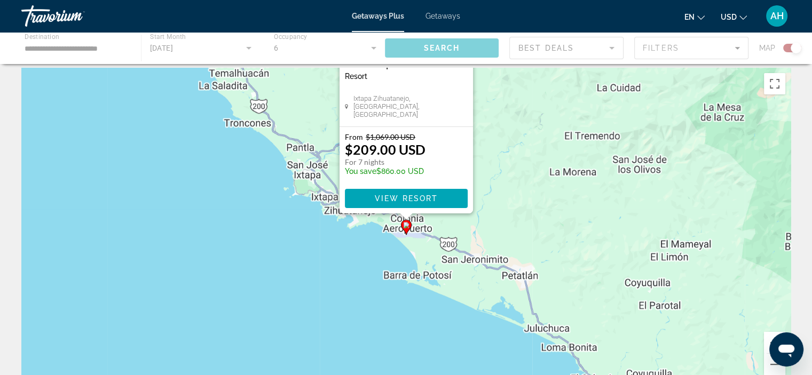
scroll to position [0, 0]
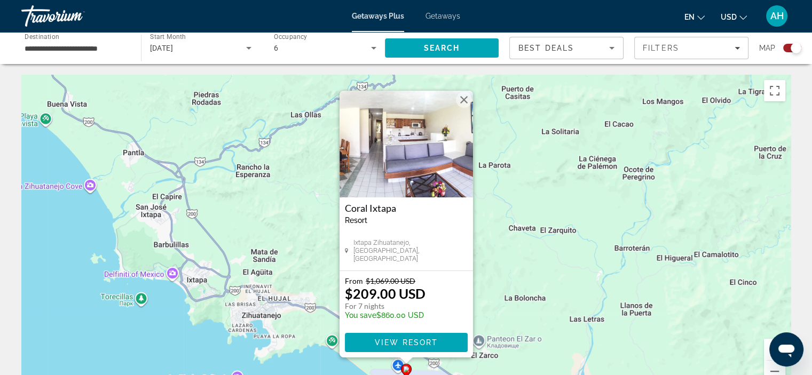
click at [464, 99] on button "Закрити" at bounding box center [464, 100] width 16 height 16
